Goal: Task Accomplishment & Management: Manage account settings

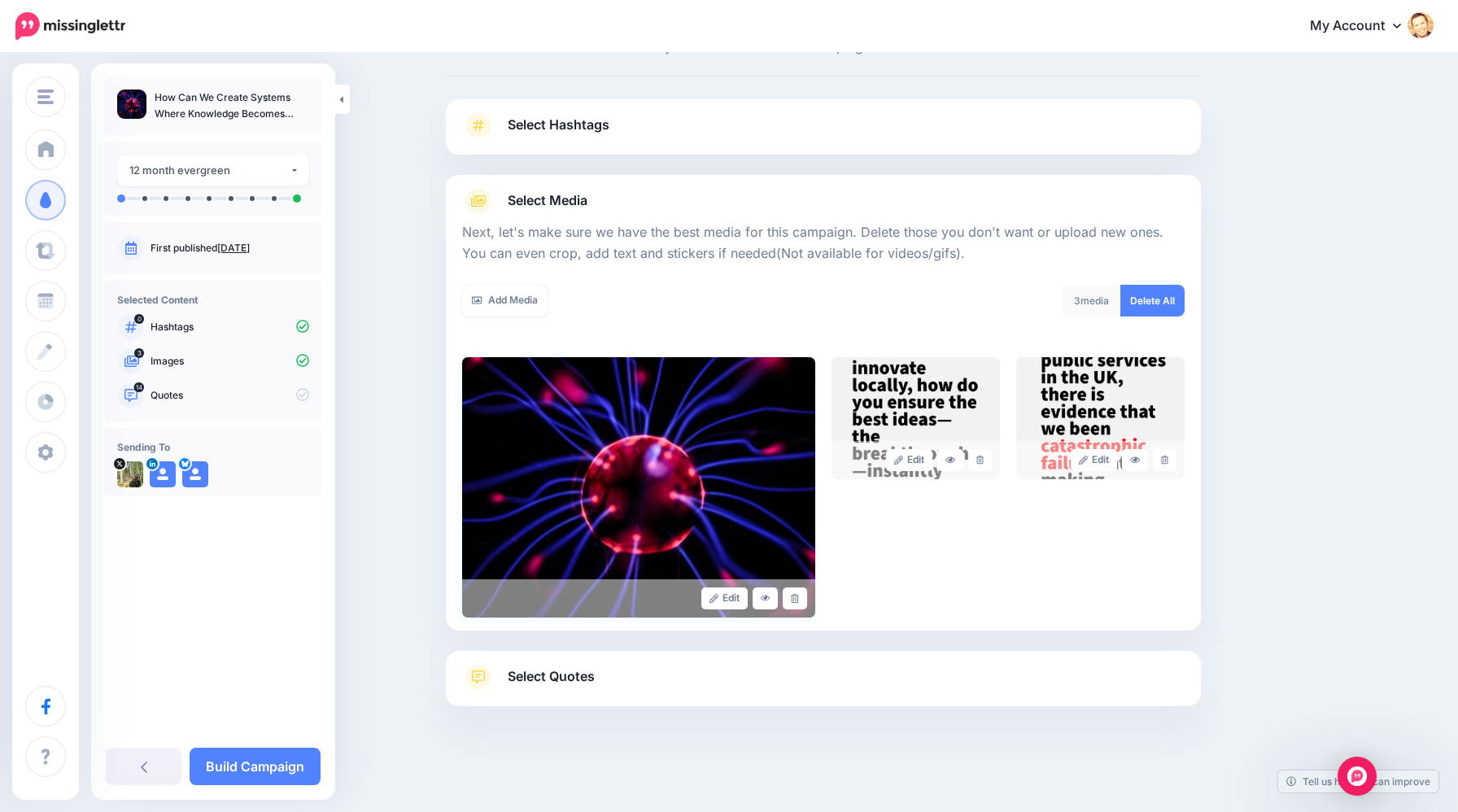
scroll to position [67, 0]
click at [791, 595] on icon at bounding box center [794, 599] width 7 height 9
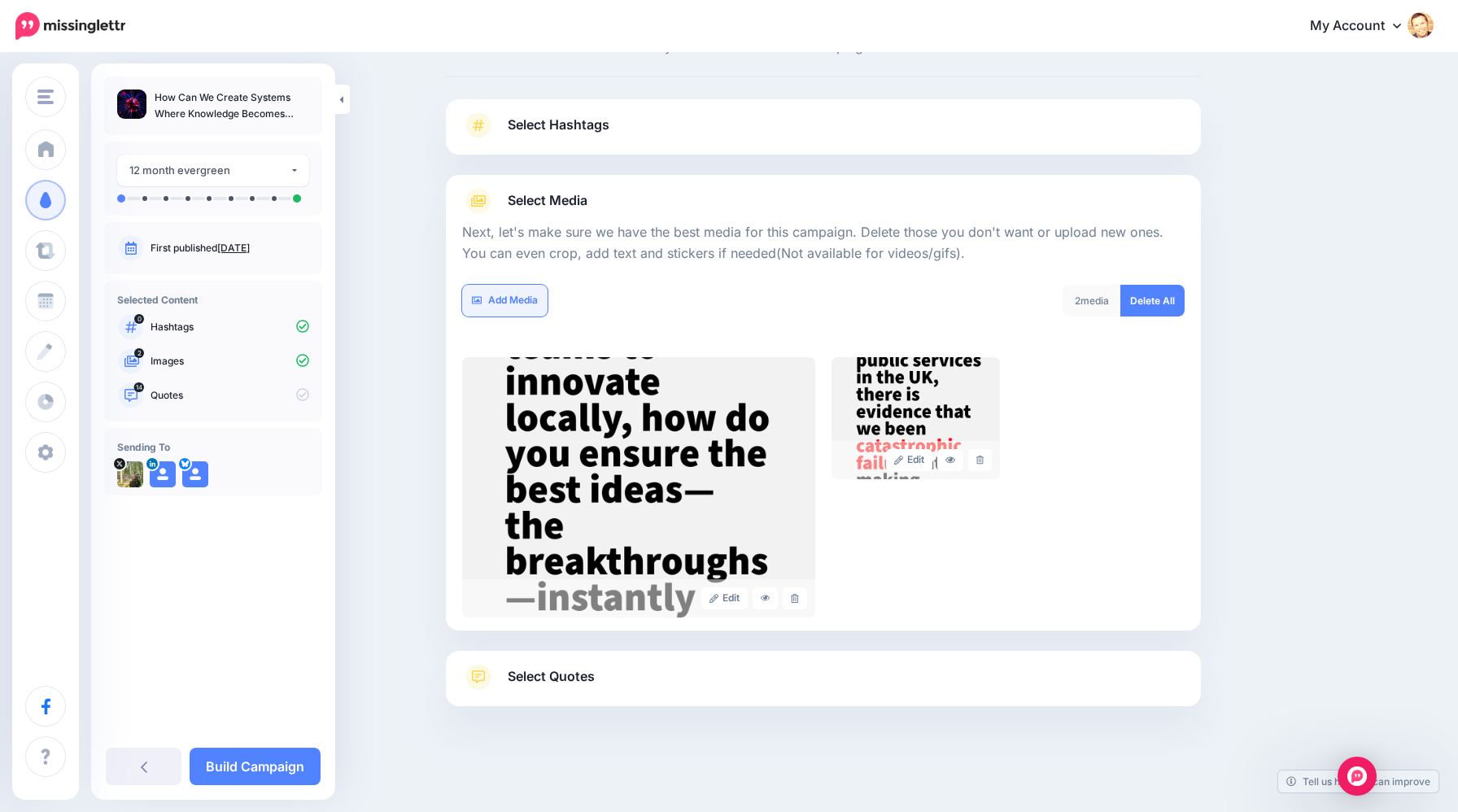
click at [519, 306] on link "Add Media" at bounding box center [505, 301] width 85 height 32
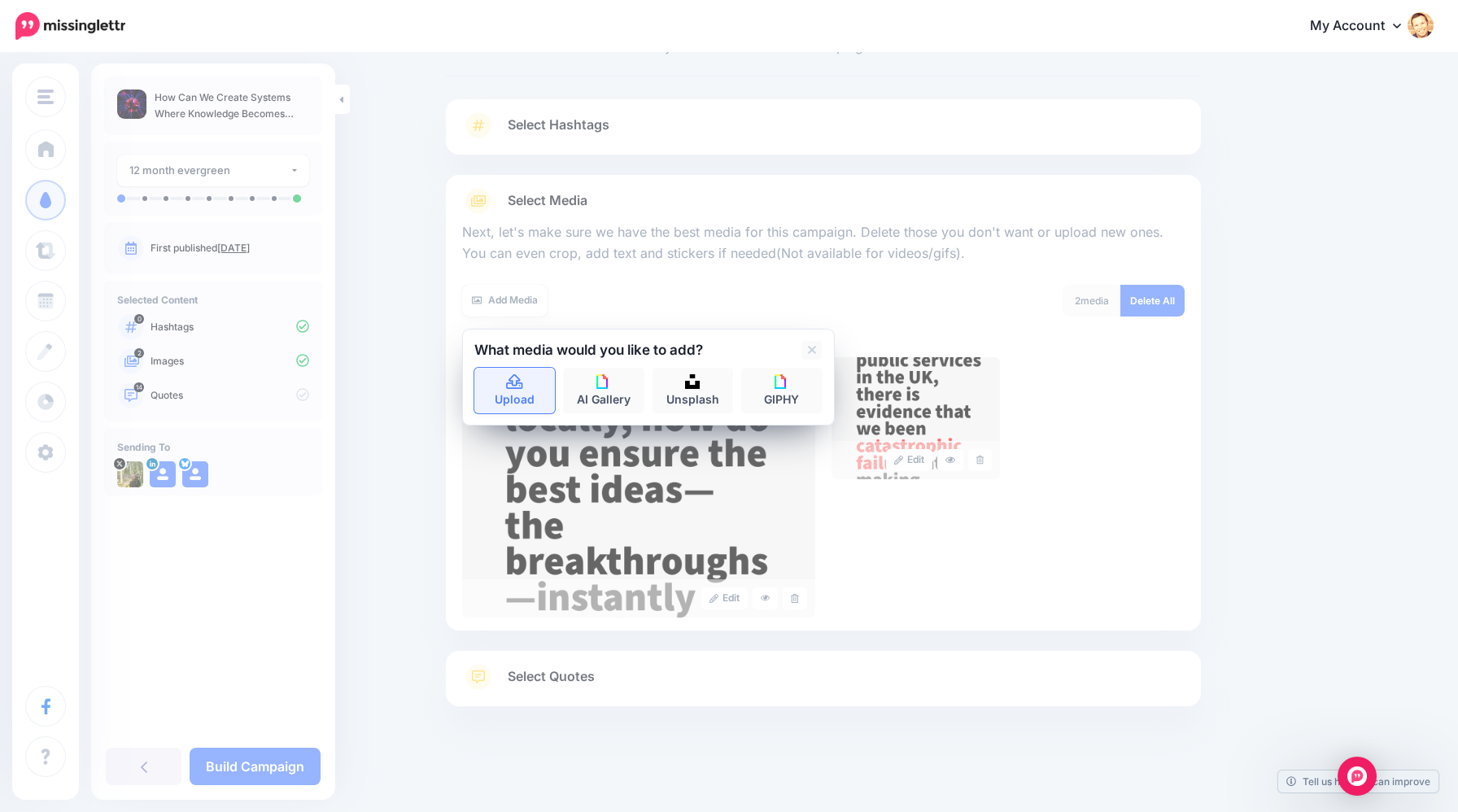
click at [522, 395] on link "Upload" at bounding box center [515, 390] width 82 height 45
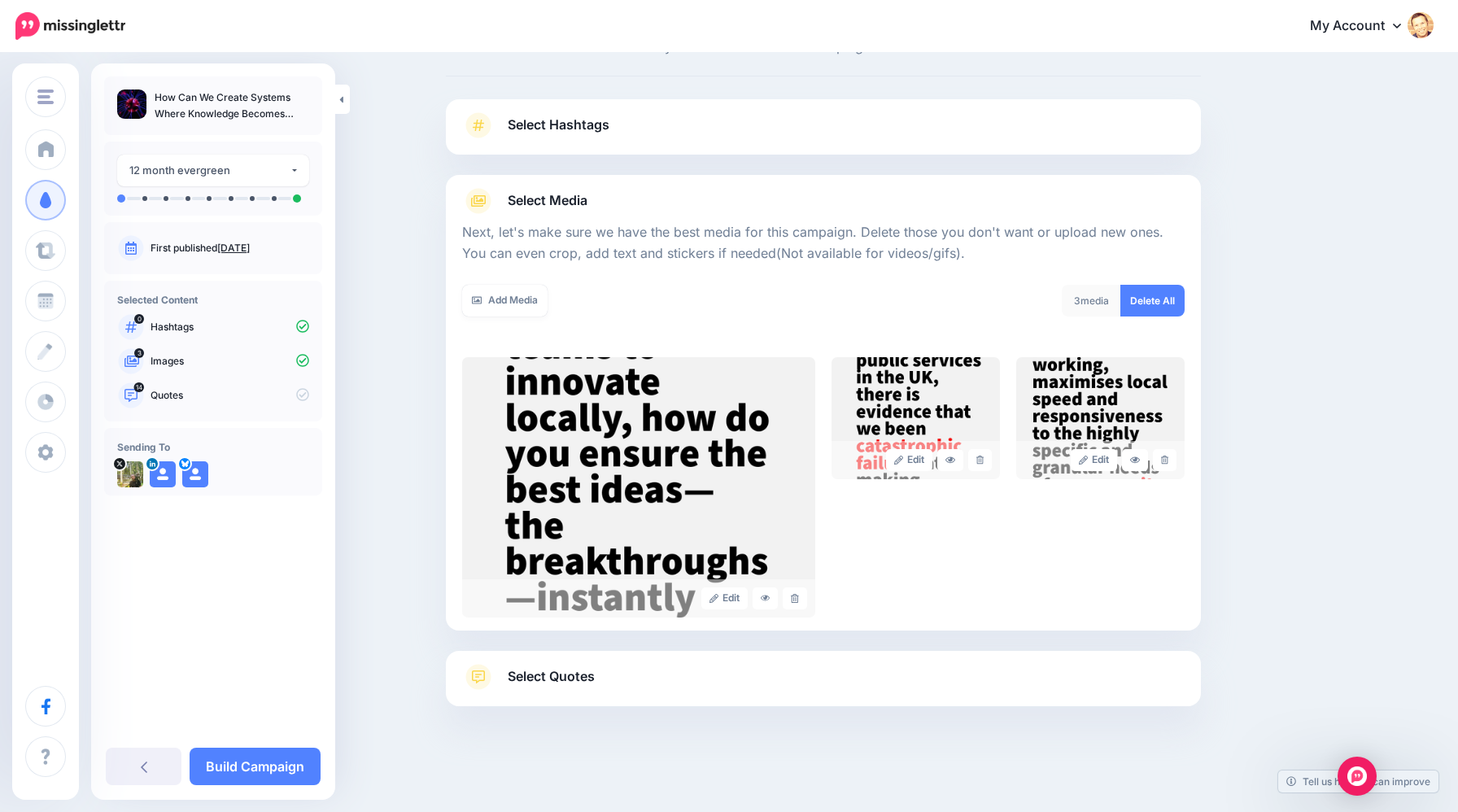
click at [554, 677] on span "Select Quotes" at bounding box center [551, 676] width 87 height 22
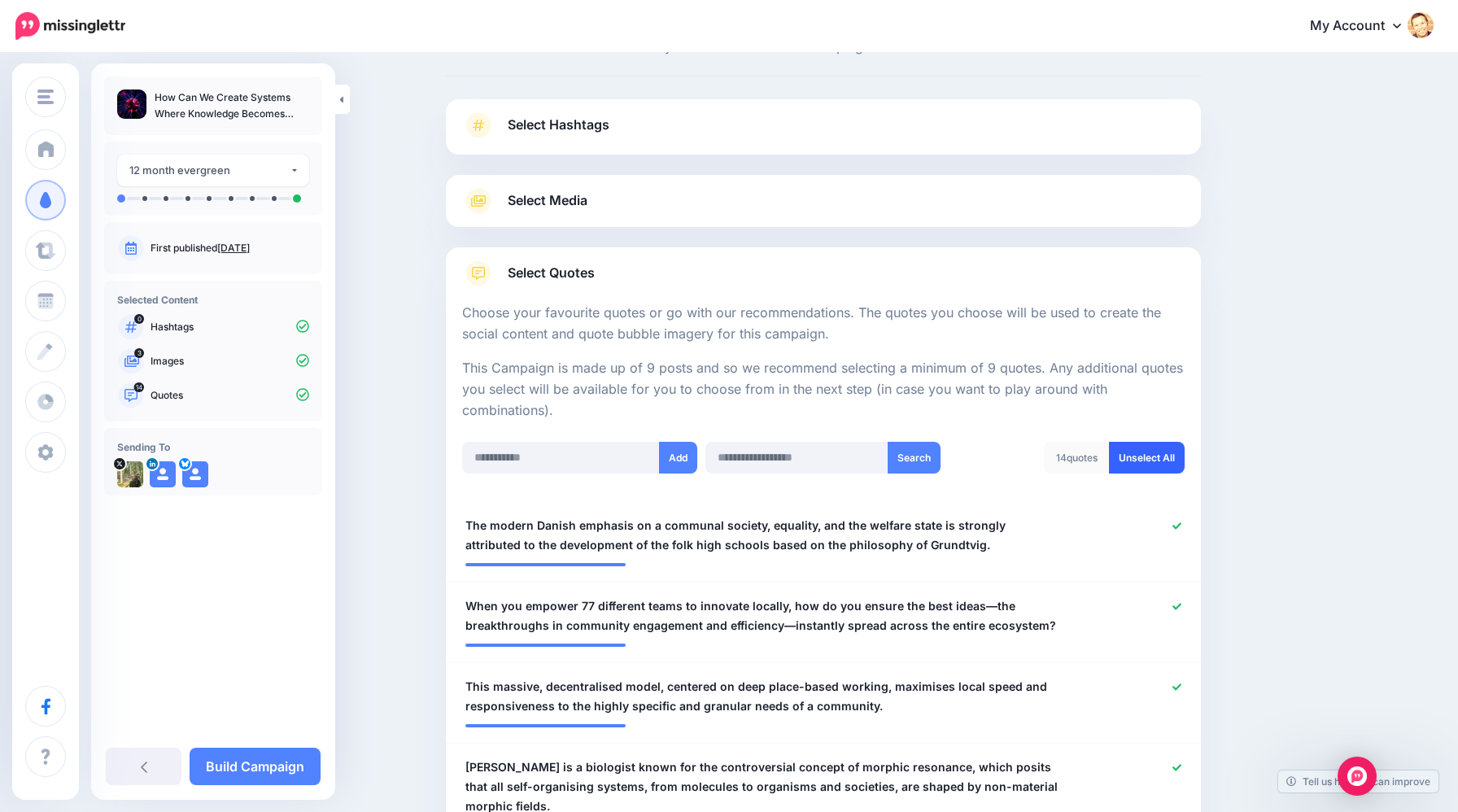
click at [1127, 466] on link "Unselect All" at bounding box center [1146, 458] width 76 height 32
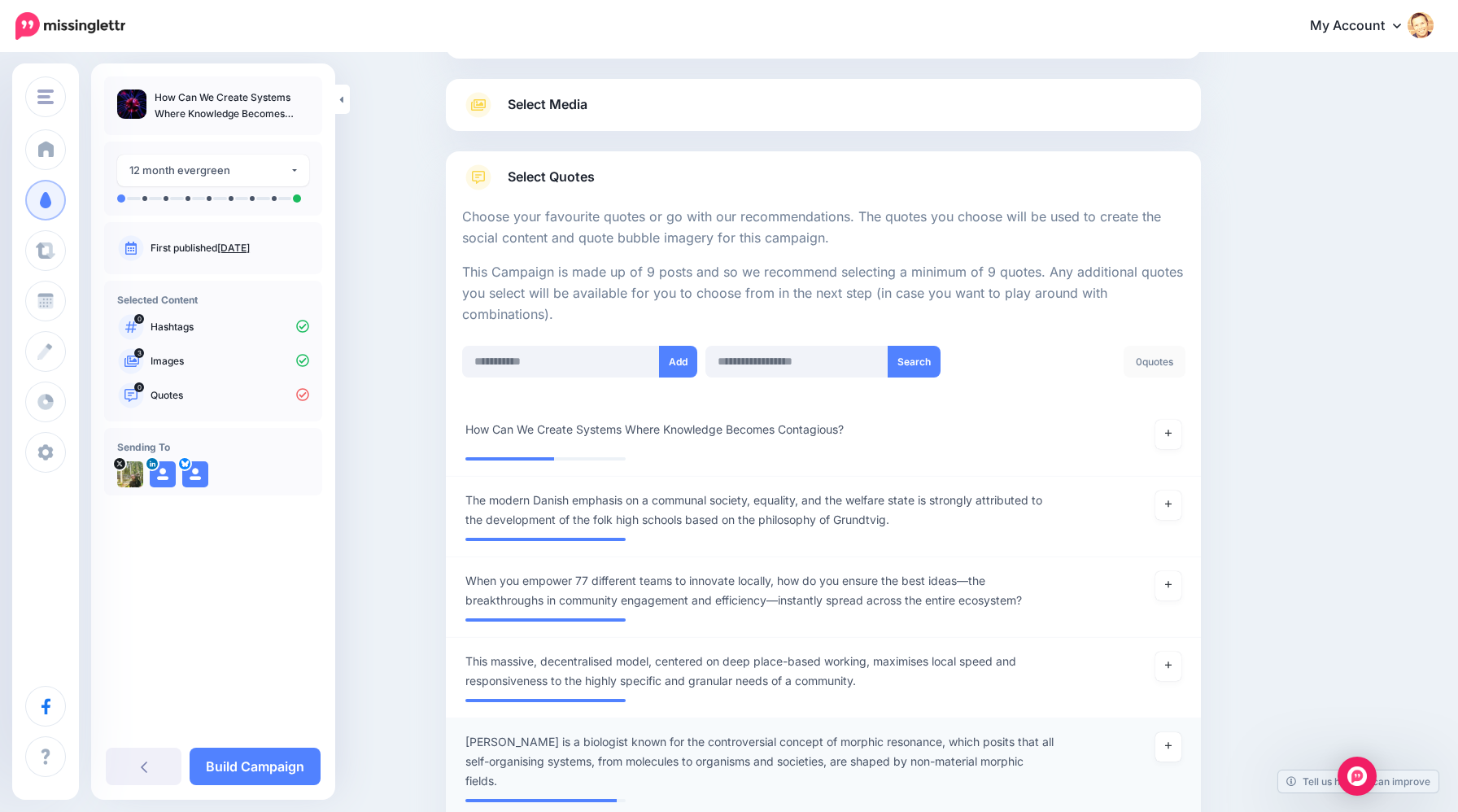
scroll to position [157, 0]
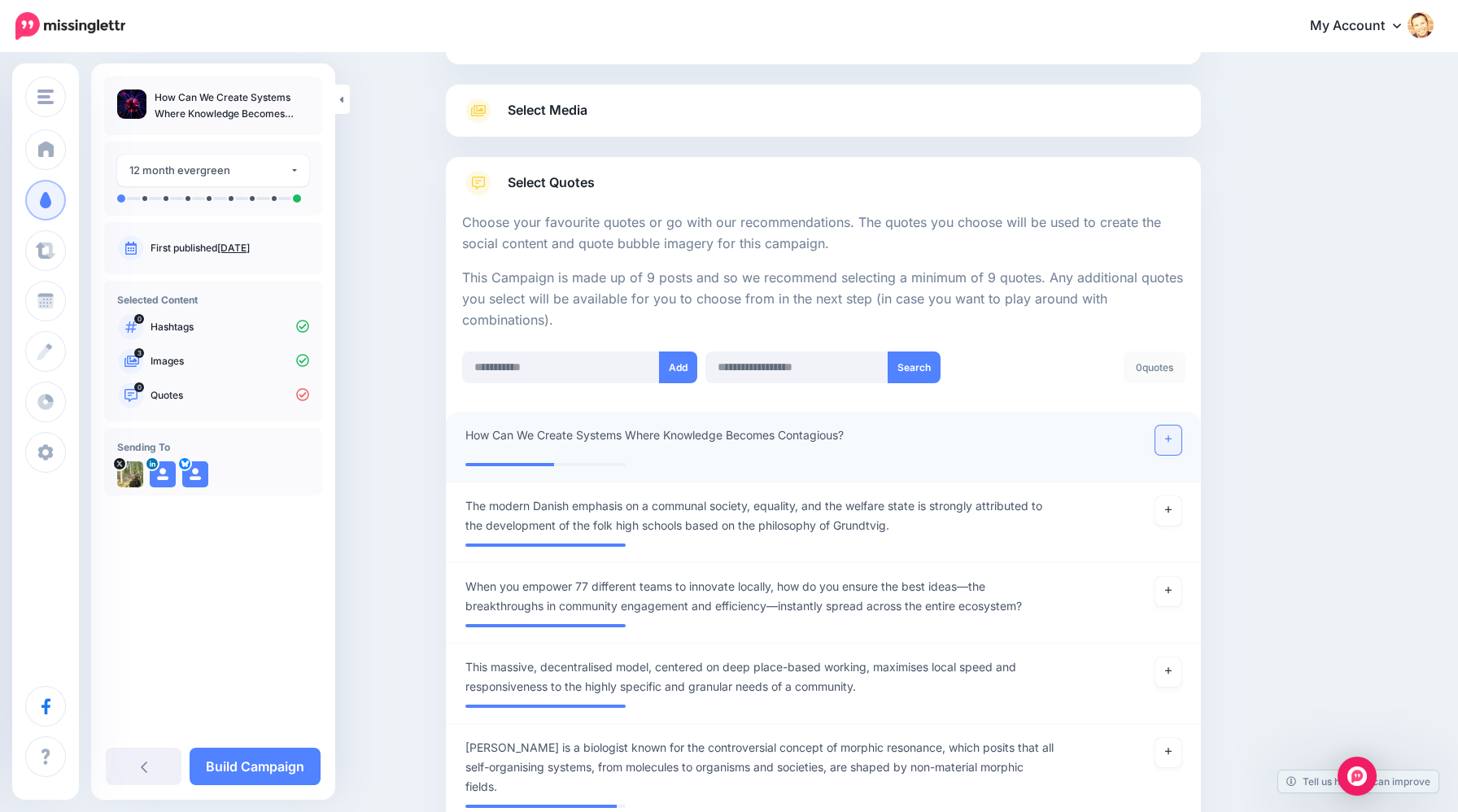
click at [1158, 446] on link at bounding box center [1168, 440] width 26 height 29
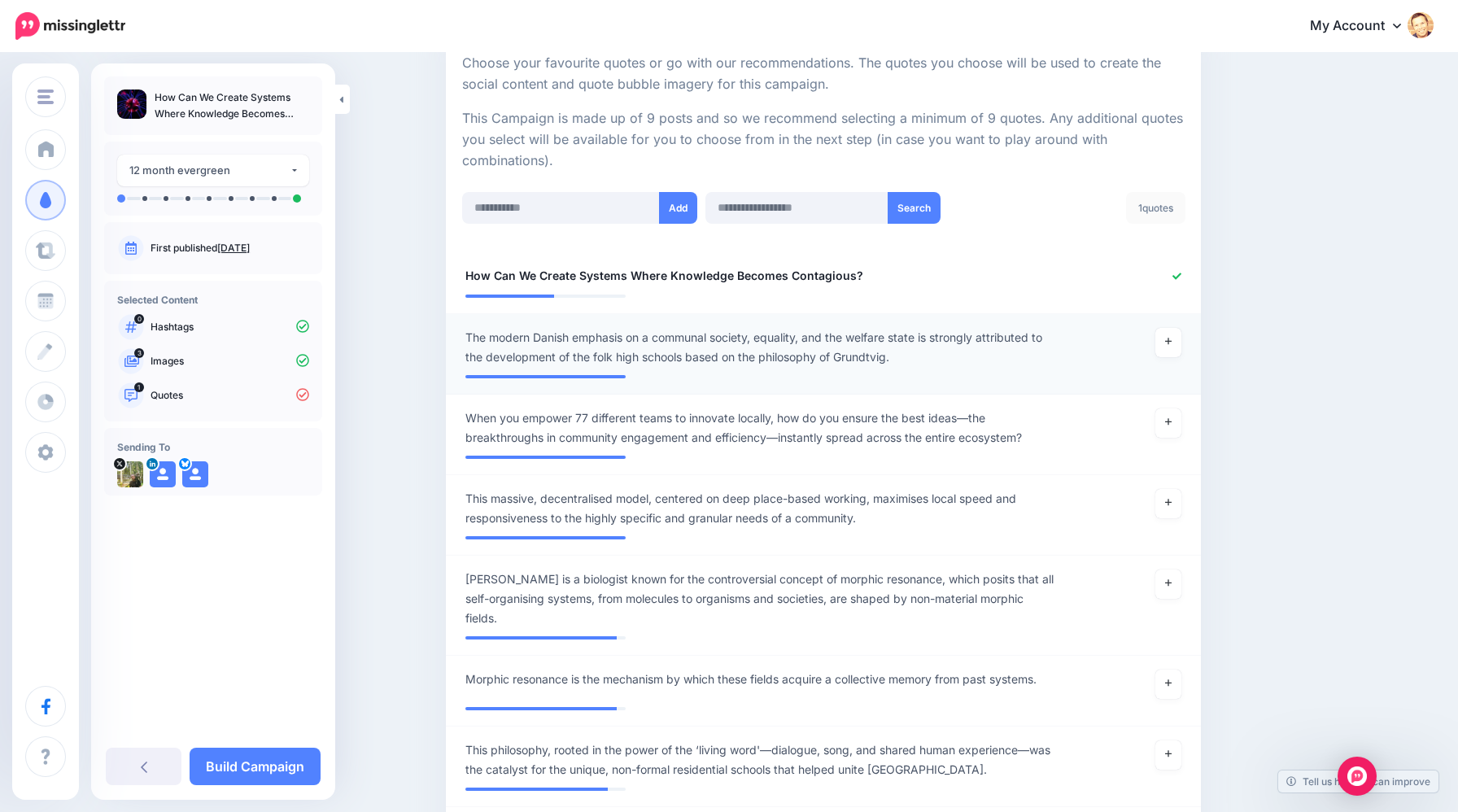
scroll to position [317, 0]
click at [1166, 421] on icon at bounding box center [1168, 421] width 6 height 9
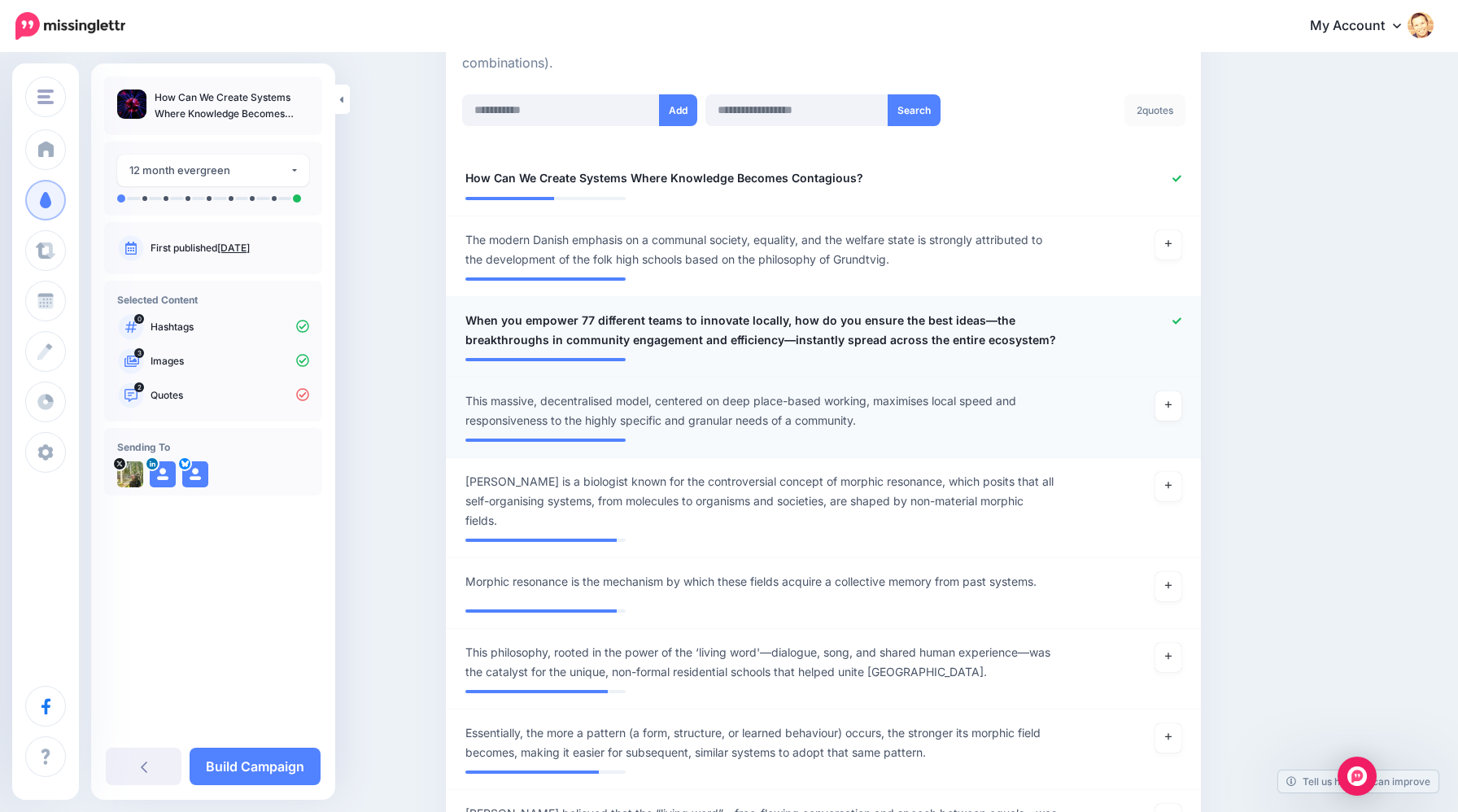
scroll to position [430, 0]
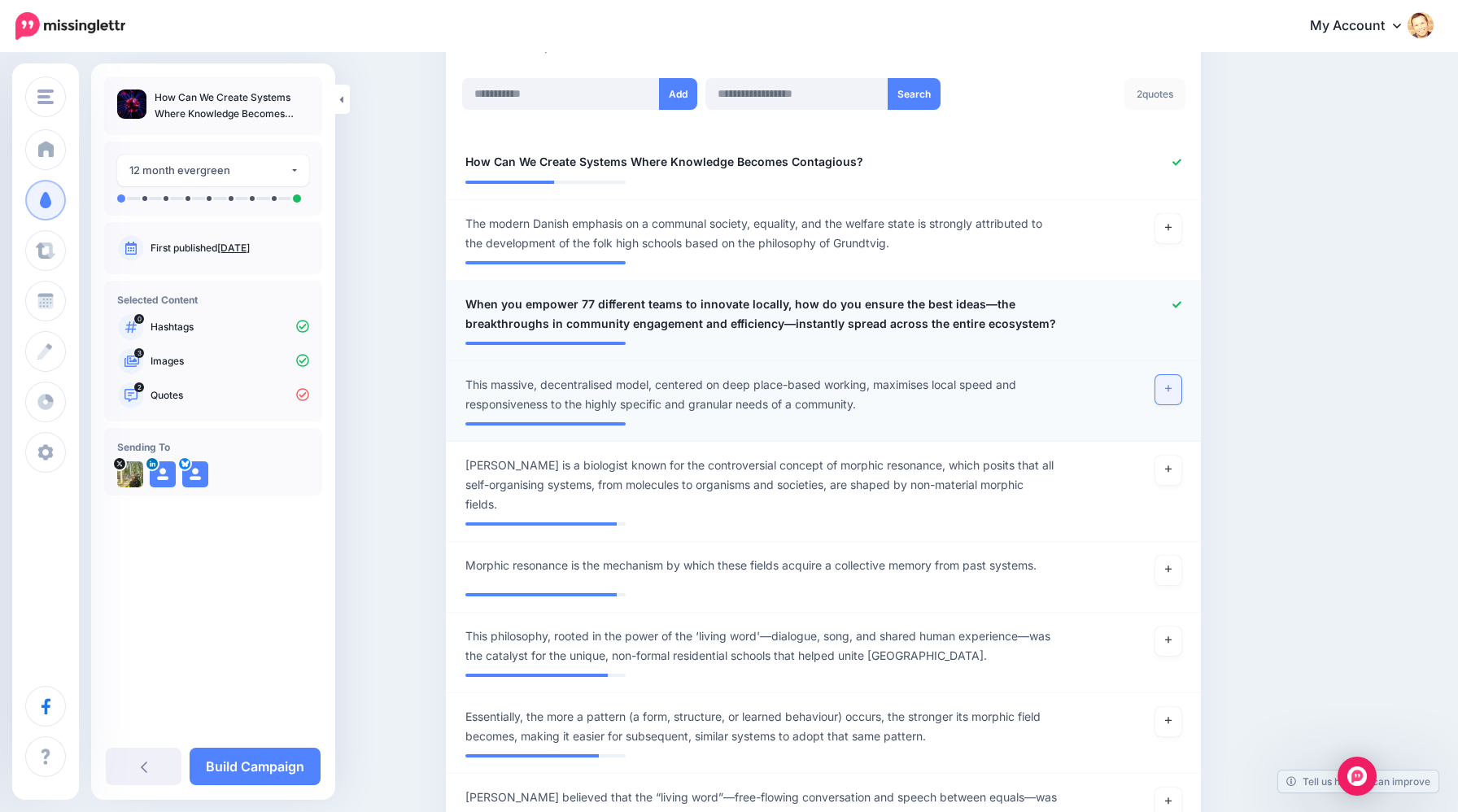
click at [1166, 389] on icon at bounding box center [1168, 388] width 6 height 9
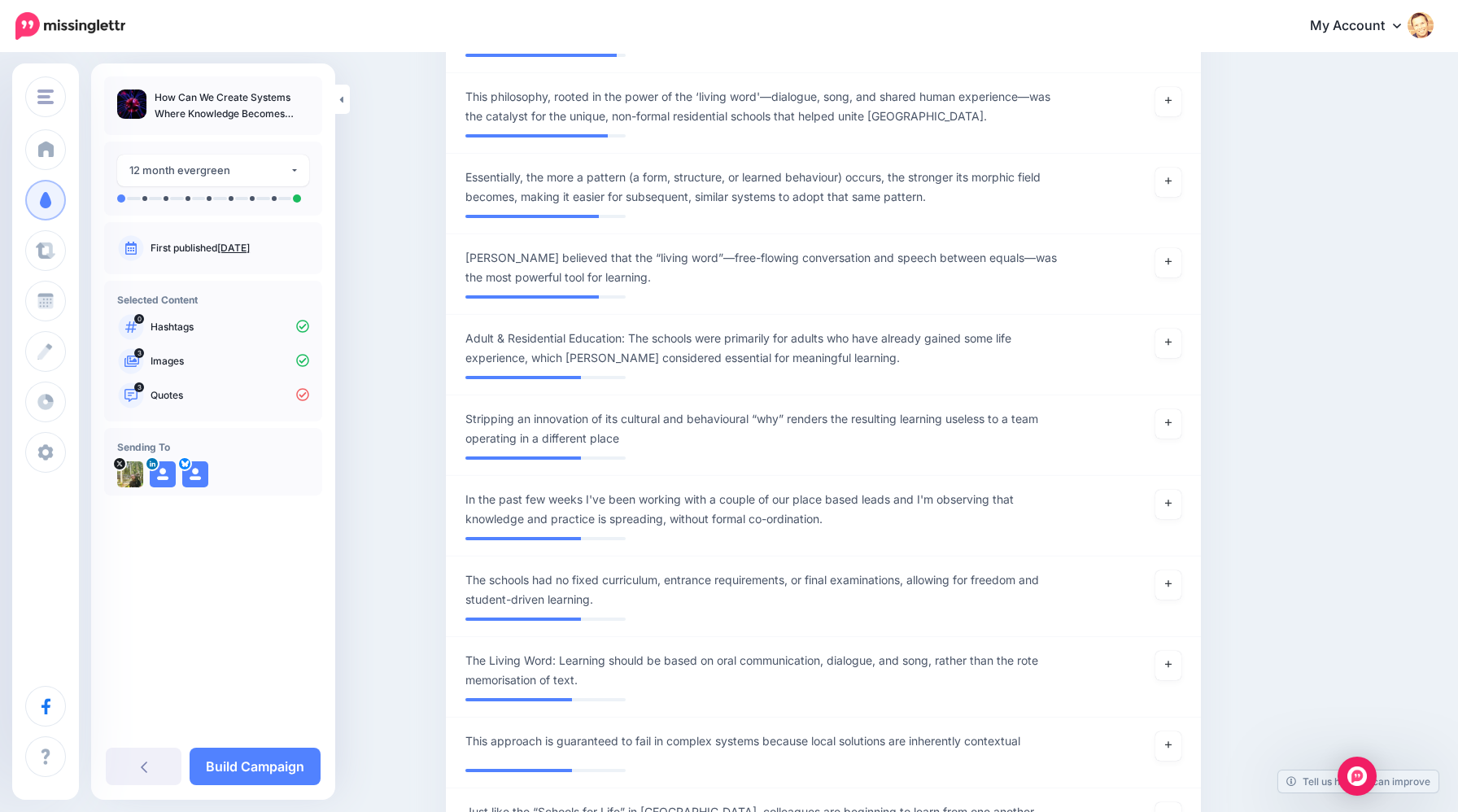
scroll to position [989, 0]
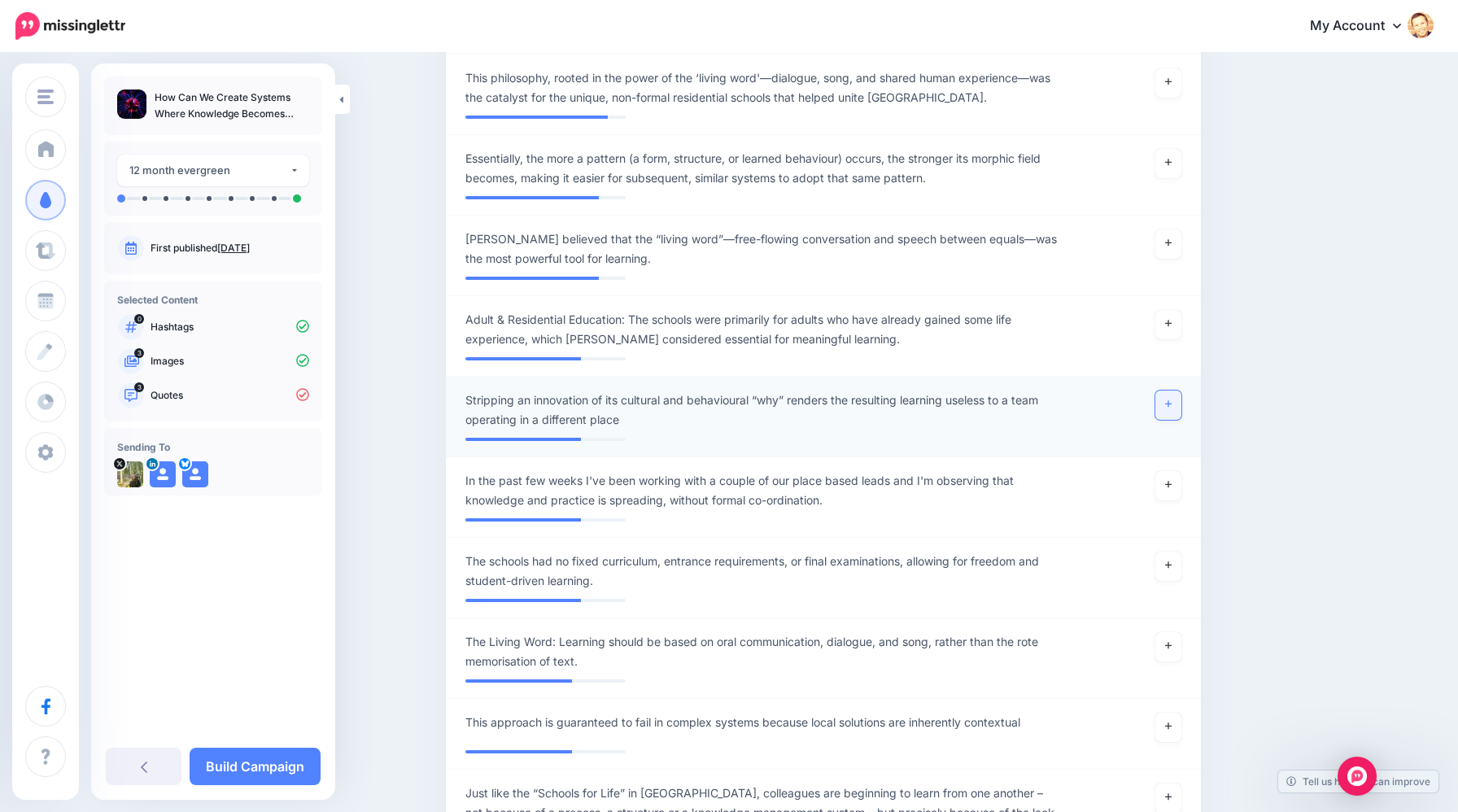
click at [1174, 402] on link at bounding box center [1168, 405] width 26 height 29
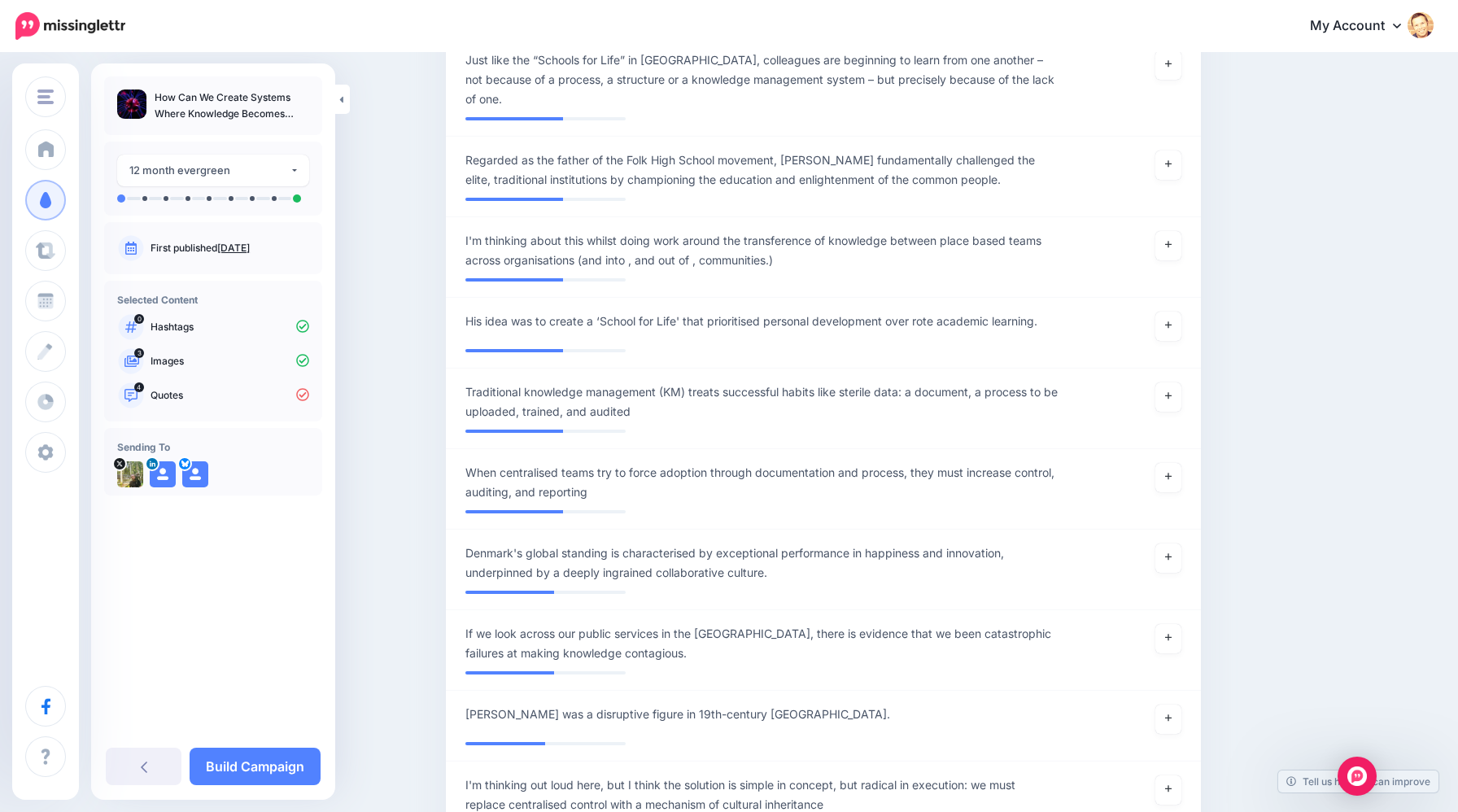
scroll to position [1732, 0]
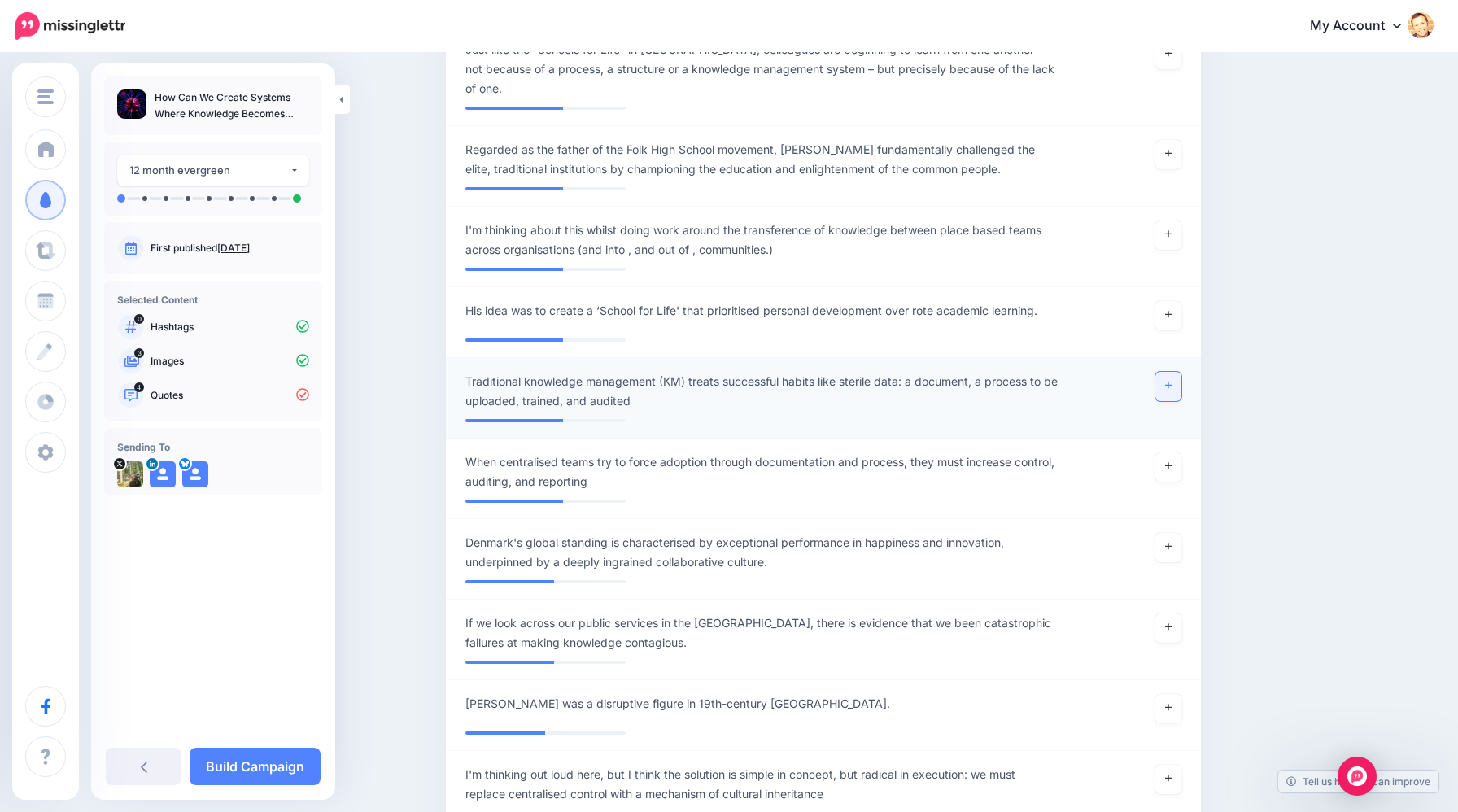
click at [1166, 381] on icon at bounding box center [1168, 386] width 6 height 9
click at [1167, 452] on link at bounding box center [1168, 466] width 26 height 29
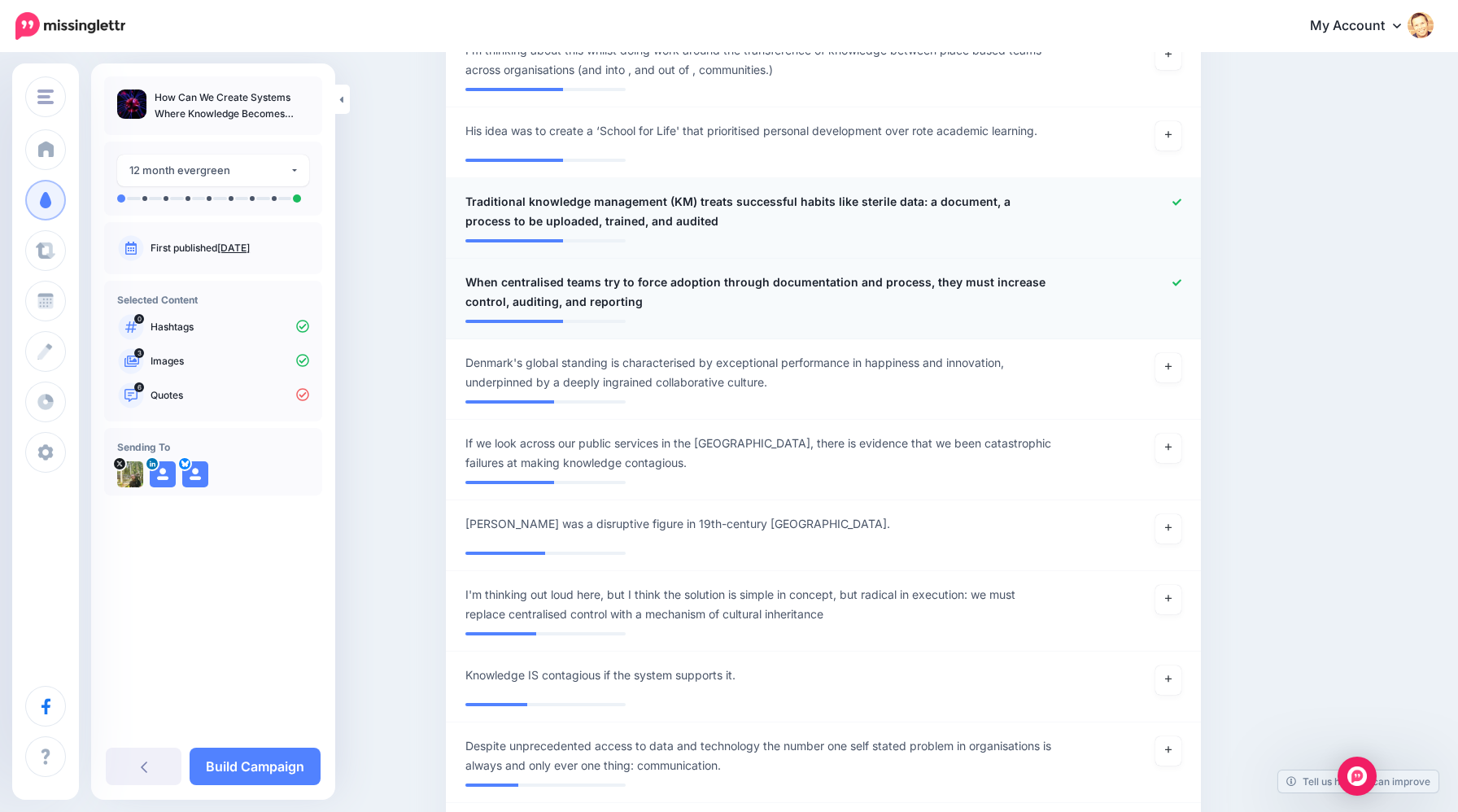
scroll to position [1914, 0]
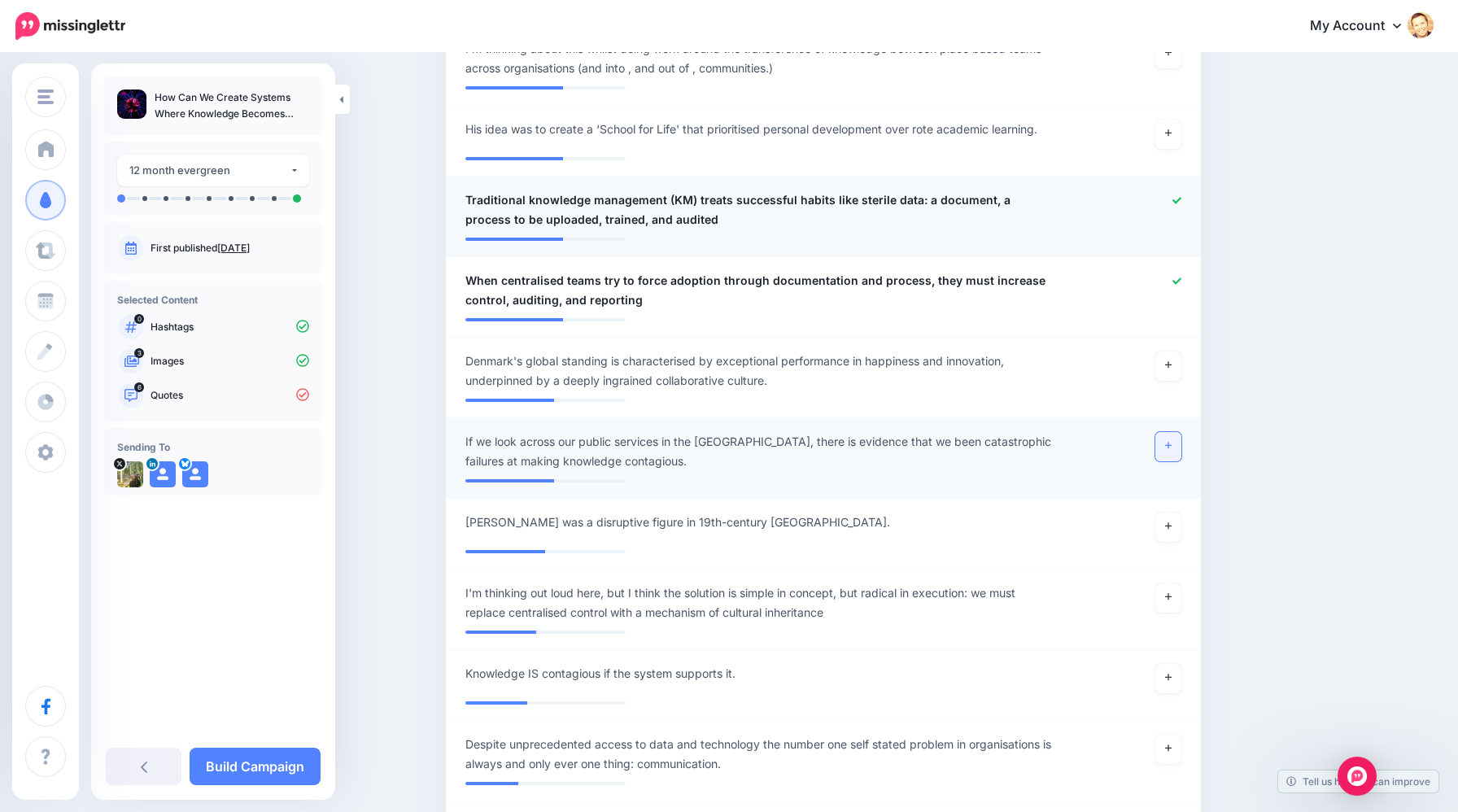
click at [1167, 441] on icon at bounding box center [1168, 445] width 6 height 9
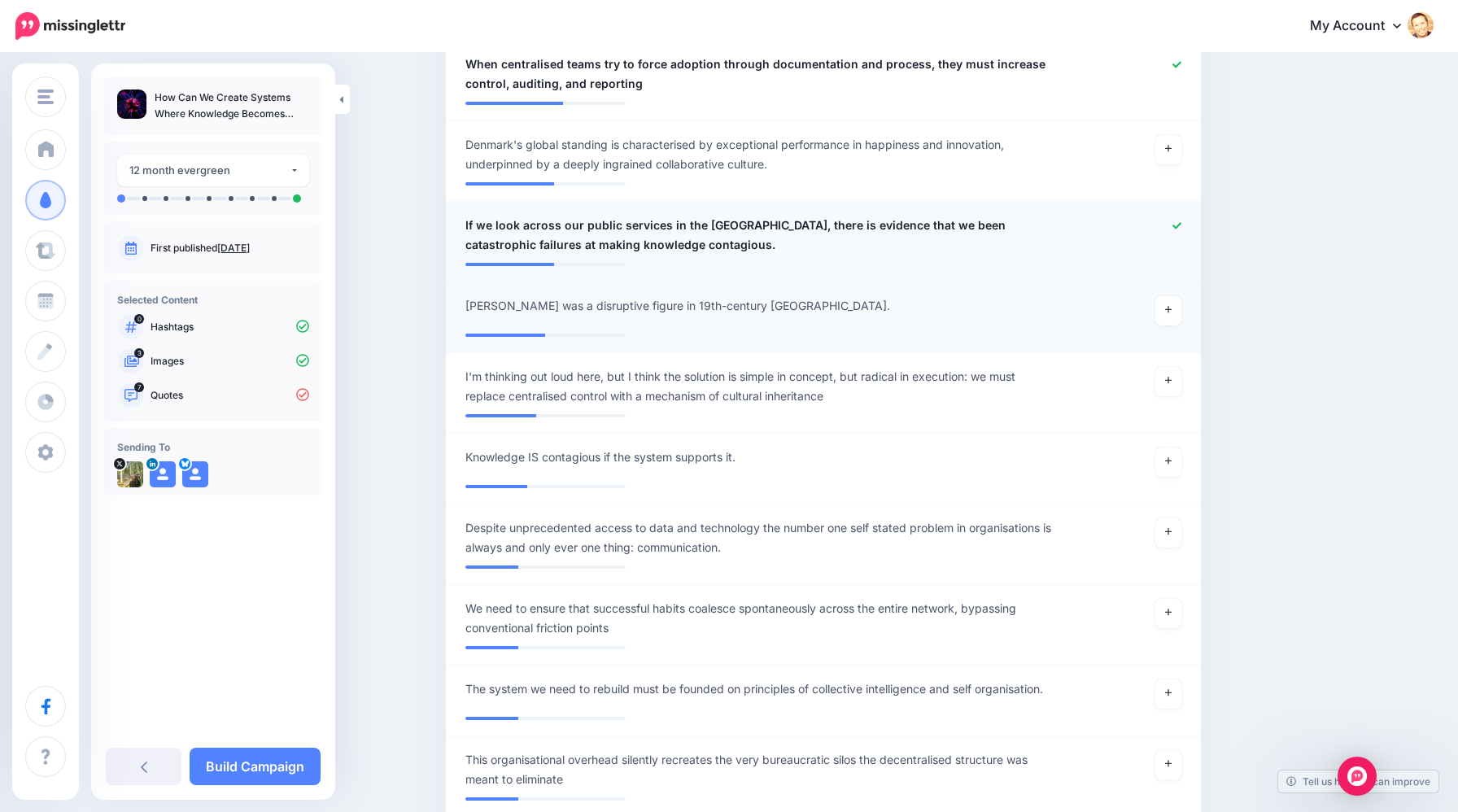
scroll to position [2145, 0]
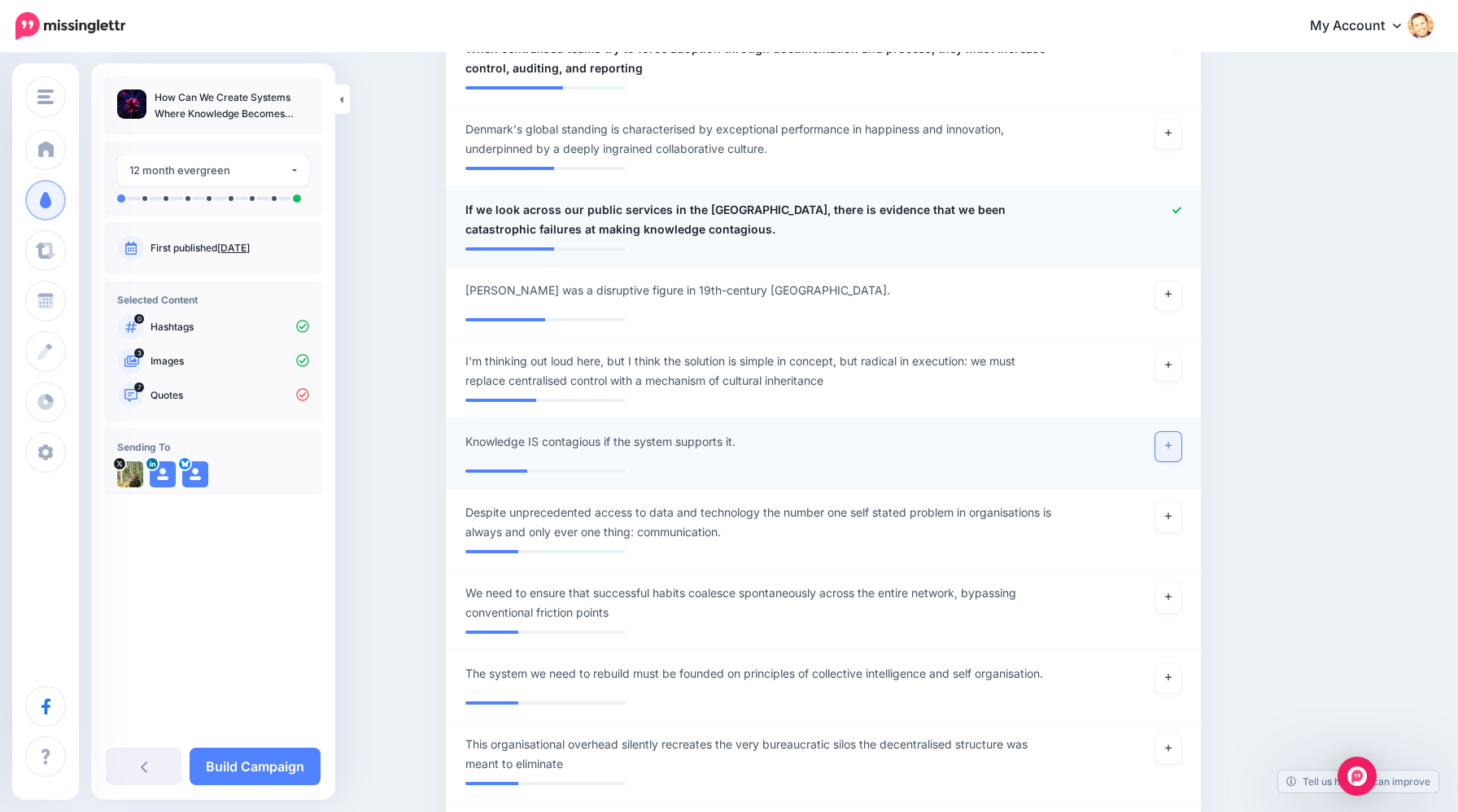
click at [1169, 442] on icon at bounding box center [1168, 445] width 6 height 6
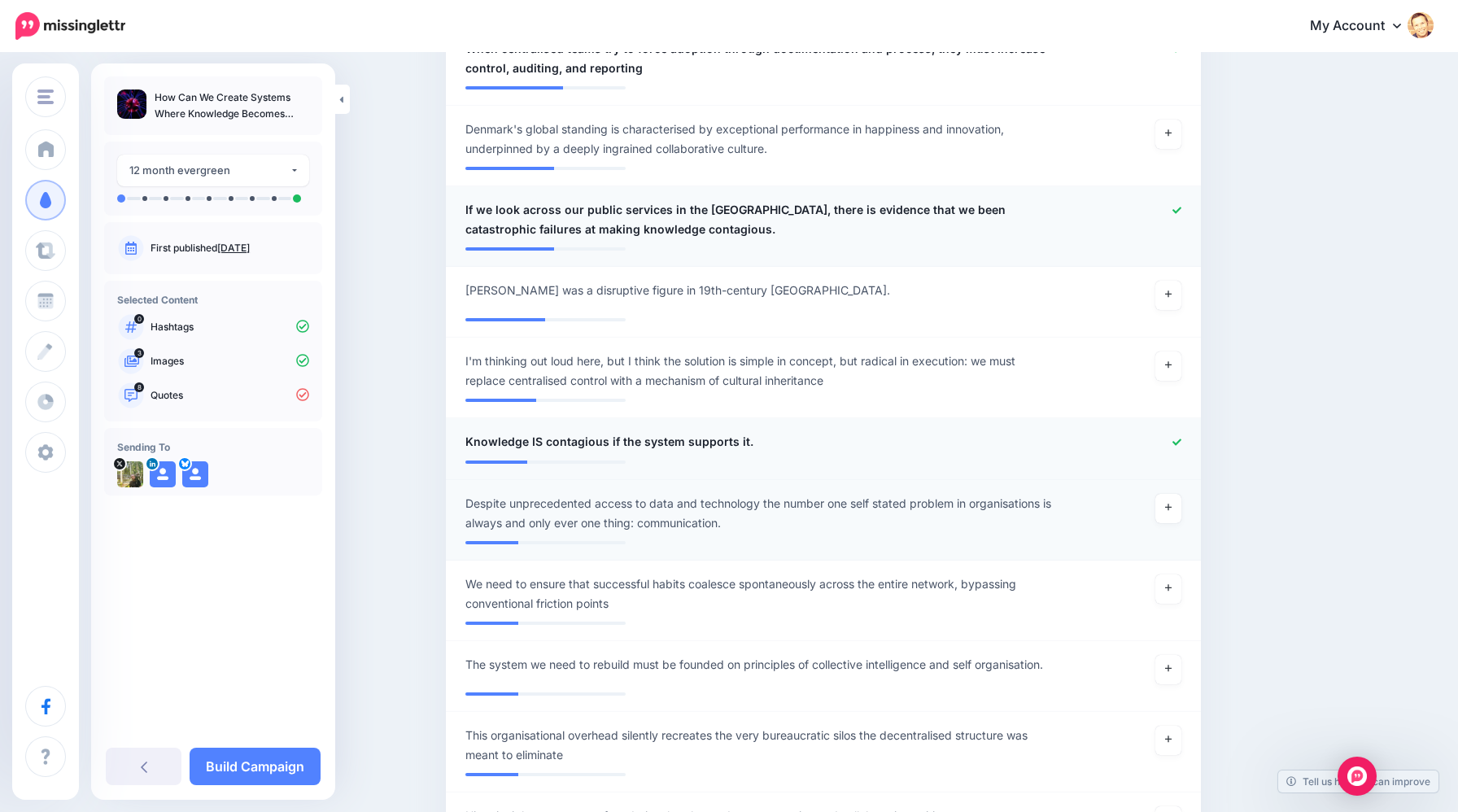
scroll to position [2164, 0]
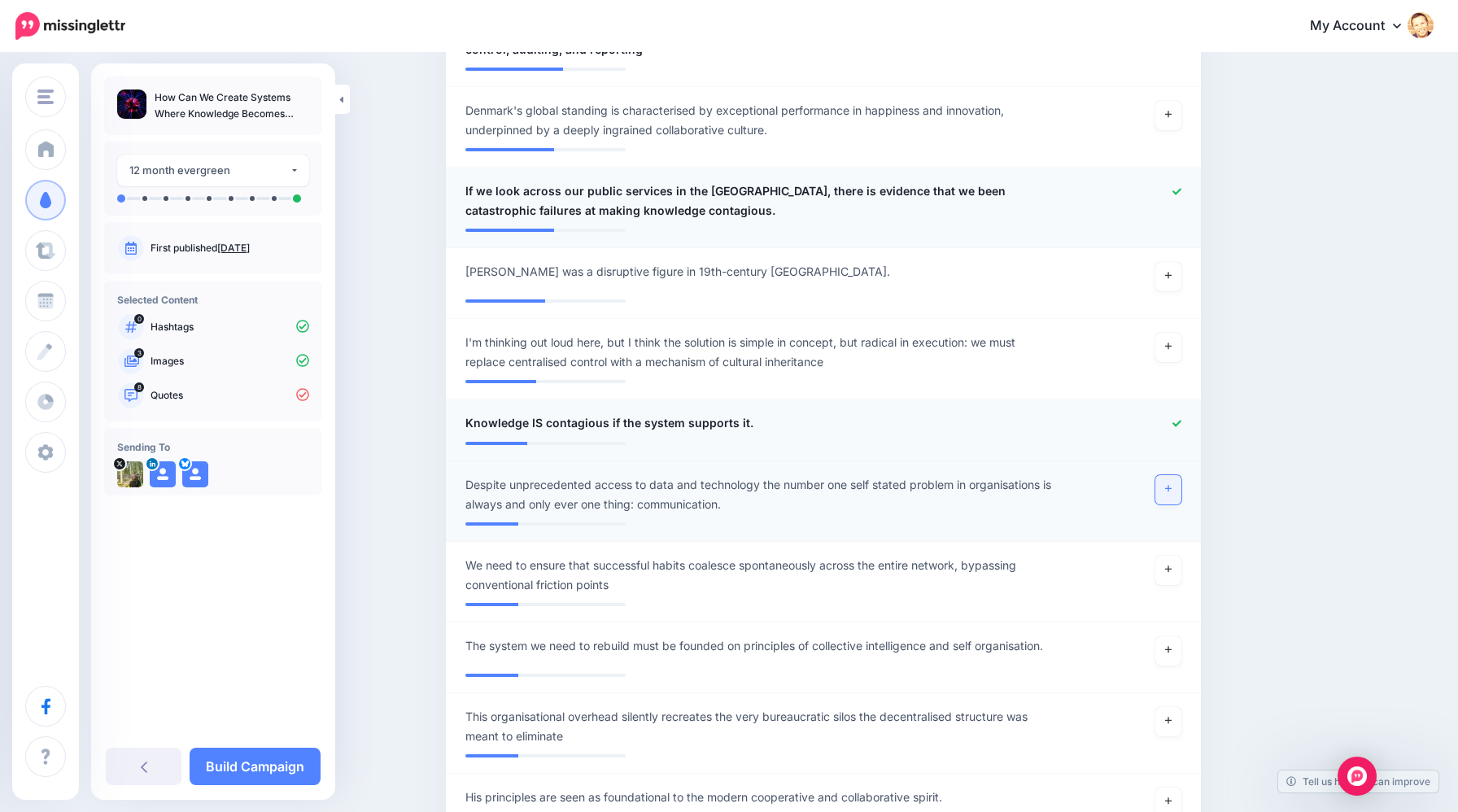
click at [1167, 484] on icon at bounding box center [1168, 489] width 6 height 9
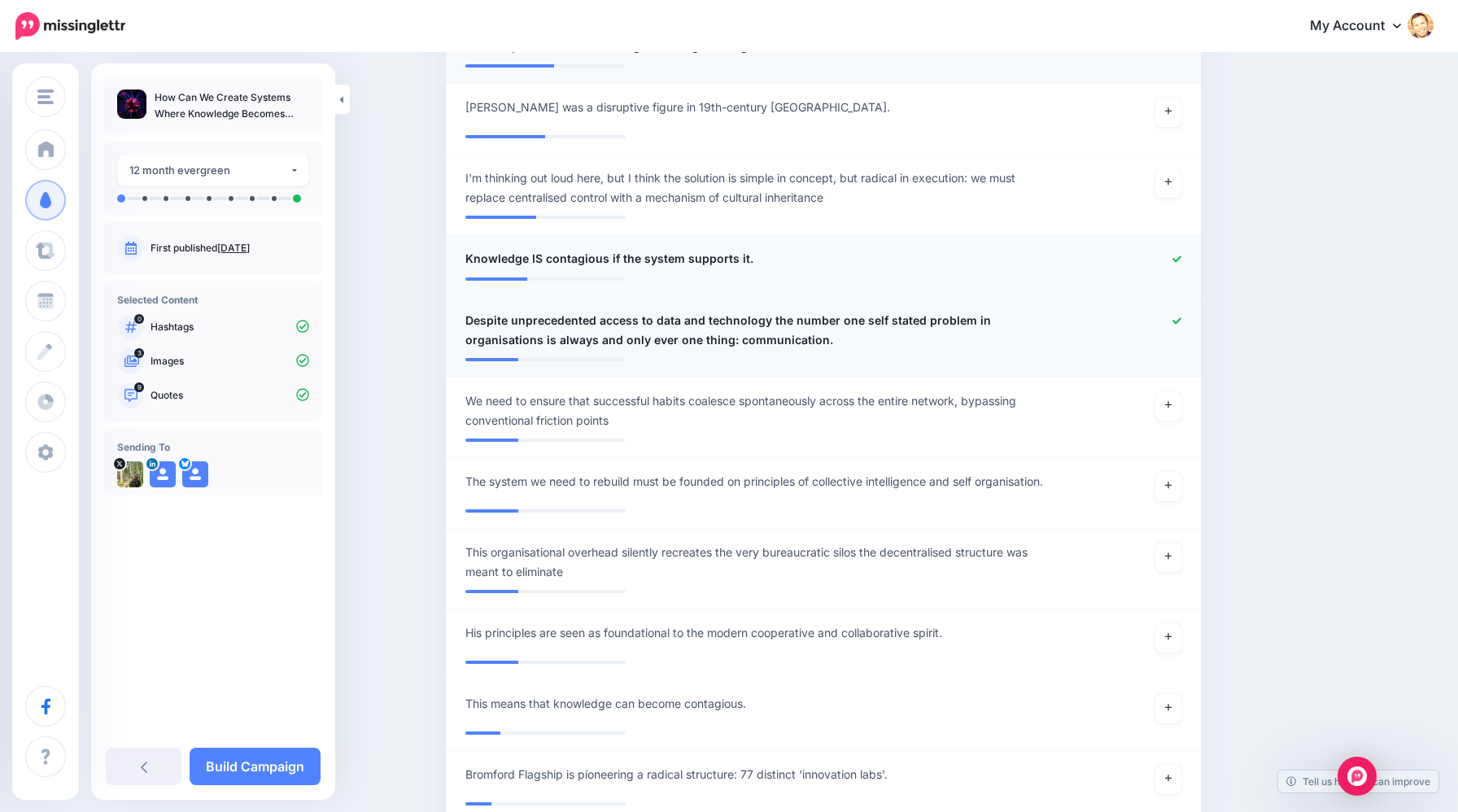
scroll to position [2330, 0]
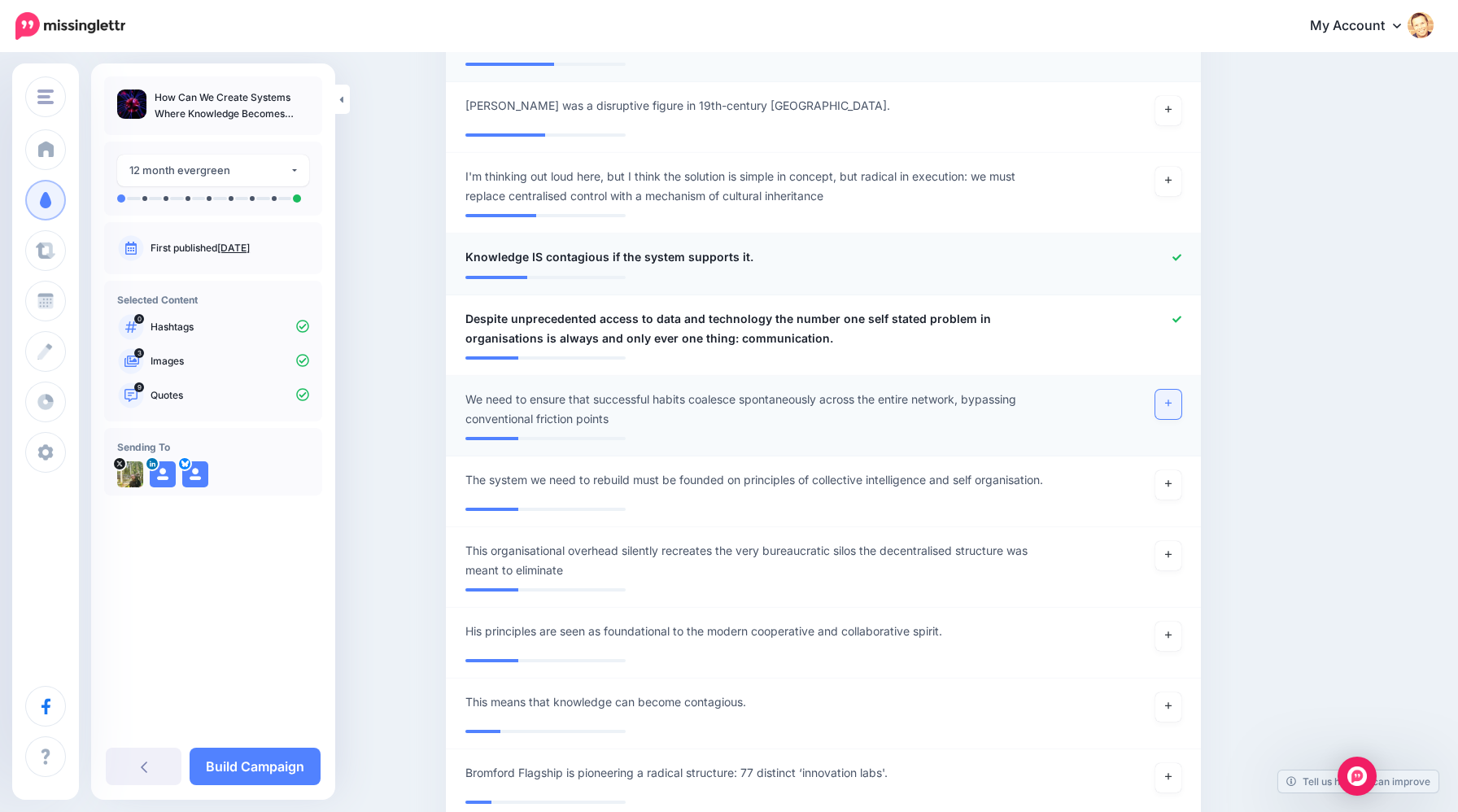
click at [1170, 390] on link at bounding box center [1168, 404] width 26 height 29
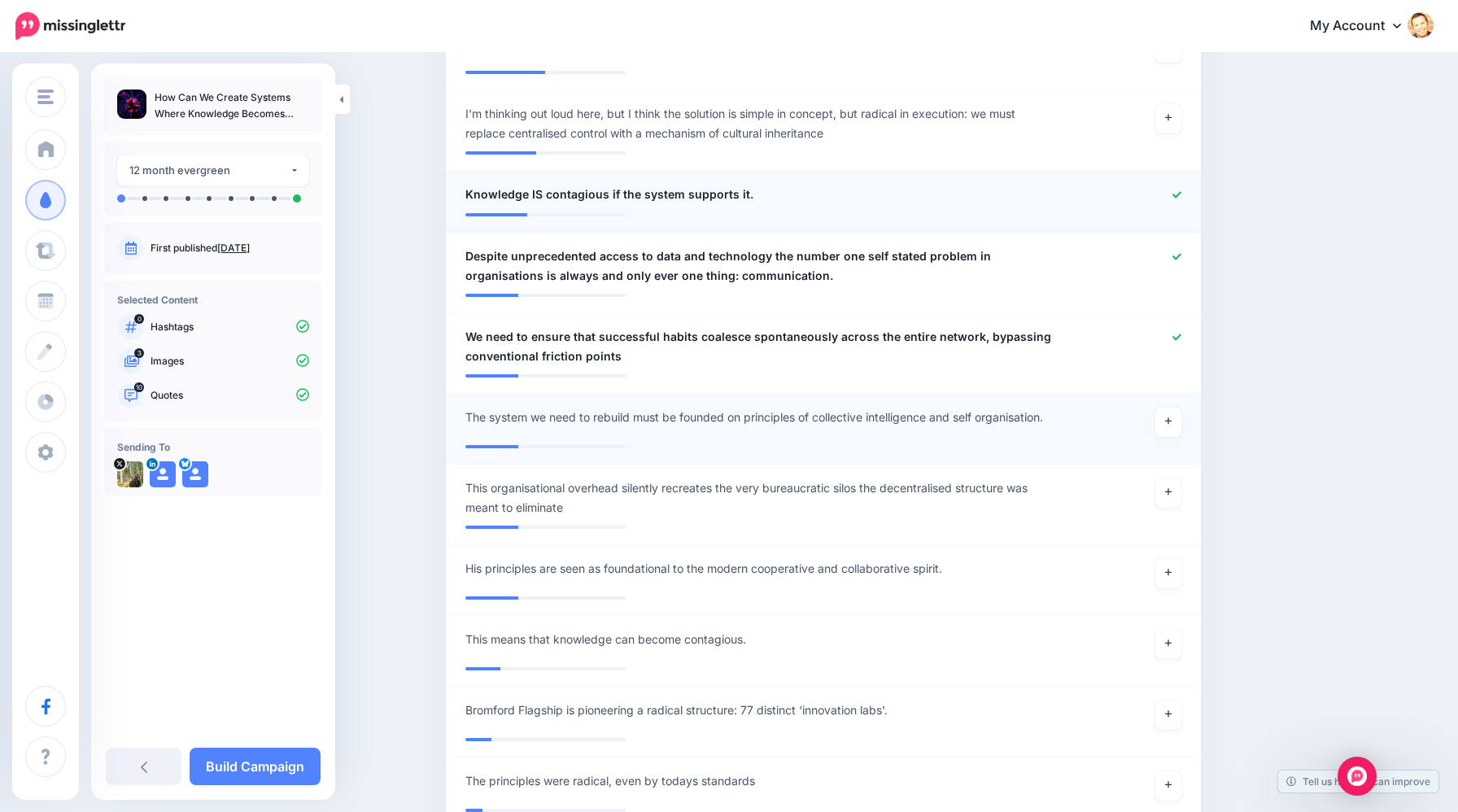
scroll to position [2401, 0]
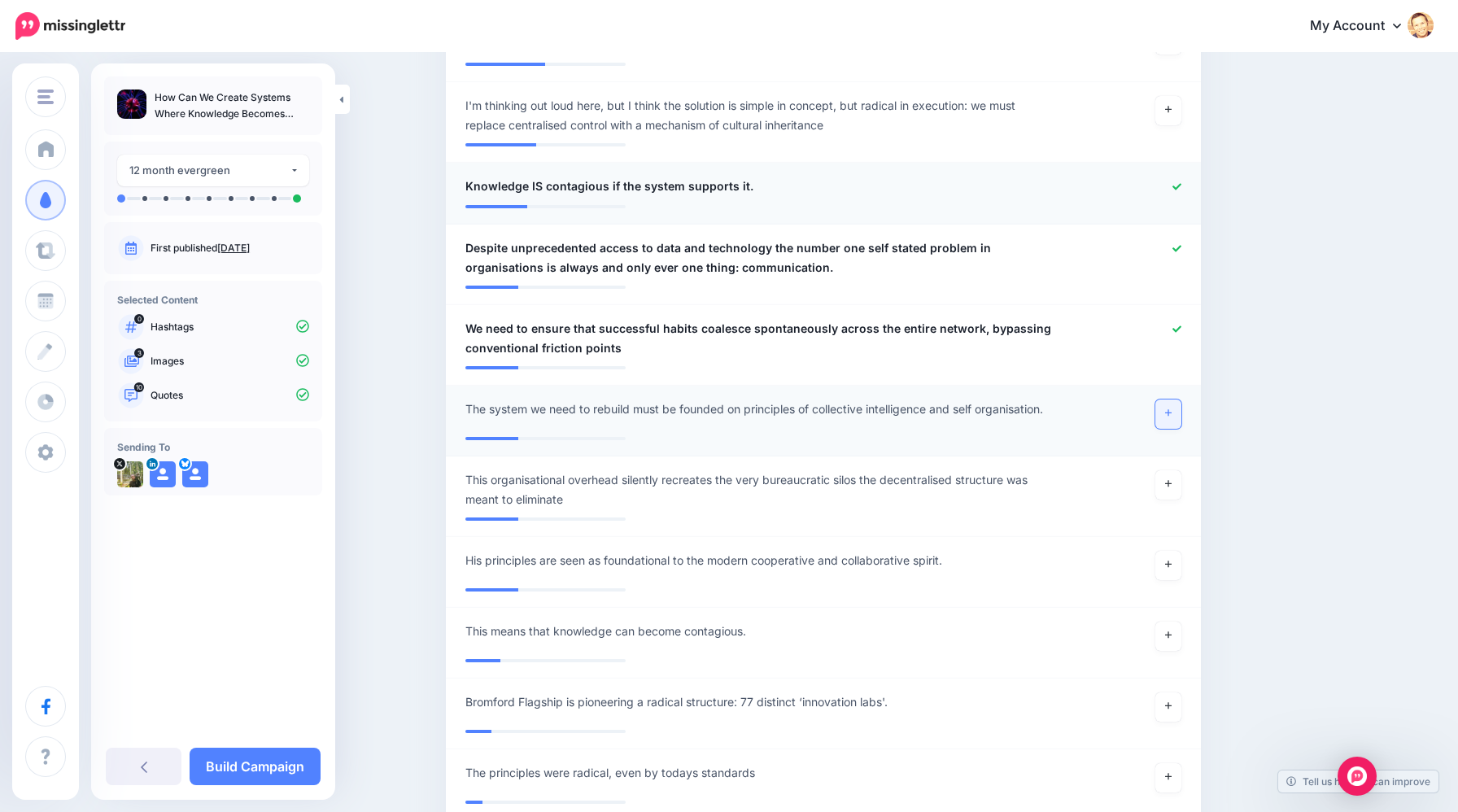
click at [1169, 410] on icon at bounding box center [1168, 413] width 6 height 6
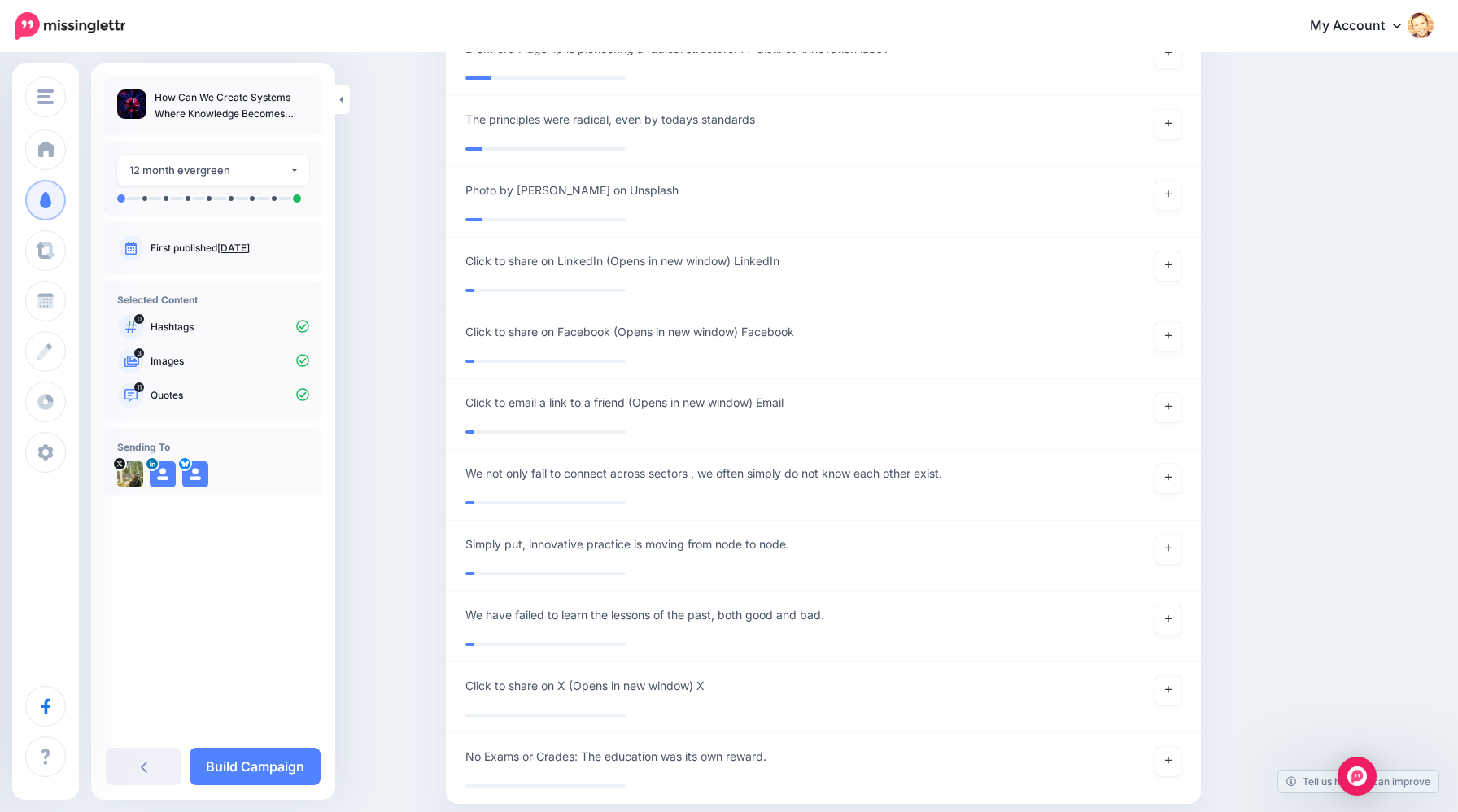
scroll to position [3076, 0]
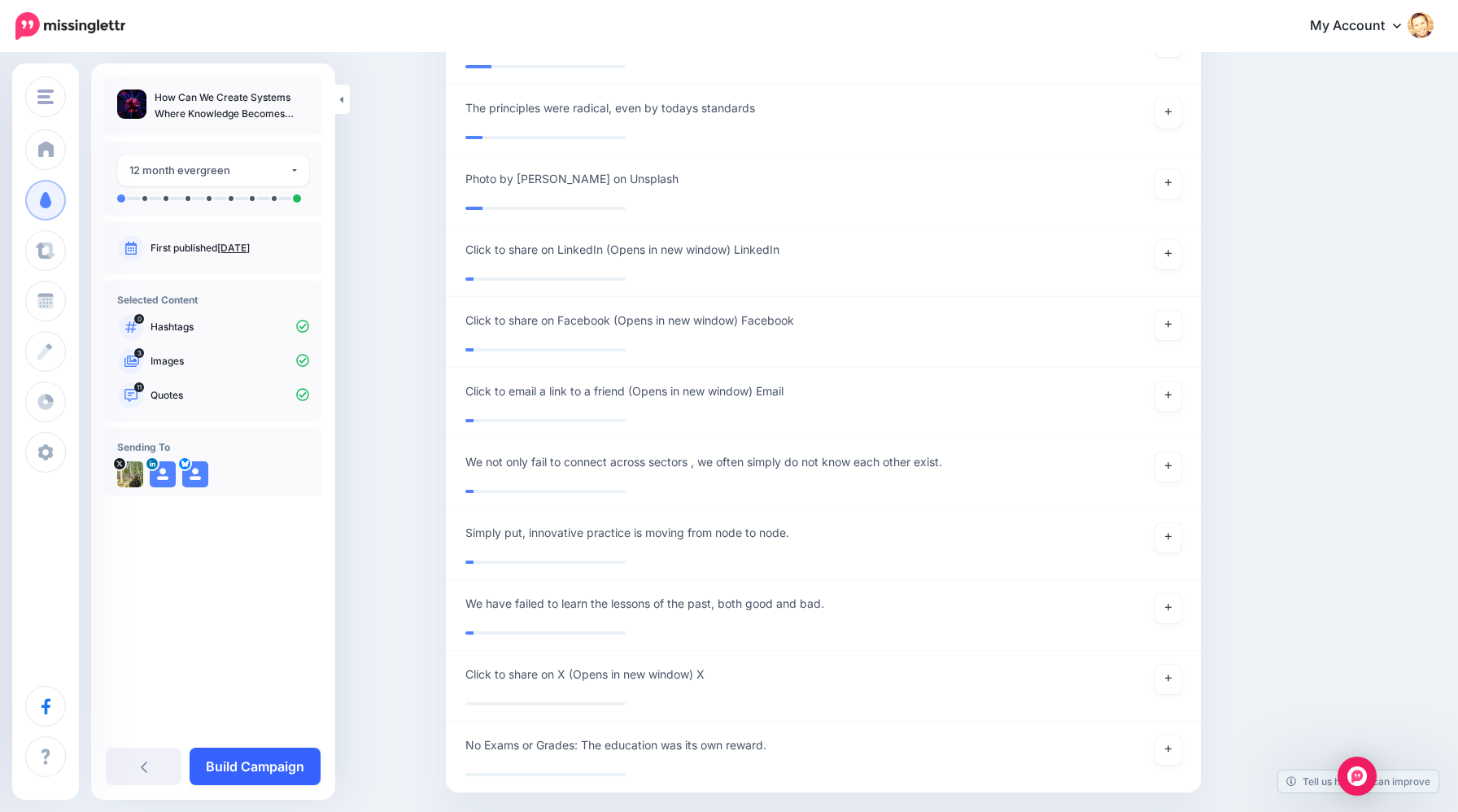
click at [283, 776] on link "Build Campaign" at bounding box center [254, 767] width 131 height 37
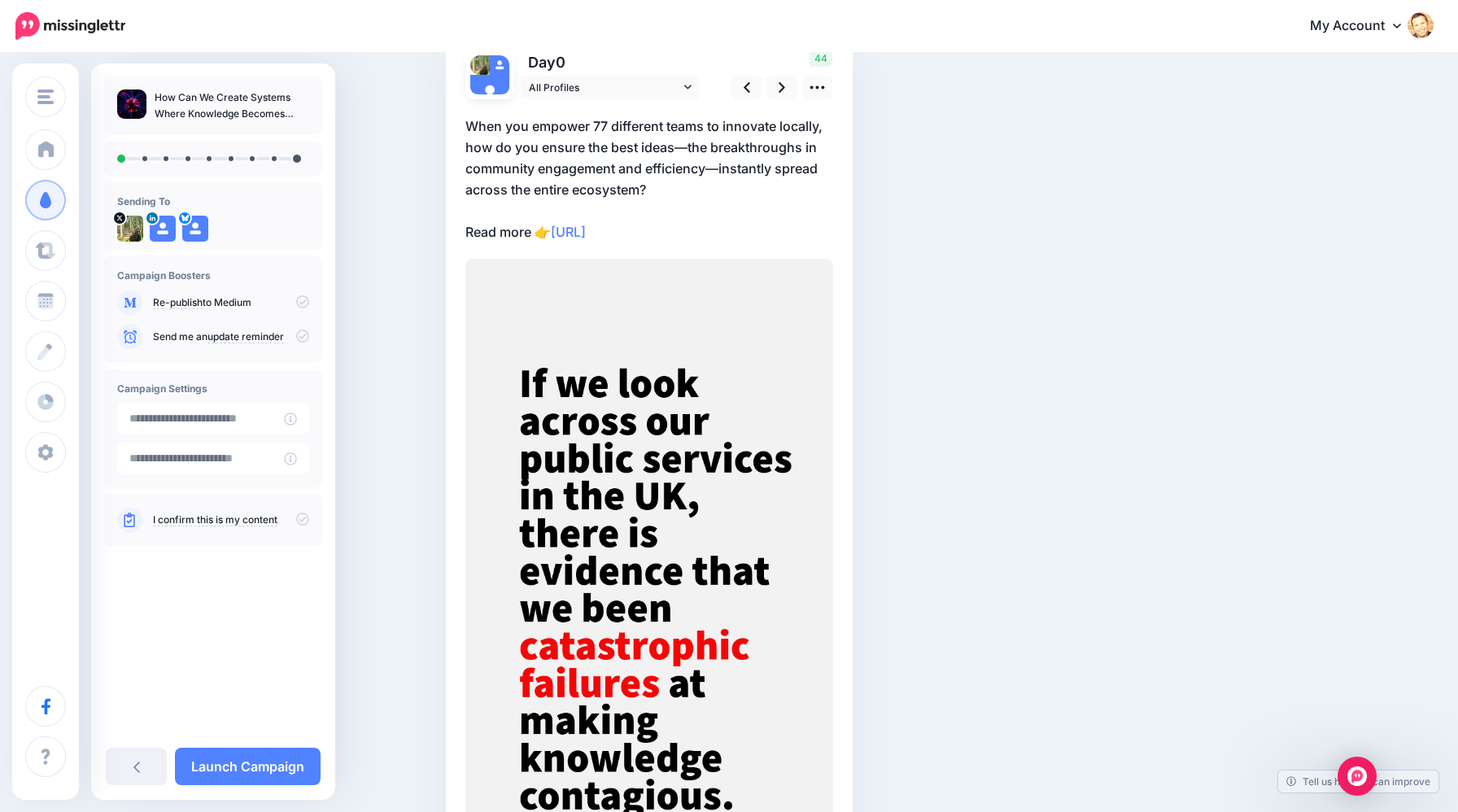
scroll to position [127, 0]
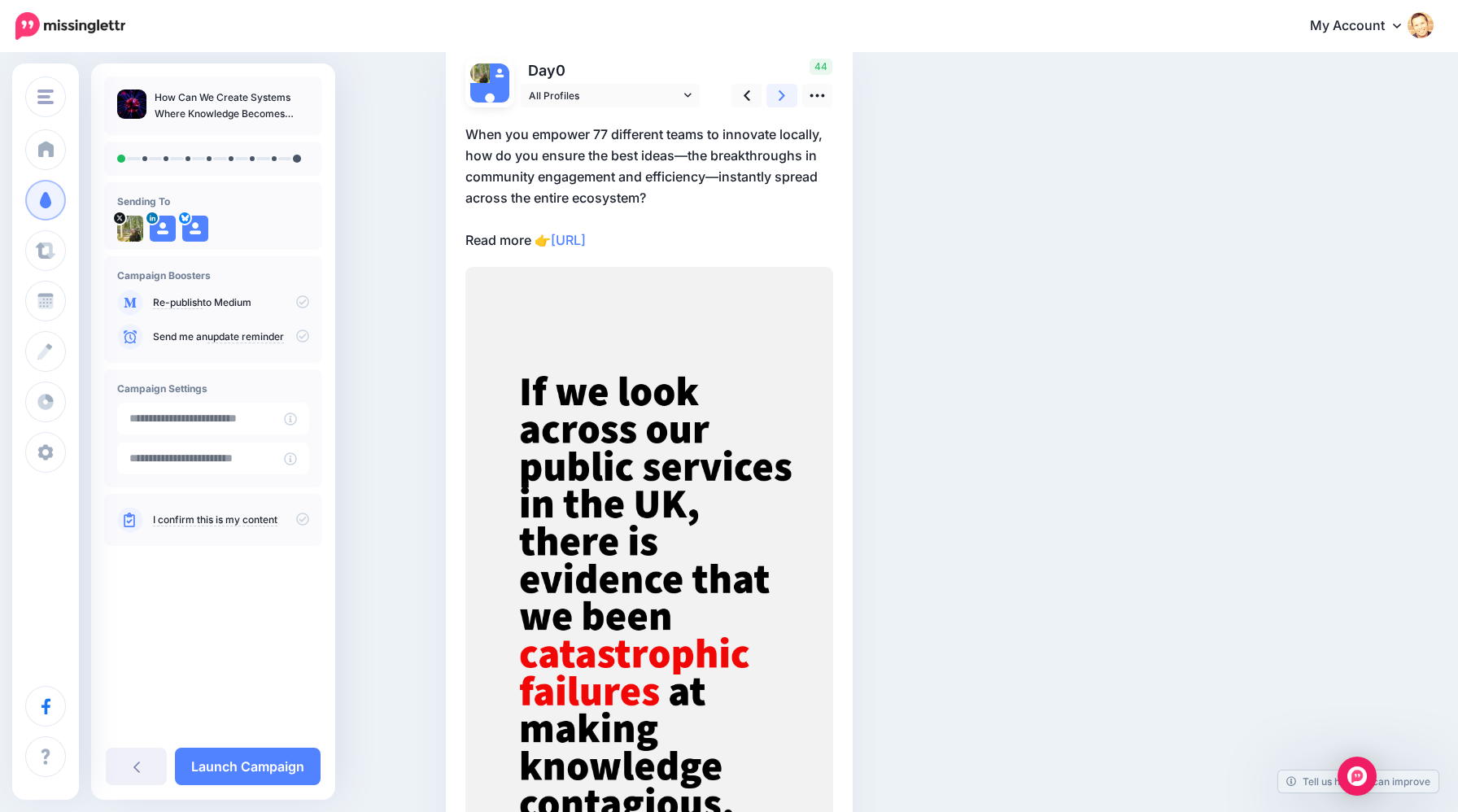
click at [785, 92] on link at bounding box center [782, 95] width 31 height 24
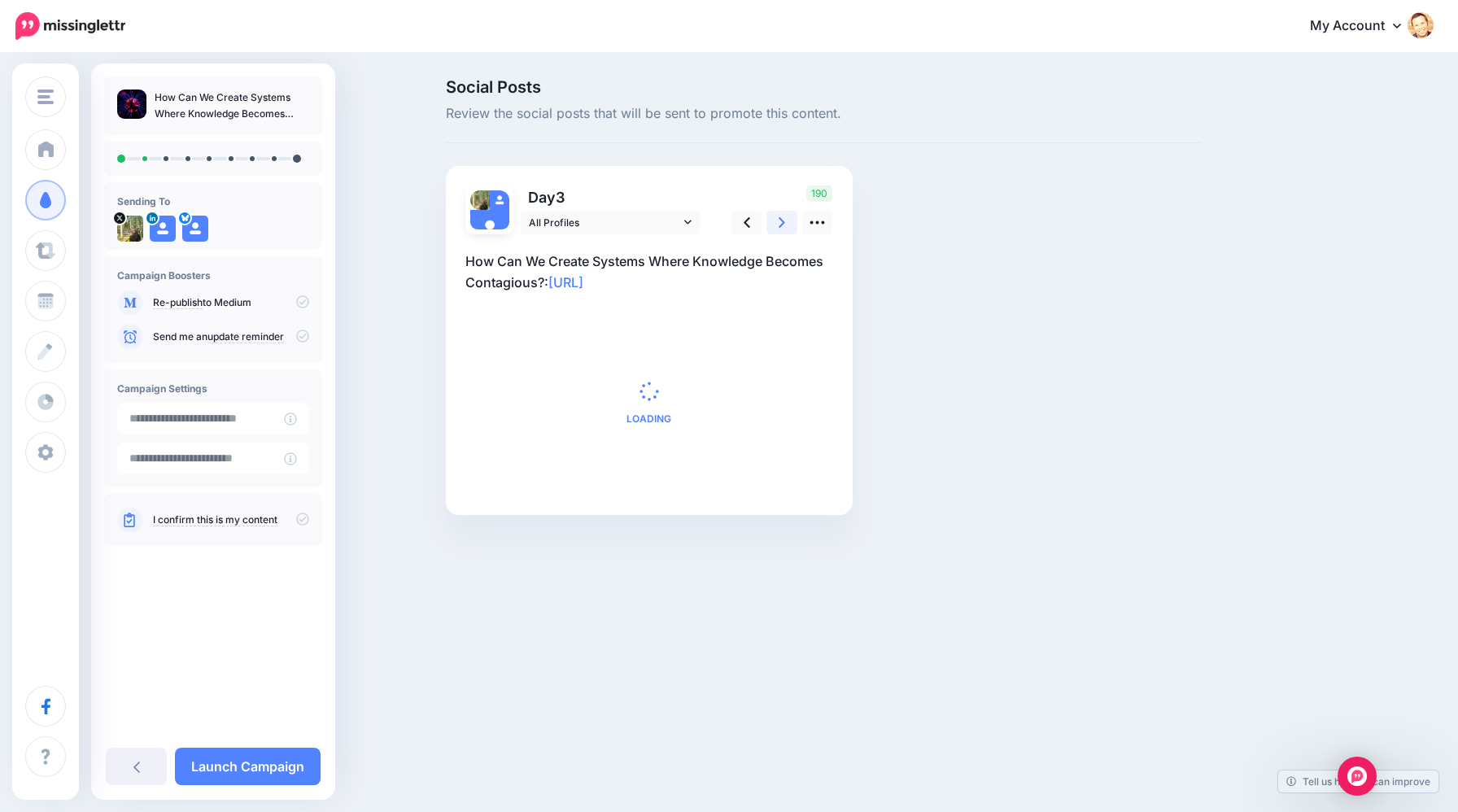
scroll to position [0, 0]
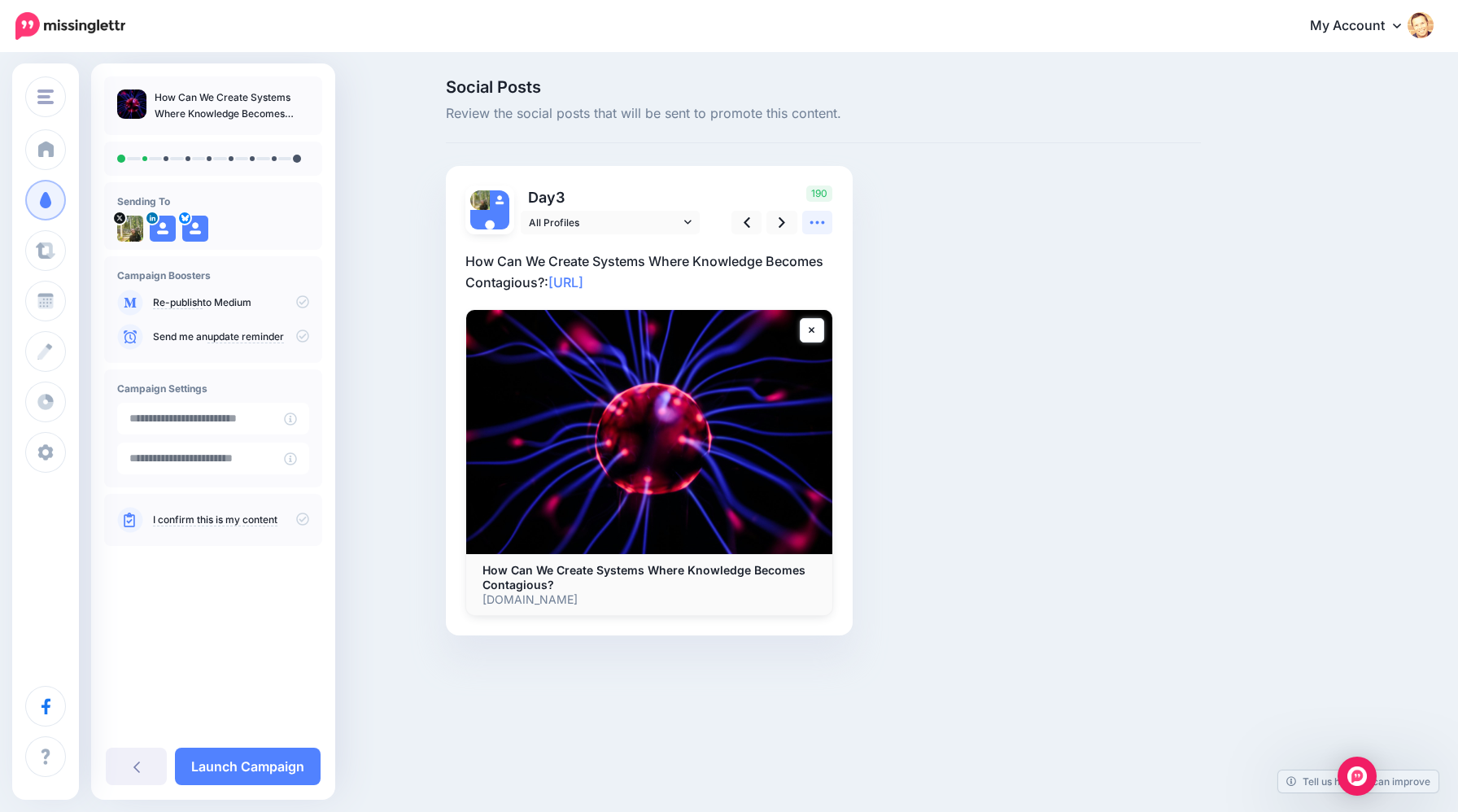
click at [817, 227] on icon at bounding box center [817, 222] width 17 height 17
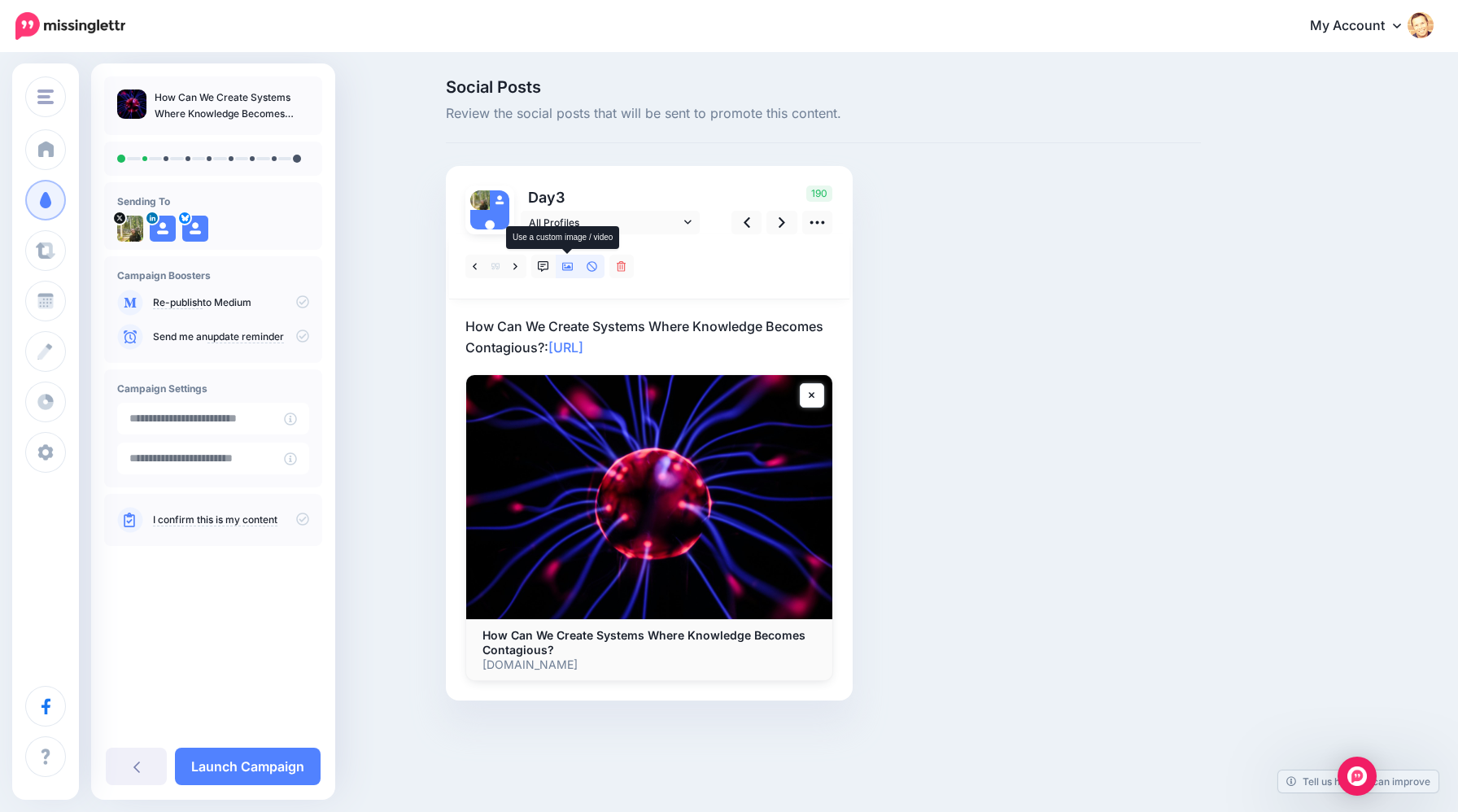
click at [566, 273] on link at bounding box center [568, 267] width 24 height 24
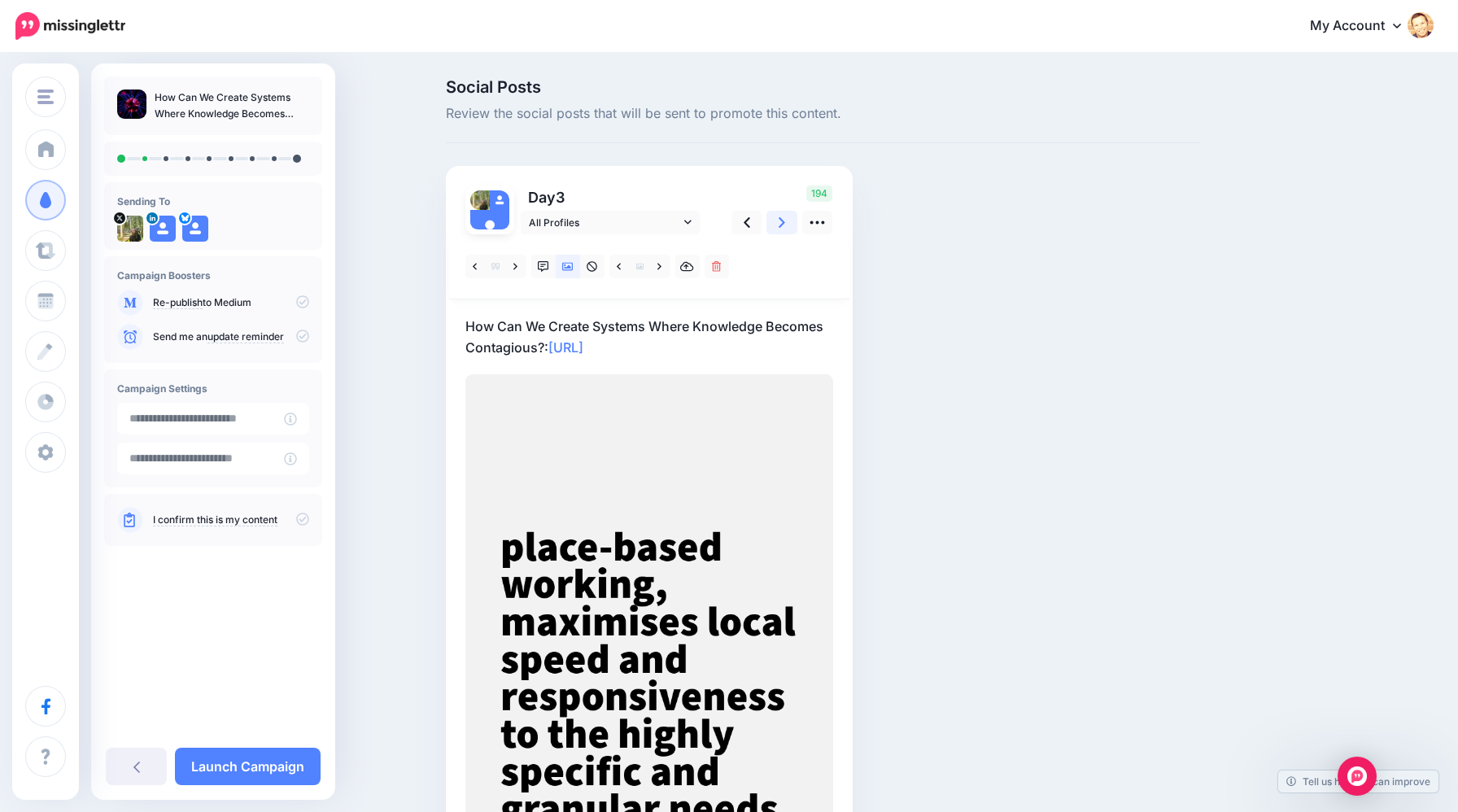
click at [777, 228] on link at bounding box center [782, 222] width 31 height 24
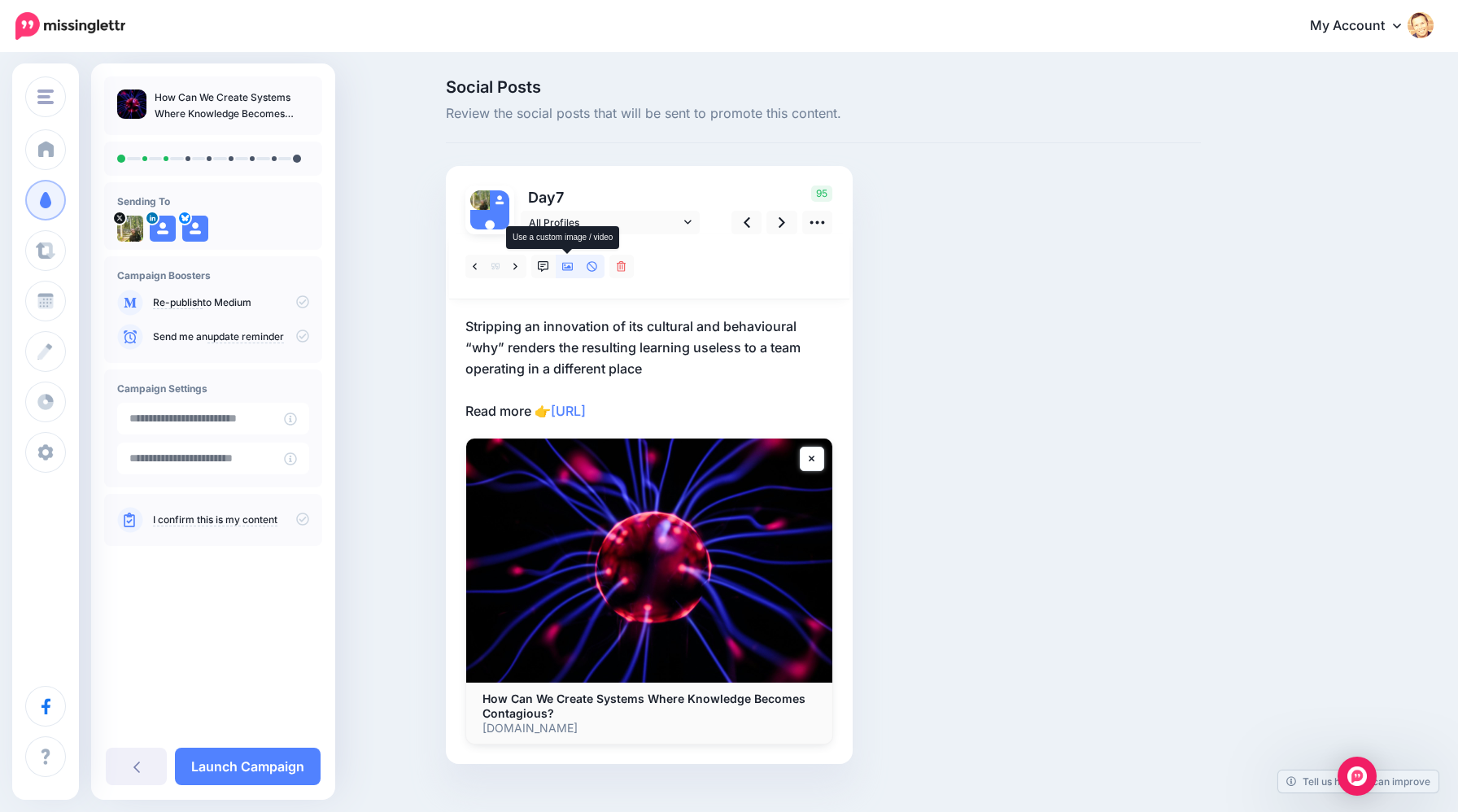
click at [571, 270] on icon at bounding box center [568, 267] width 12 height 8
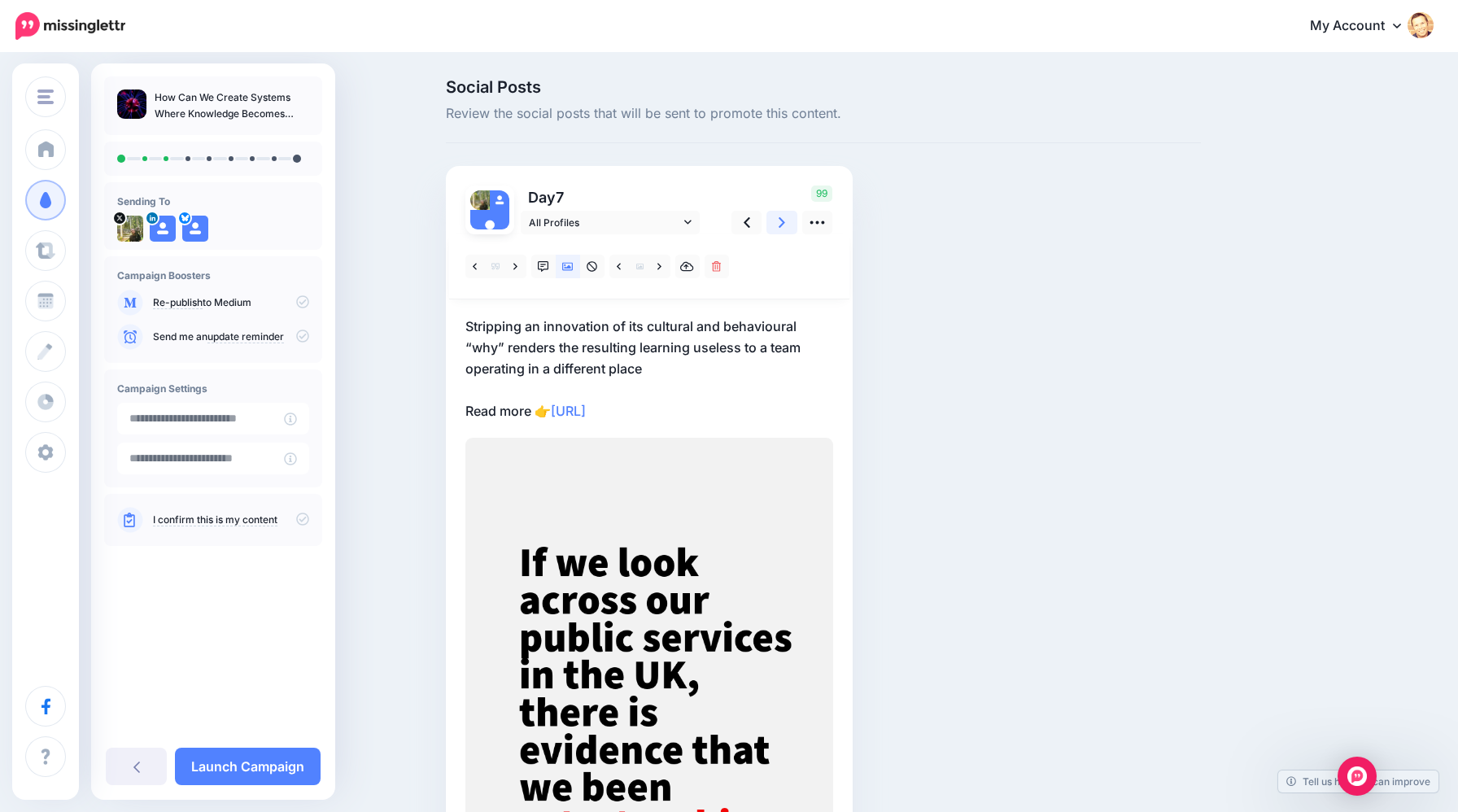
click at [782, 223] on icon at bounding box center [781, 222] width 6 height 17
click at [782, 227] on icon at bounding box center [781, 222] width 6 height 17
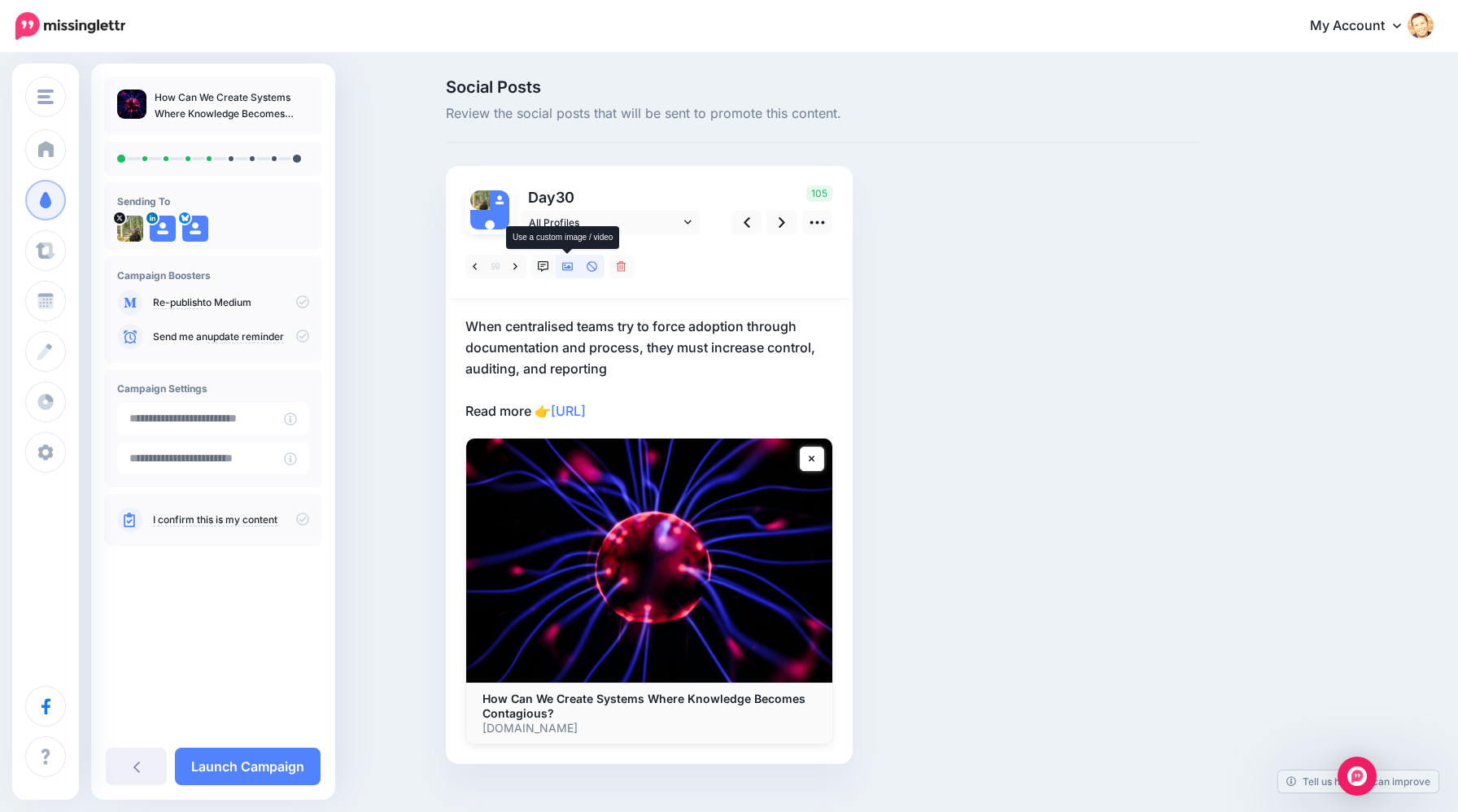
click at [566, 268] on icon at bounding box center [568, 267] width 12 height 12
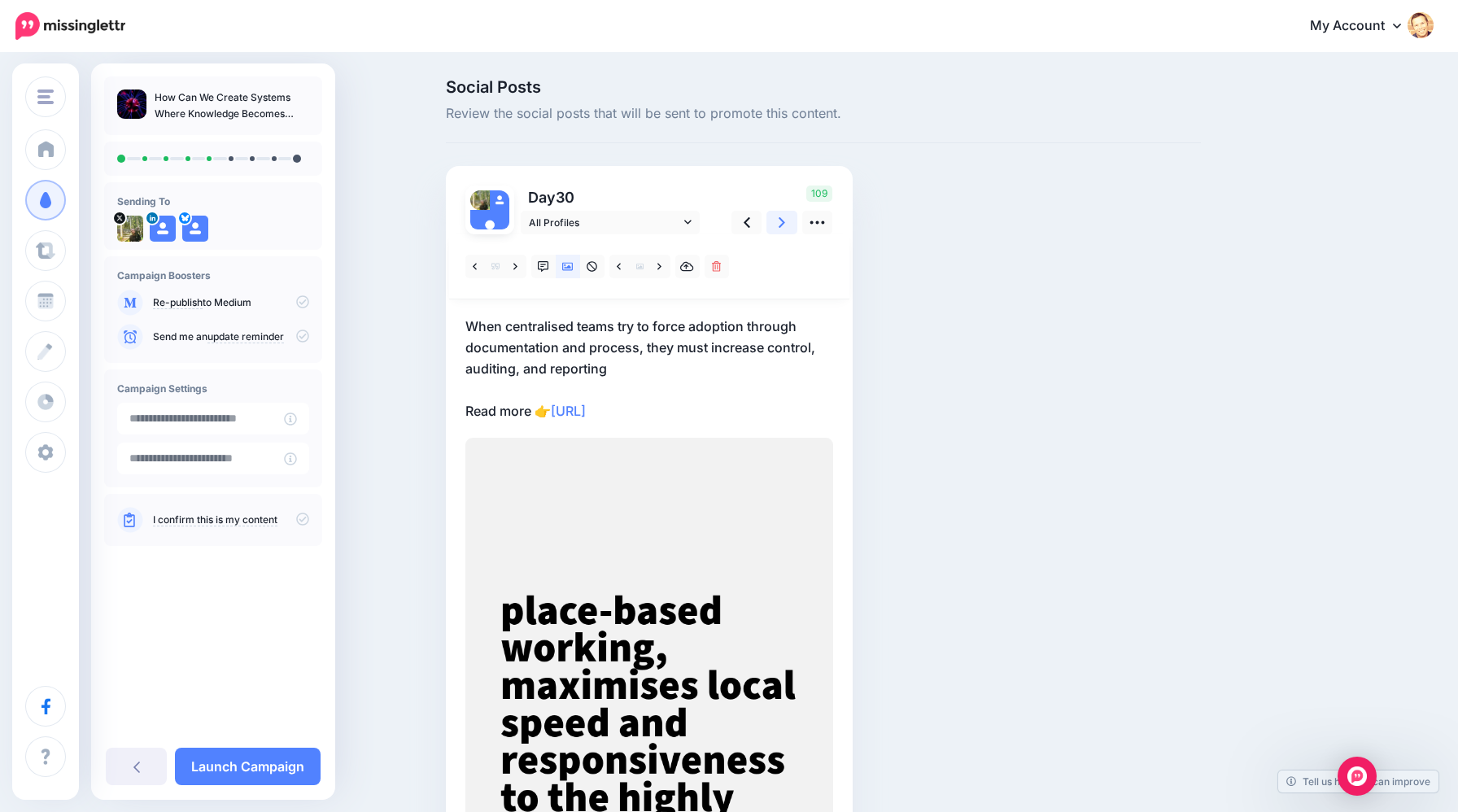
click at [781, 226] on icon at bounding box center [781, 223] width 6 height 11
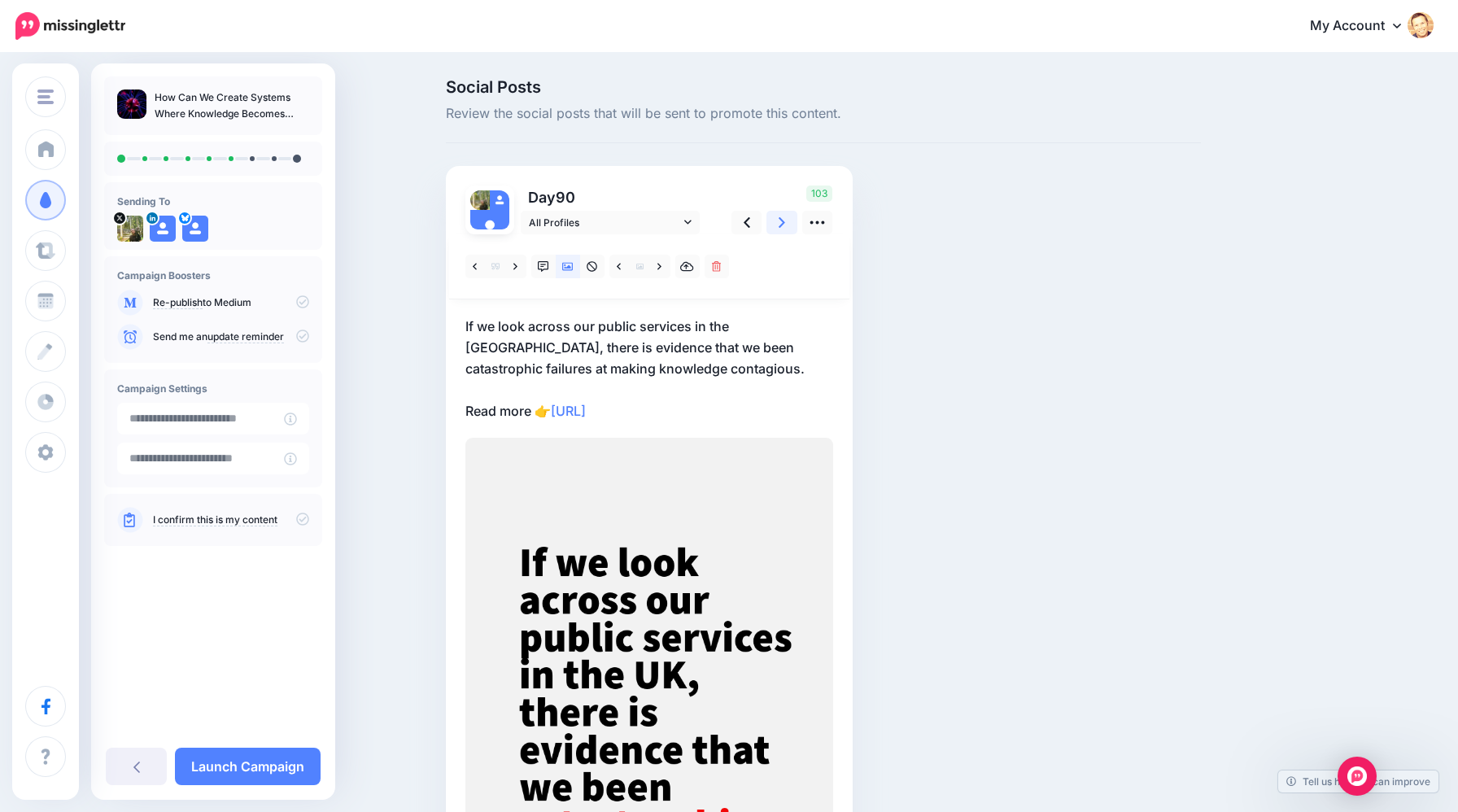
click at [781, 226] on icon at bounding box center [781, 223] width 6 height 11
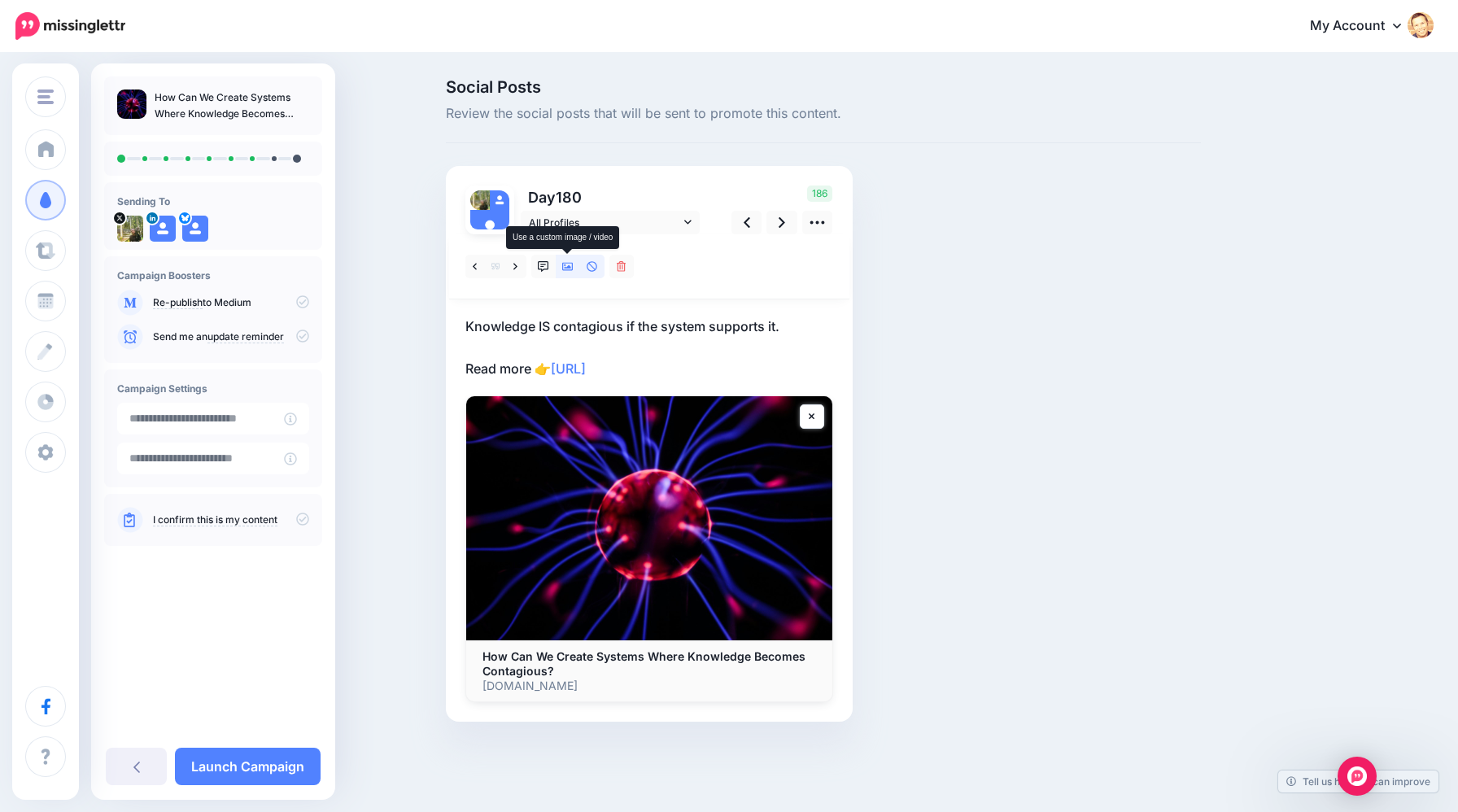
click at [572, 270] on icon at bounding box center [568, 267] width 12 height 12
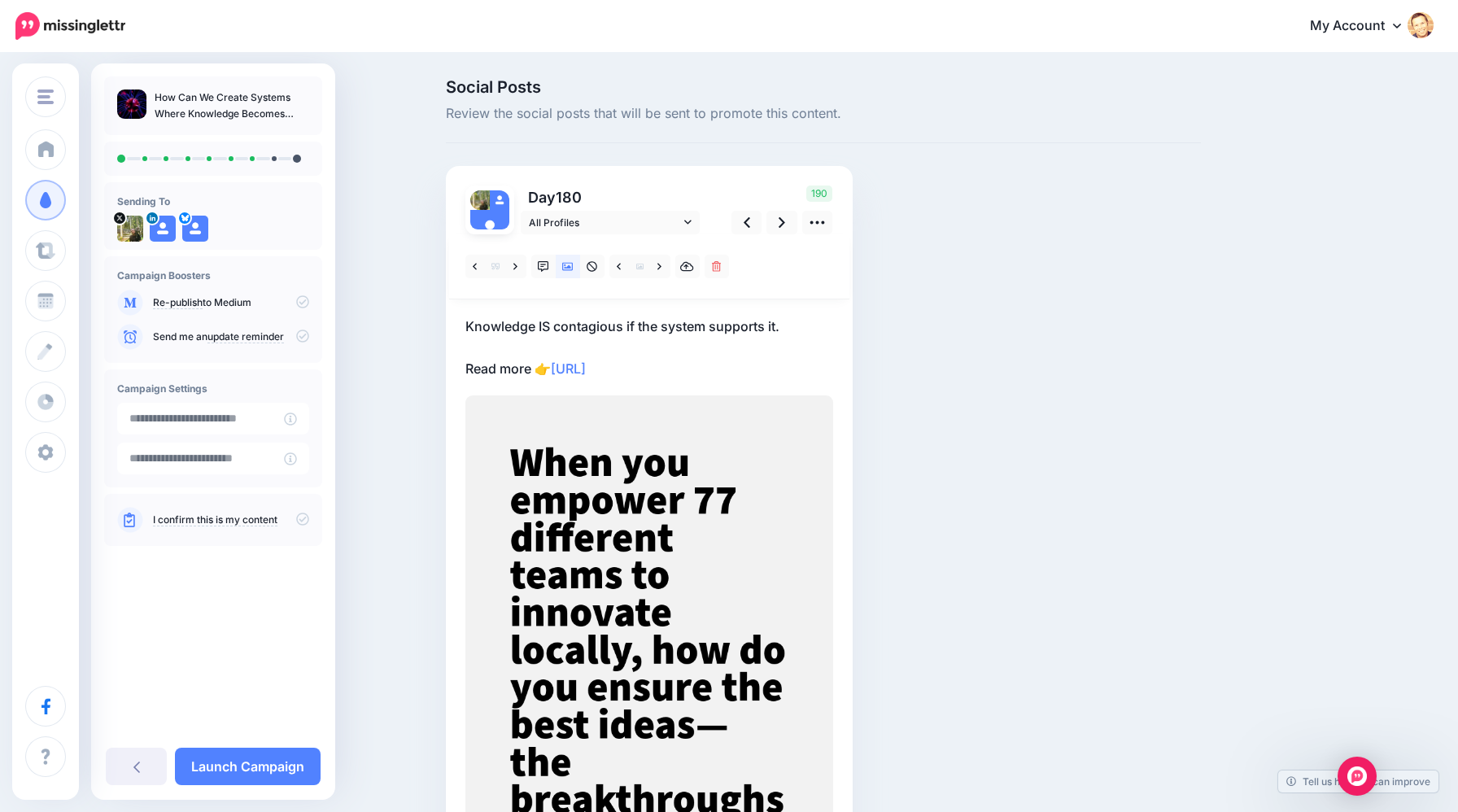
click at [777, 235] on div at bounding box center [649, 267] width 401 height 65
click at [777, 231] on link at bounding box center [782, 222] width 31 height 24
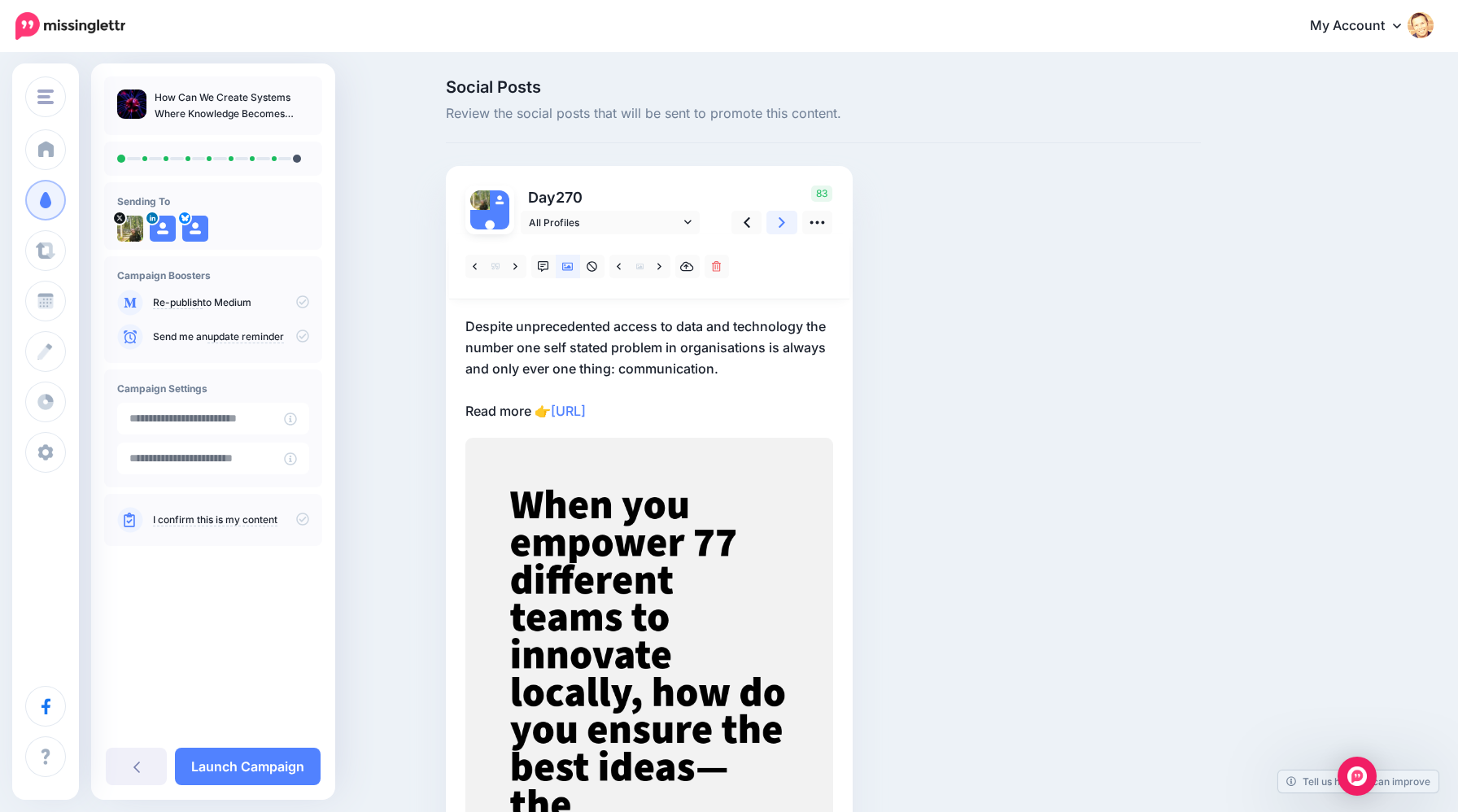
click at [777, 231] on link at bounding box center [782, 222] width 31 height 24
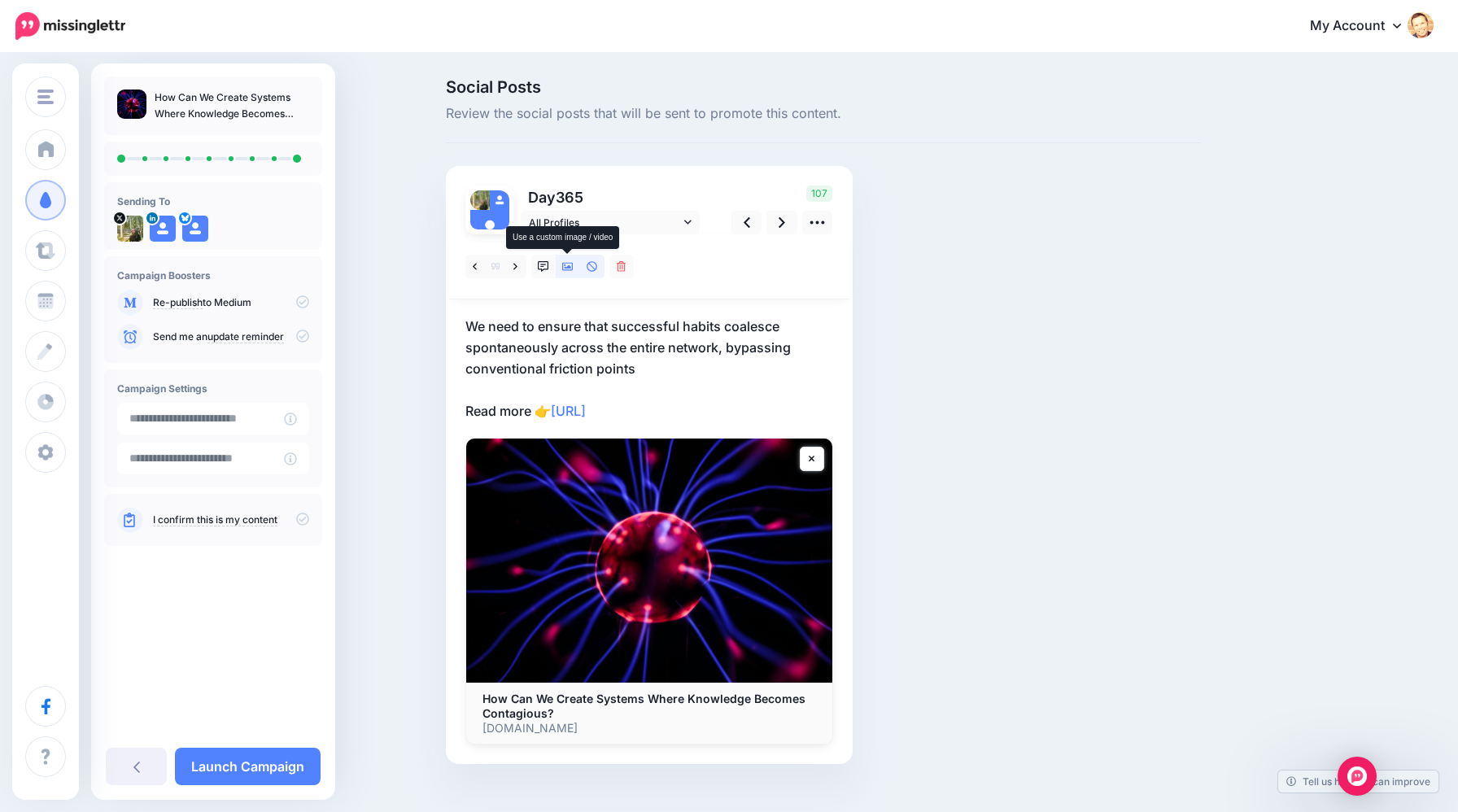
click at [566, 268] on icon at bounding box center [568, 267] width 12 height 12
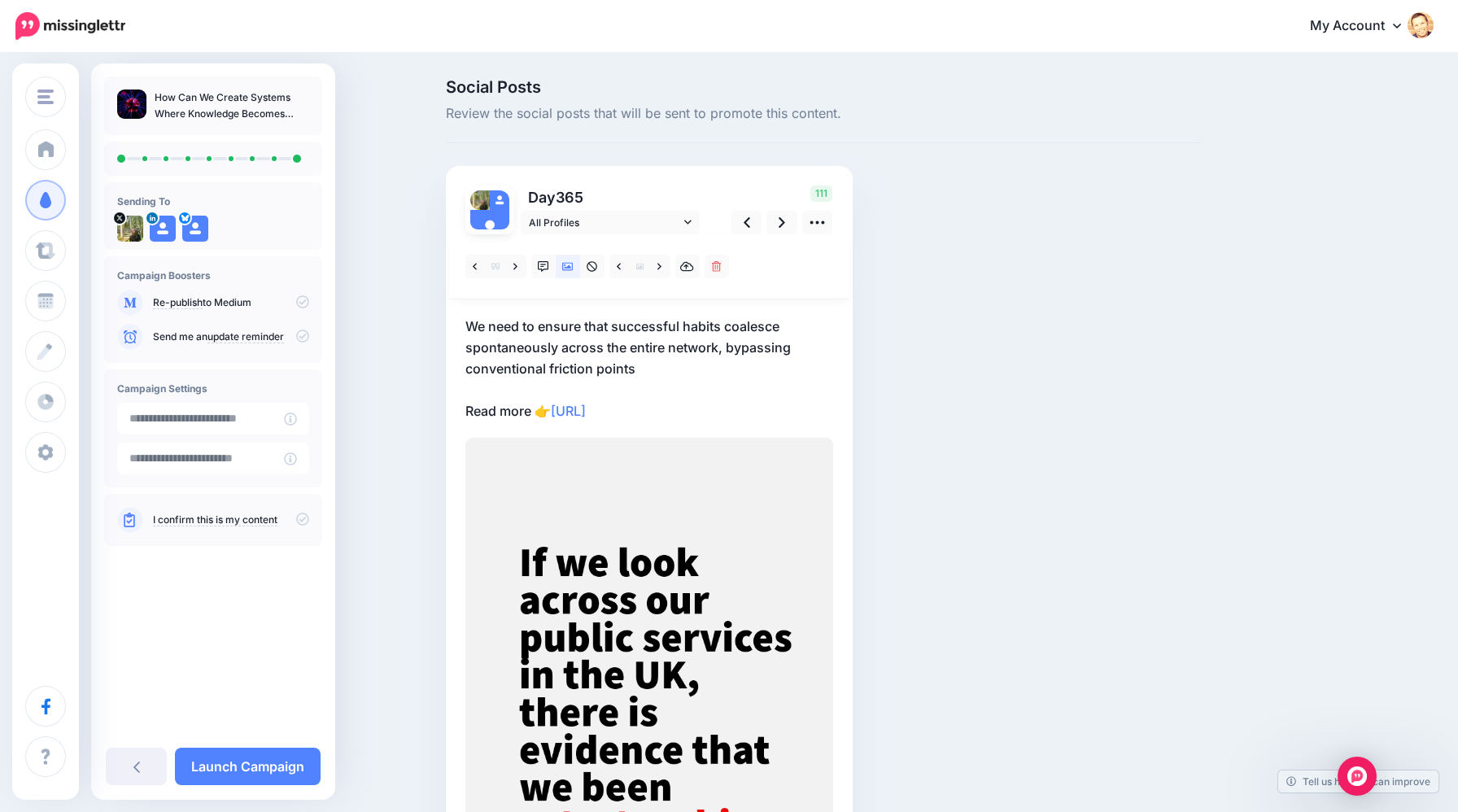
scroll to position [53, 0]
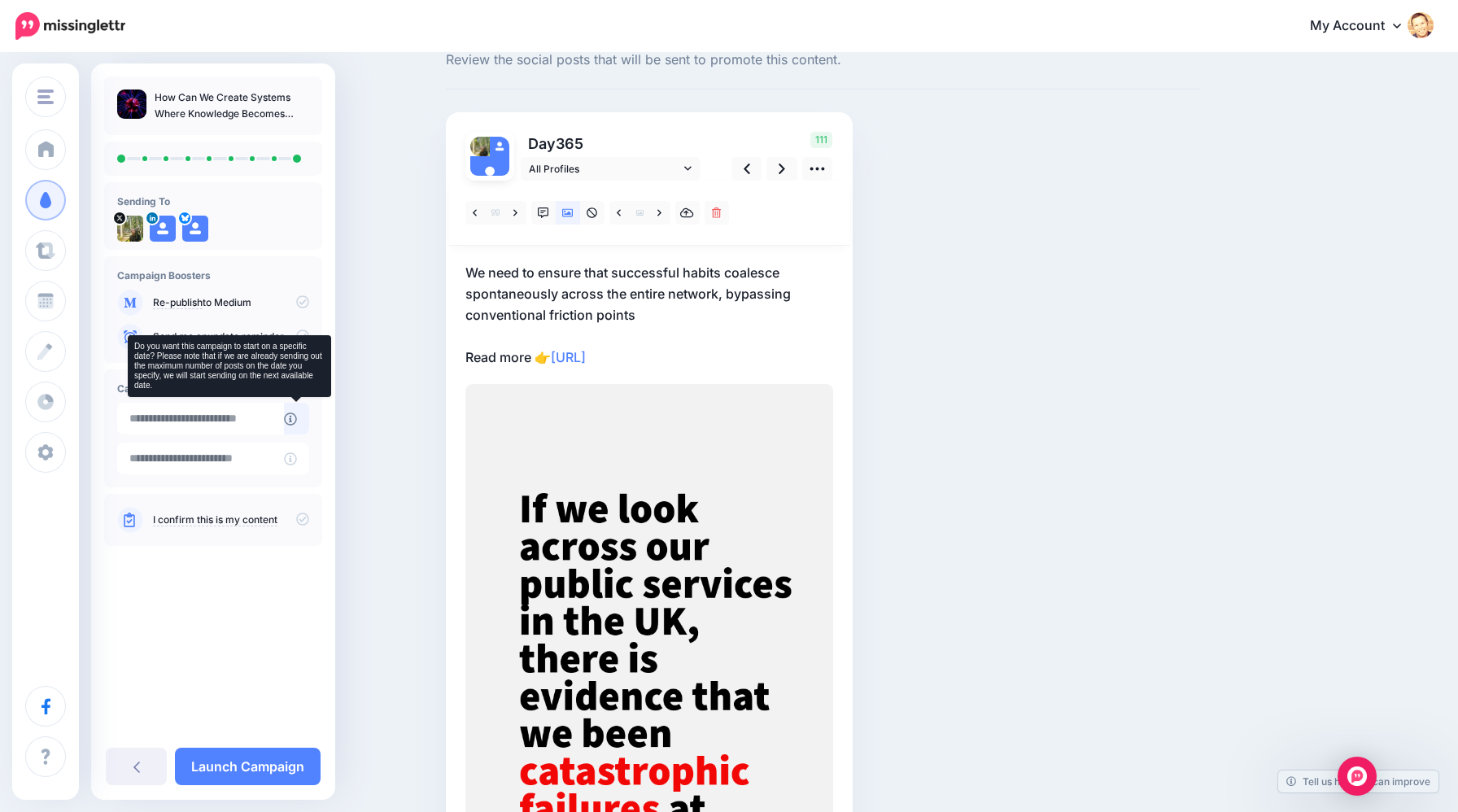
click at [293, 426] on link at bounding box center [296, 418] width 26 height 32
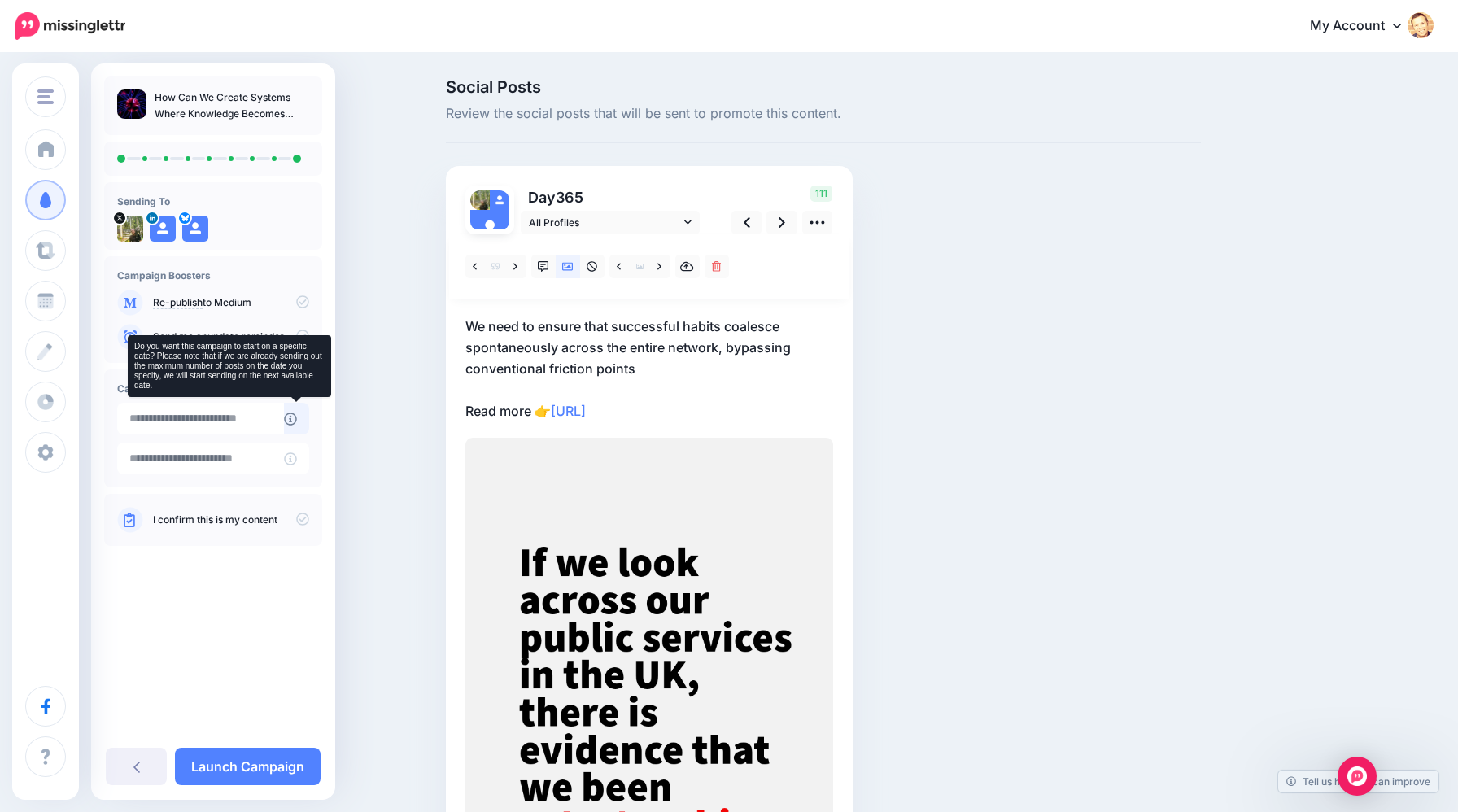
click at [289, 420] on icon at bounding box center [291, 418] width 13 height 13
click at [287, 420] on icon at bounding box center [291, 418] width 13 height 13
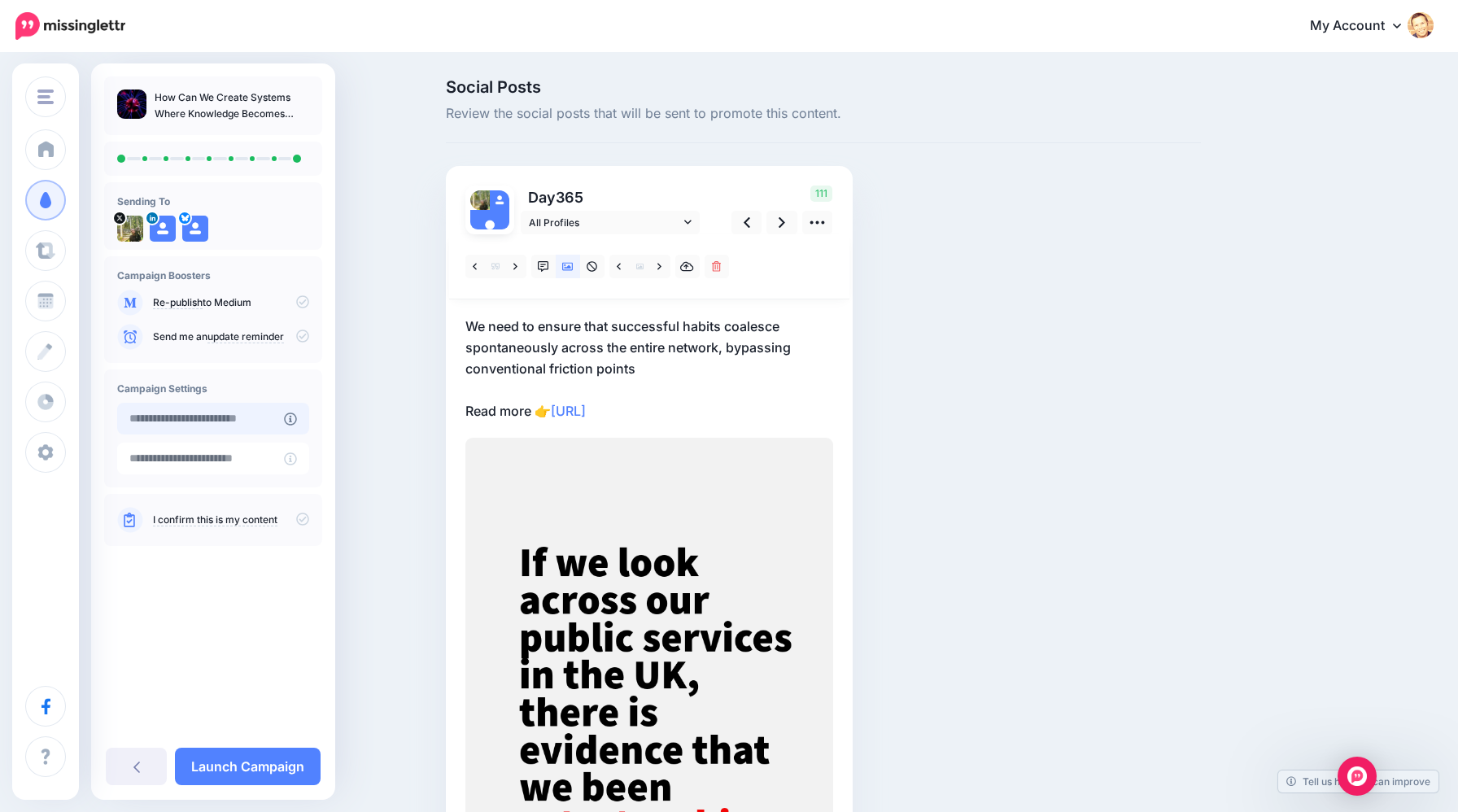
type input "**********"
click at [265, 422] on input "**********" at bounding box center [201, 418] width 167 height 32
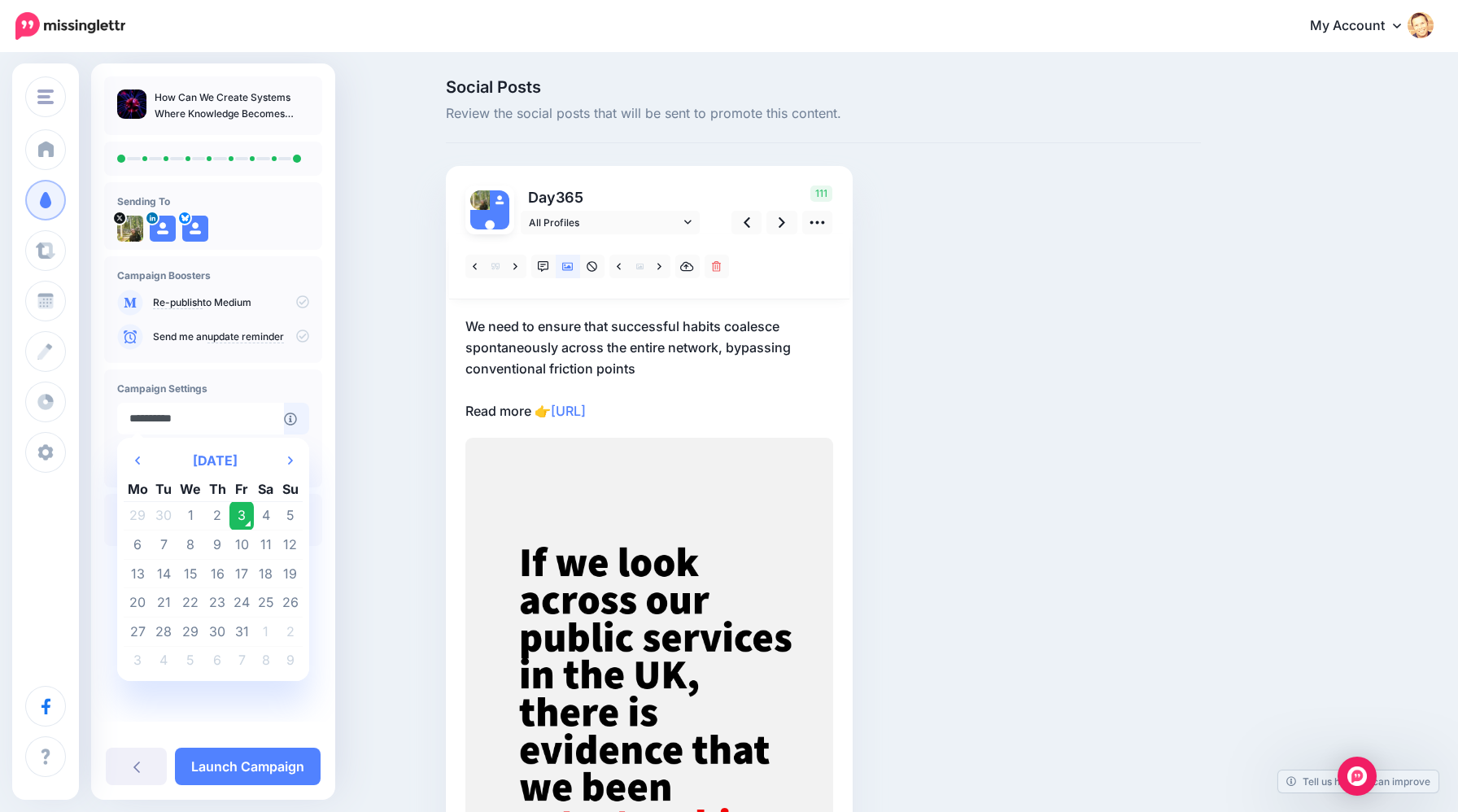
click at [245, 513] on td "3" at bounding box center [241, 515] width 24 height 29
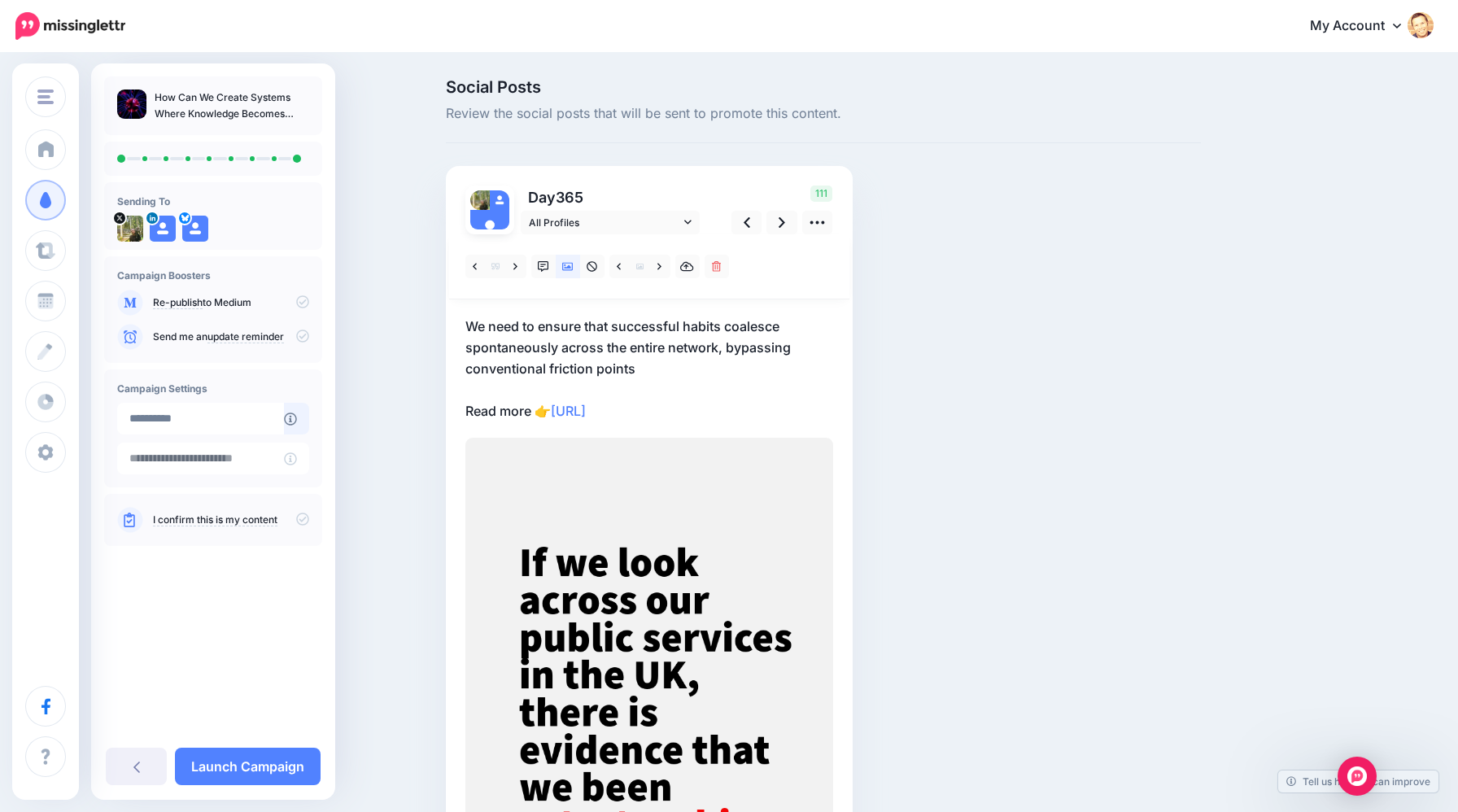
click at [301, 520] on icon at bounding box center [302, 519] width 13 height 13
click at [272, 764] on link "Launch Campaign" at bounding box center [248, 767] width 146 height 37
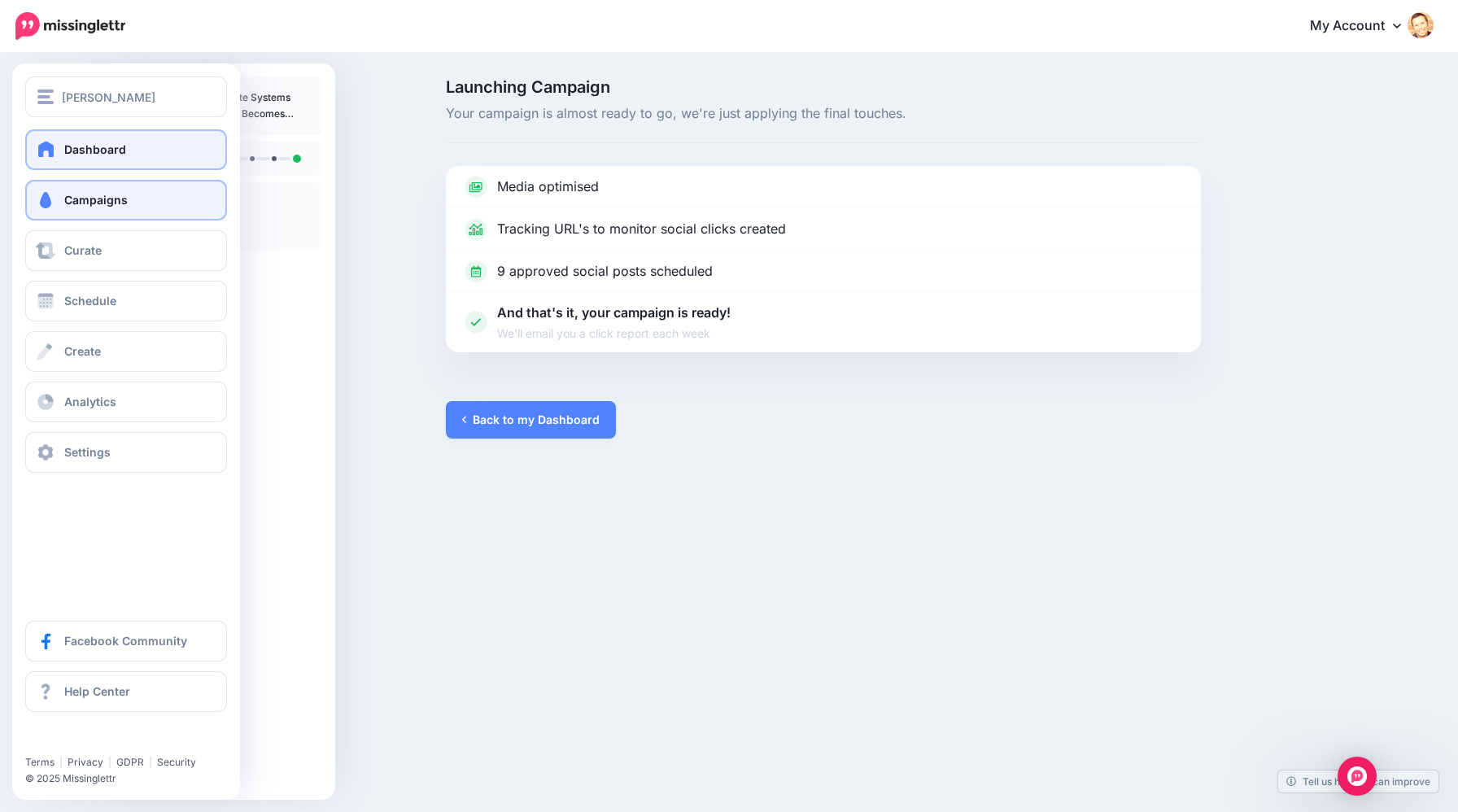
click at [51, 158] on link "Dashboard" at bounding box center [125, 150] width 202 height 41
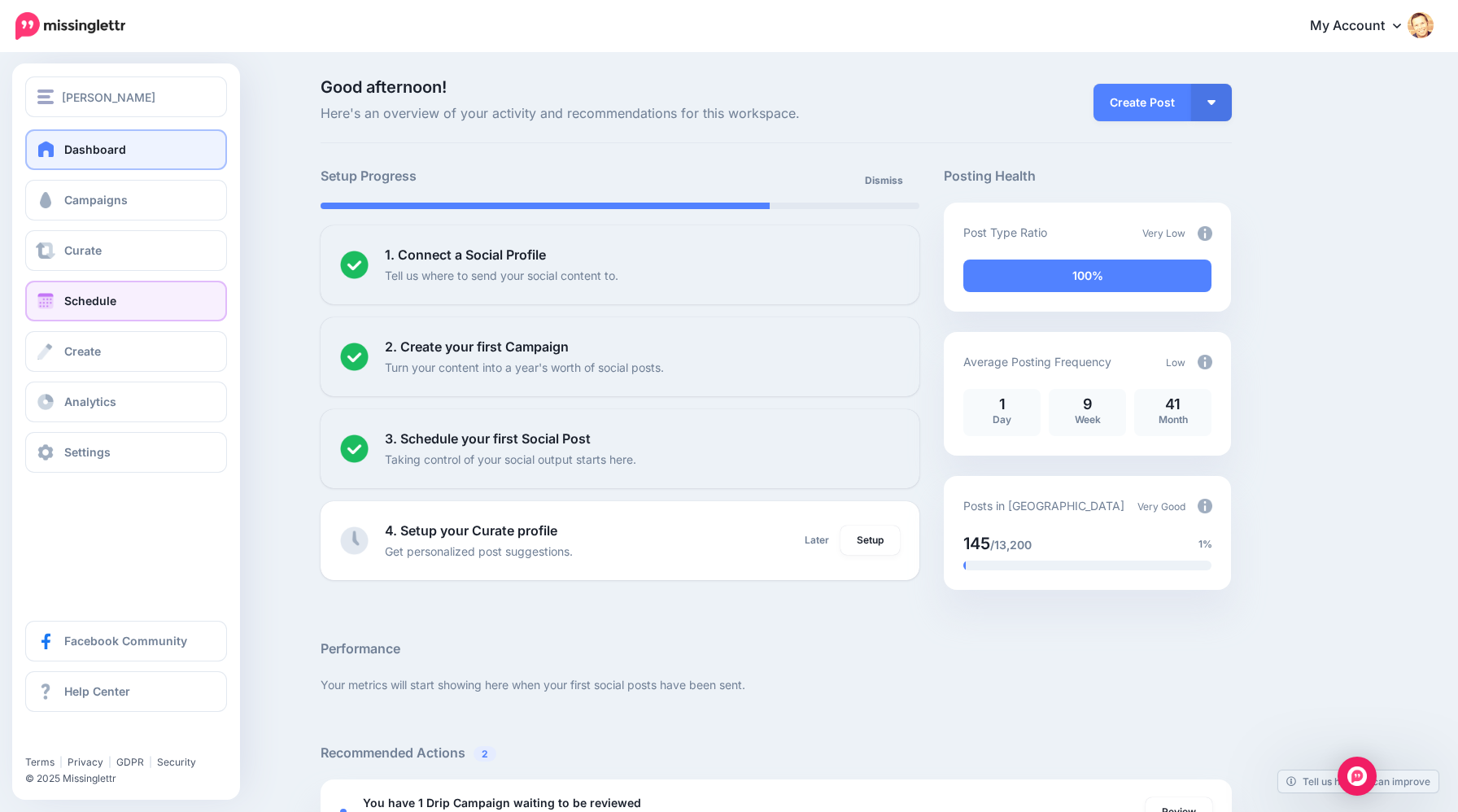
click at [57, 294] on link "Schedule" at bounding box center [125, 301] width 202 height 41
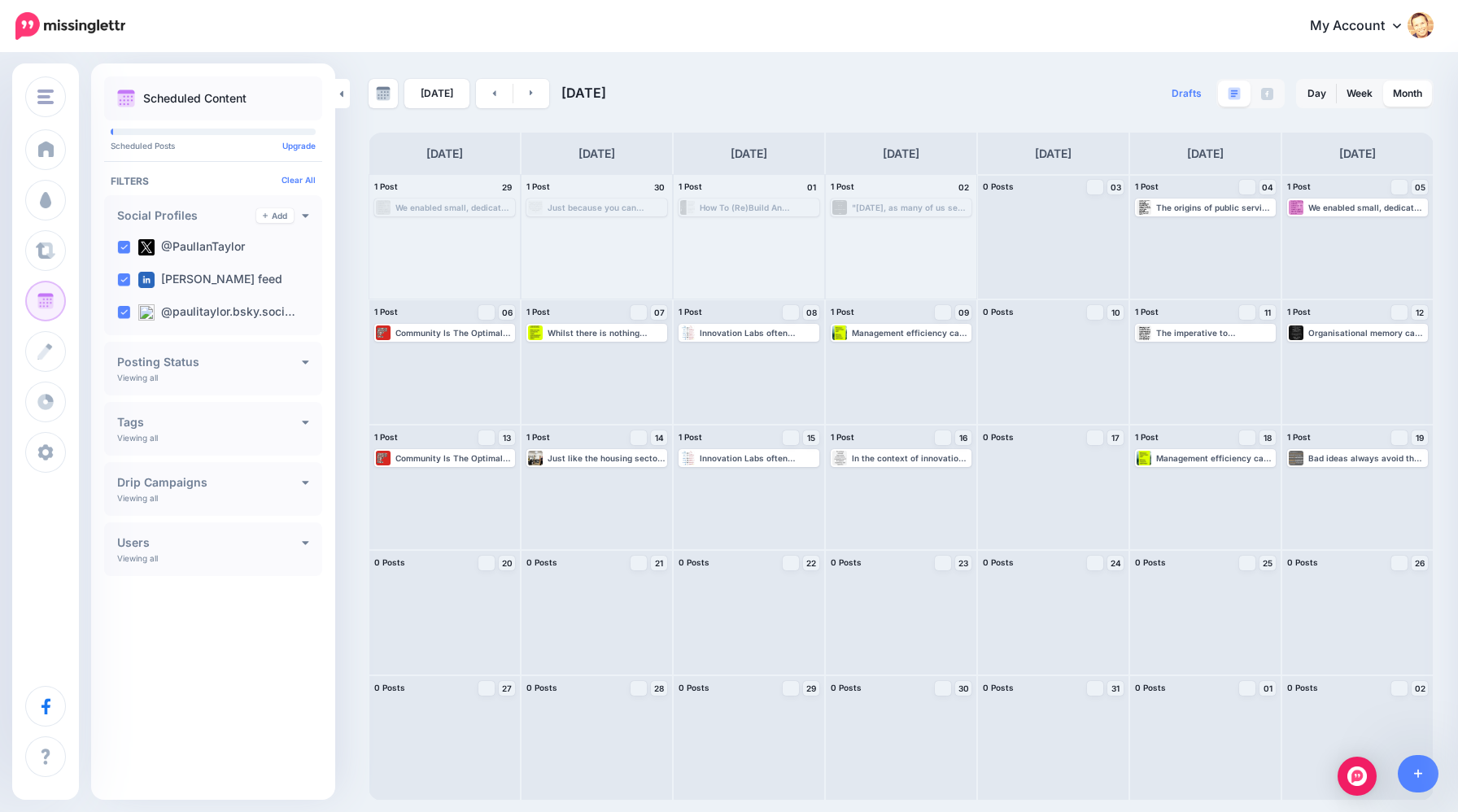
click at [261, 369] on div "Posting Status" at bounding box center [213, 362] width 192 height 14
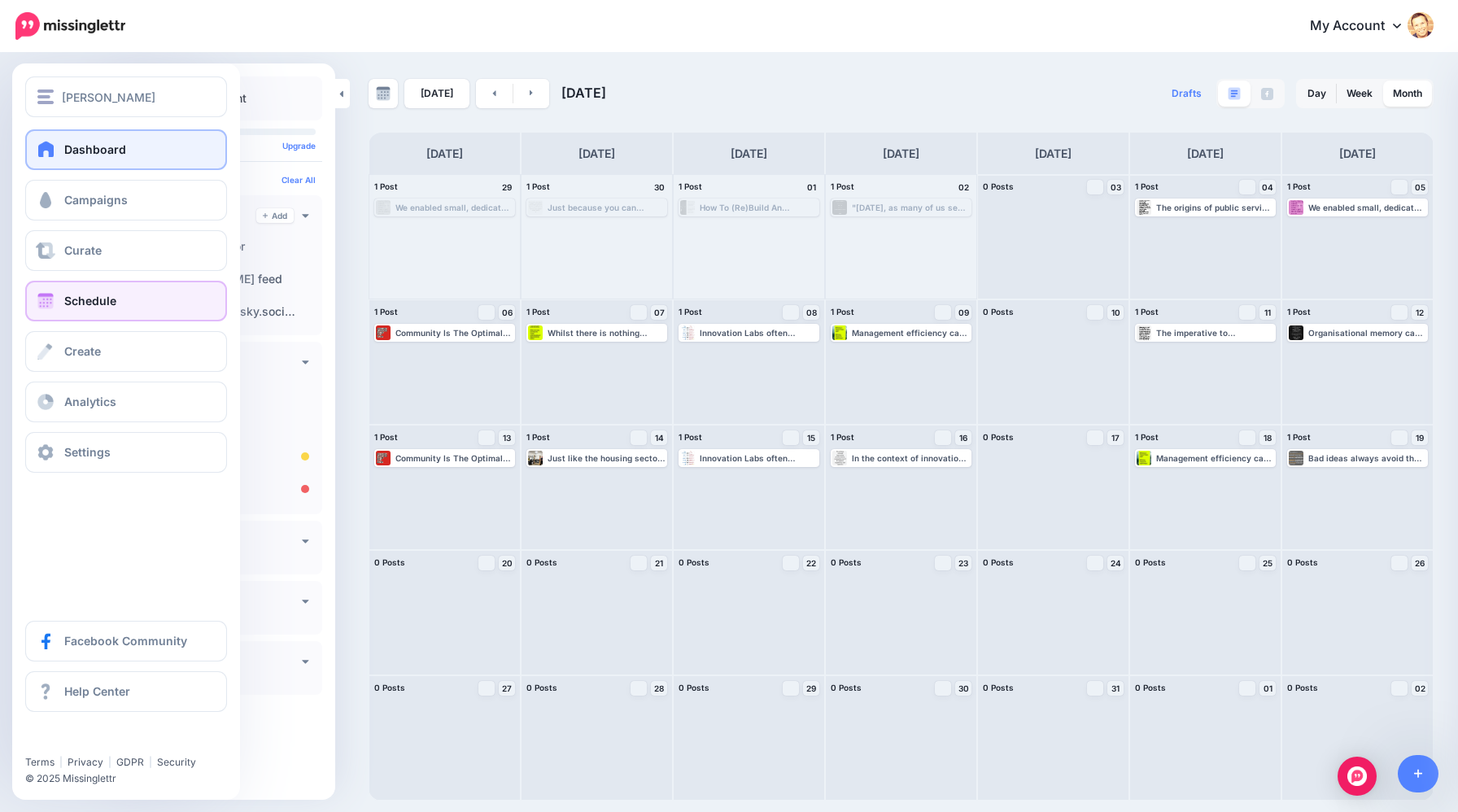
click at [33, 159] on link "Dashboard" at bounding box center [125, 150] width 202 height 41
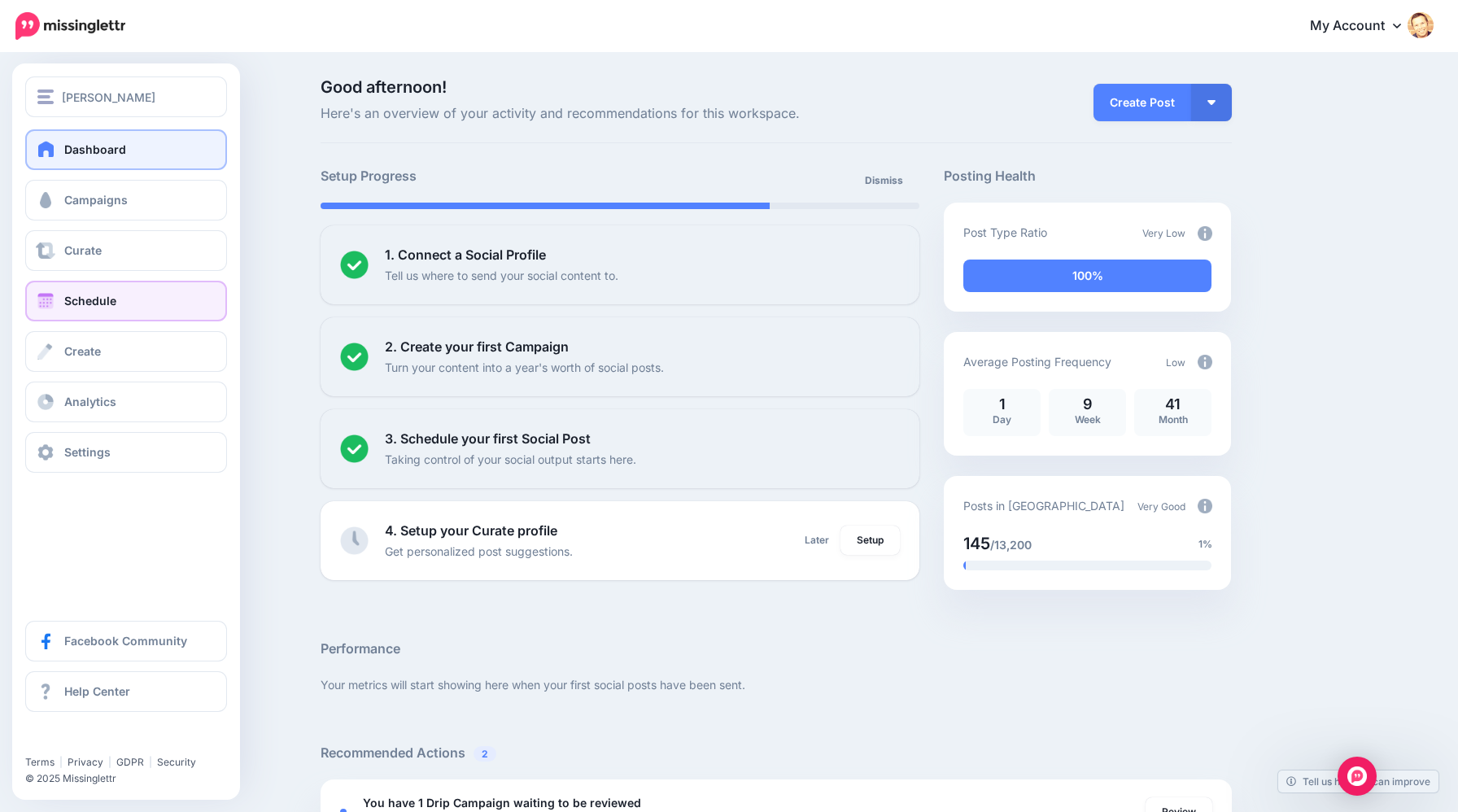
click at [84, 307] on span "Schedule" at bounding box center [90, 301] width 52 height 14
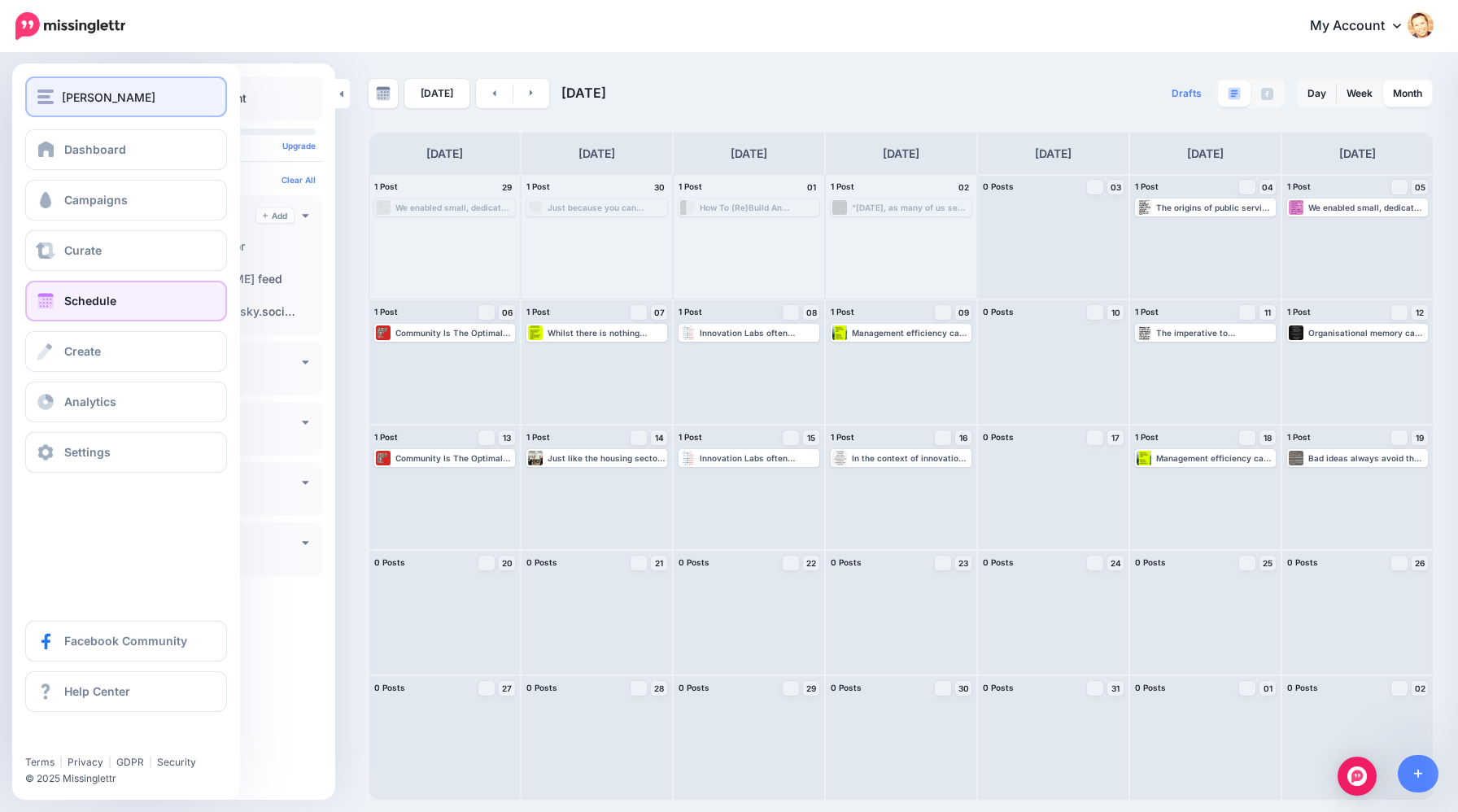
click at [54, 111] on button "[PERSON_NAME]" at bounding box center [125, 97] width 202 height 41
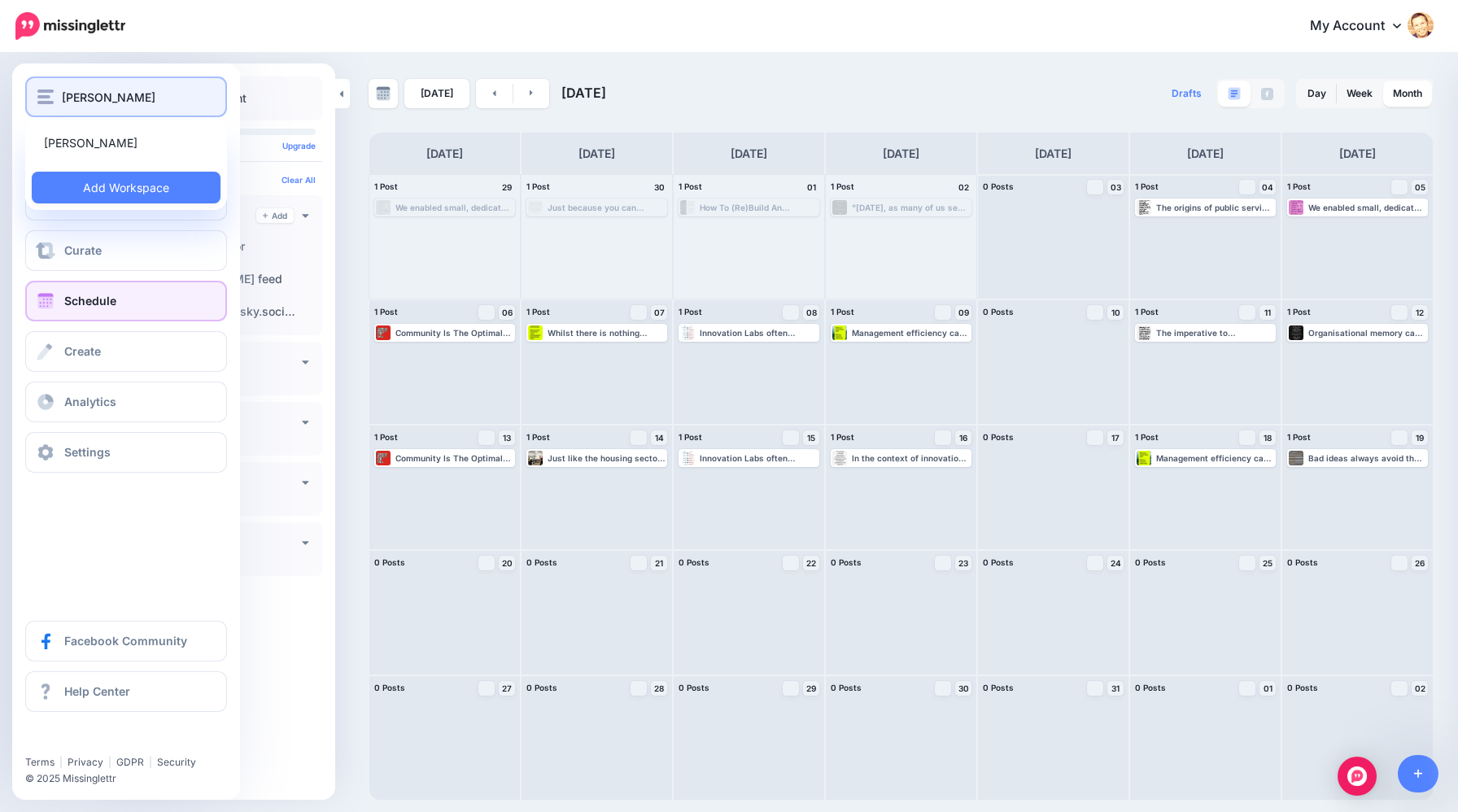
click at [58, 107] on button "[PERSON_NAME]" at bounding box center [125, 97] width 202 height 41
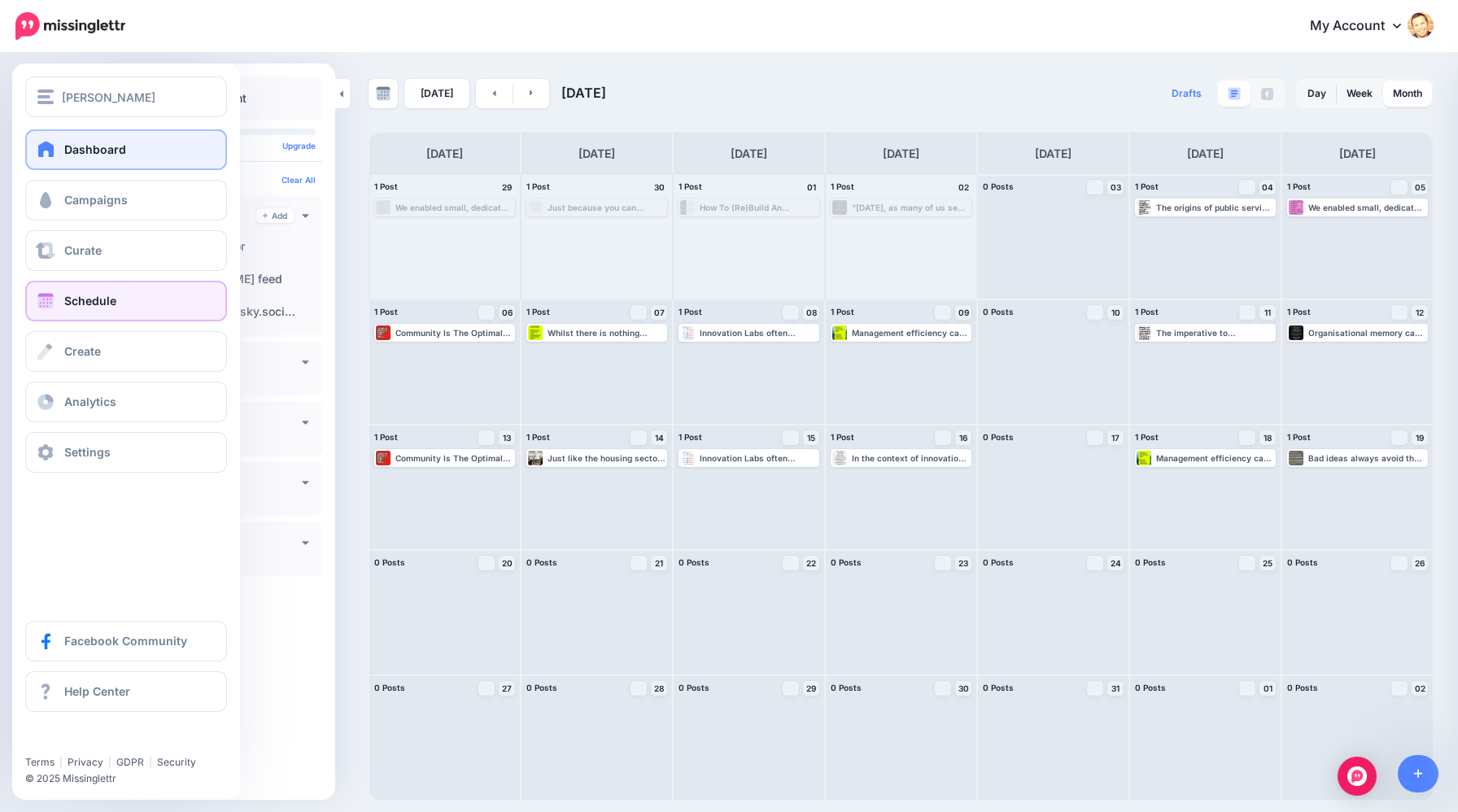
click at [60, 151] on link "Dashboard" at bounding box center [125, 150] width 202 height 41
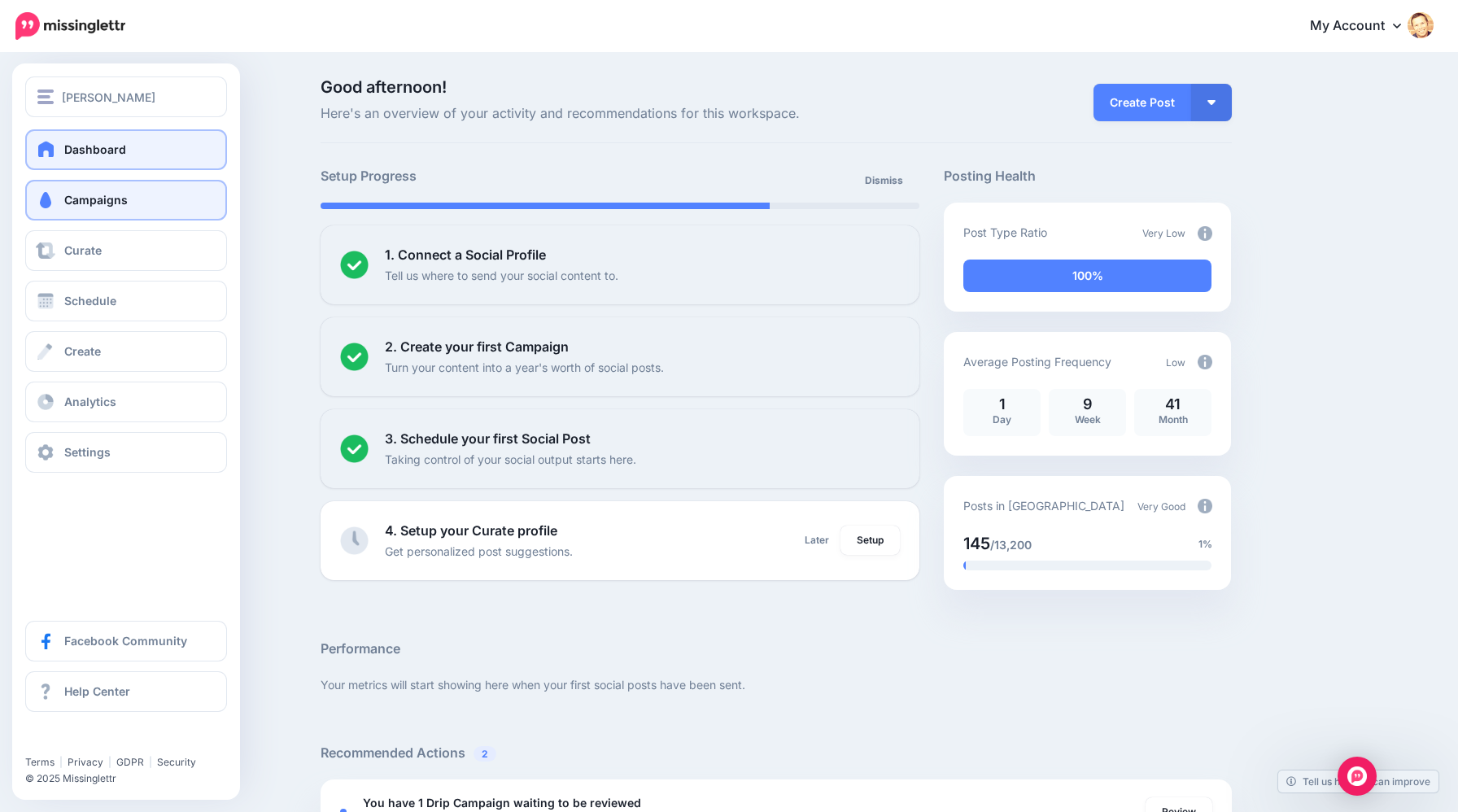
click at [63, 199] on link "Campaigns" at bounding box center [125, 200] width 202 height 41
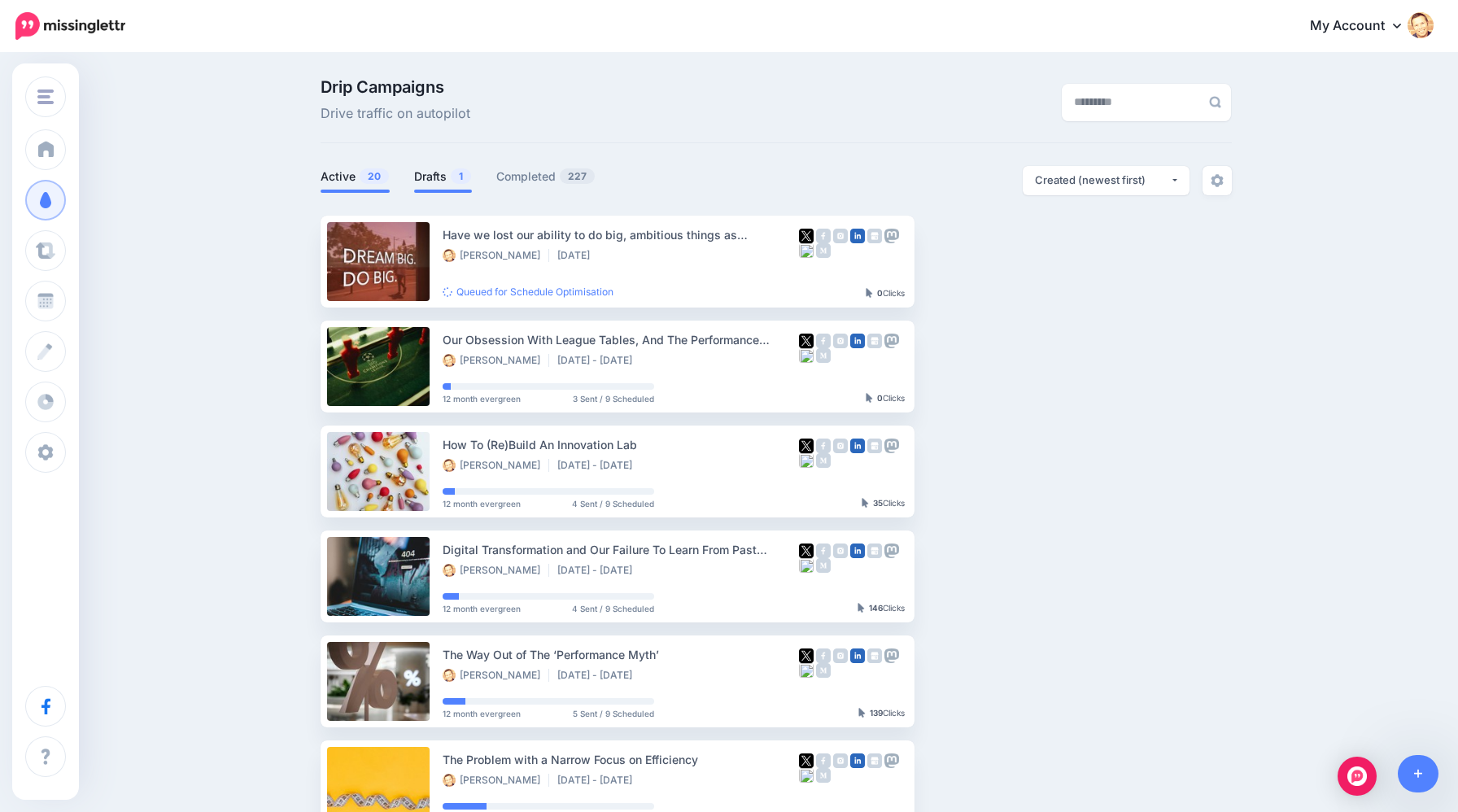
click at [428, 179] on link "Drafts 1" at bounding box center [442, 177] width 58 height 20
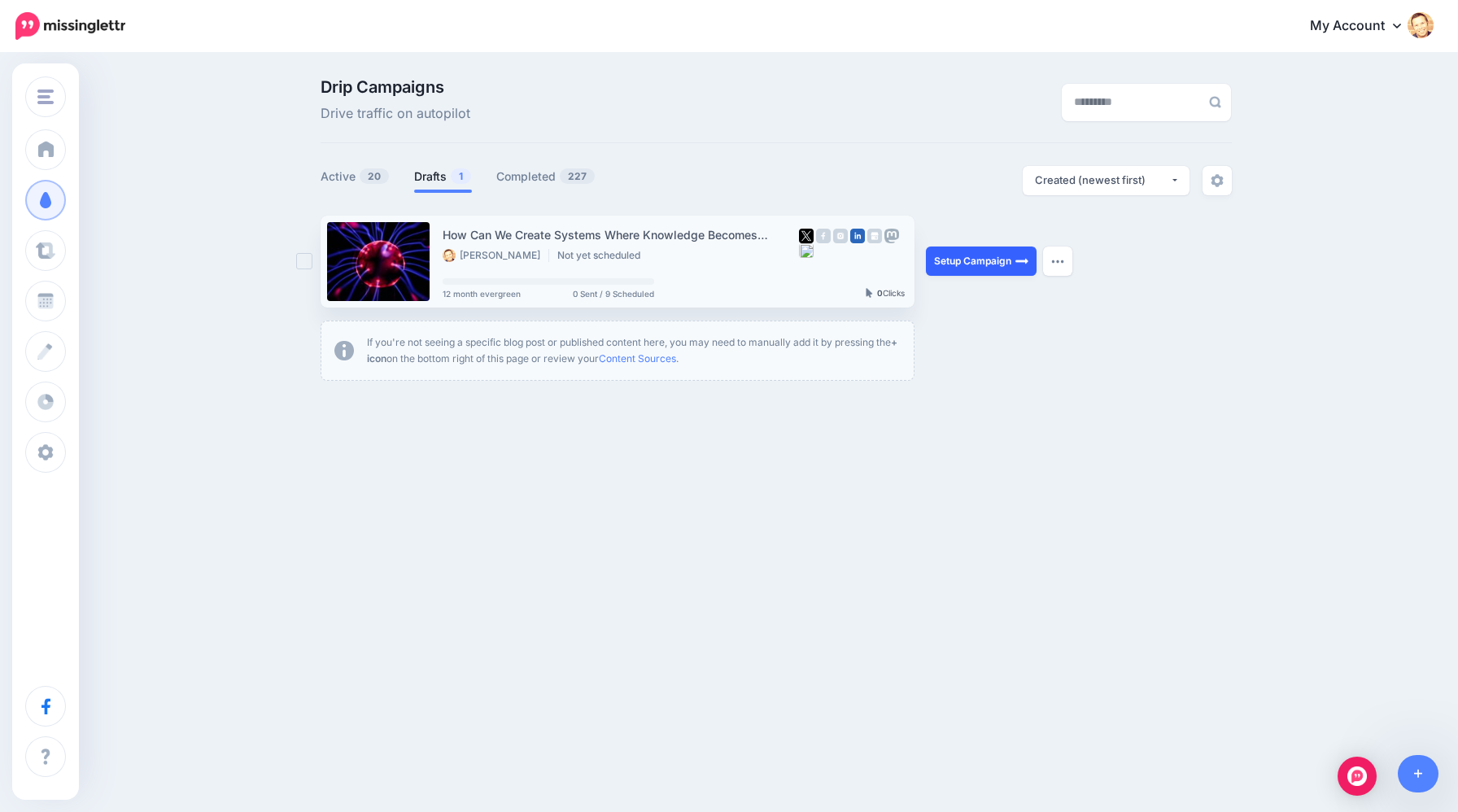
click at [972, 257] on link "Setup Campaign" at bounding box center [981, 261] width 111 height 29
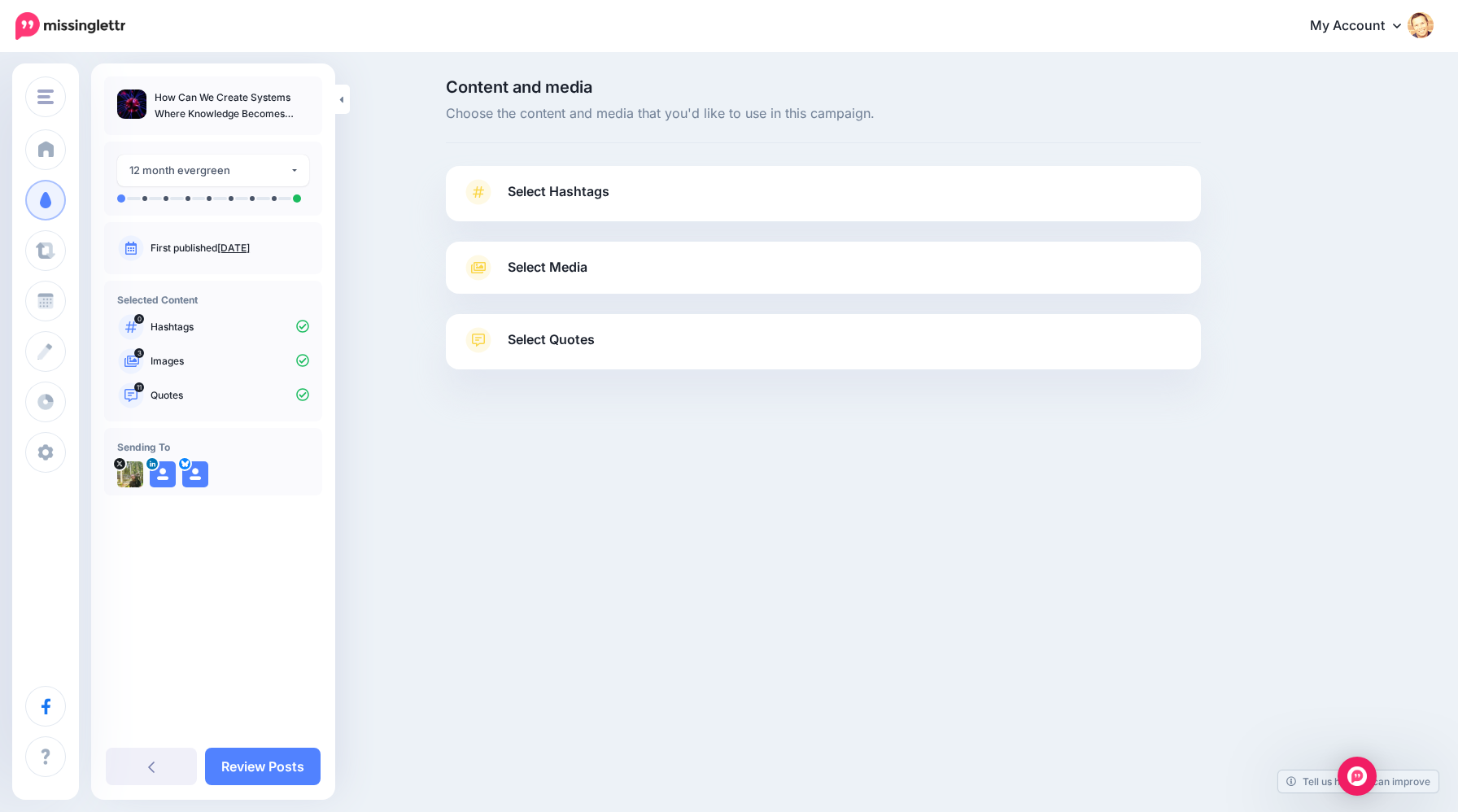
click at [553, 259] on span "Select Media" at bounding box center [547, 267] width 80 height 22
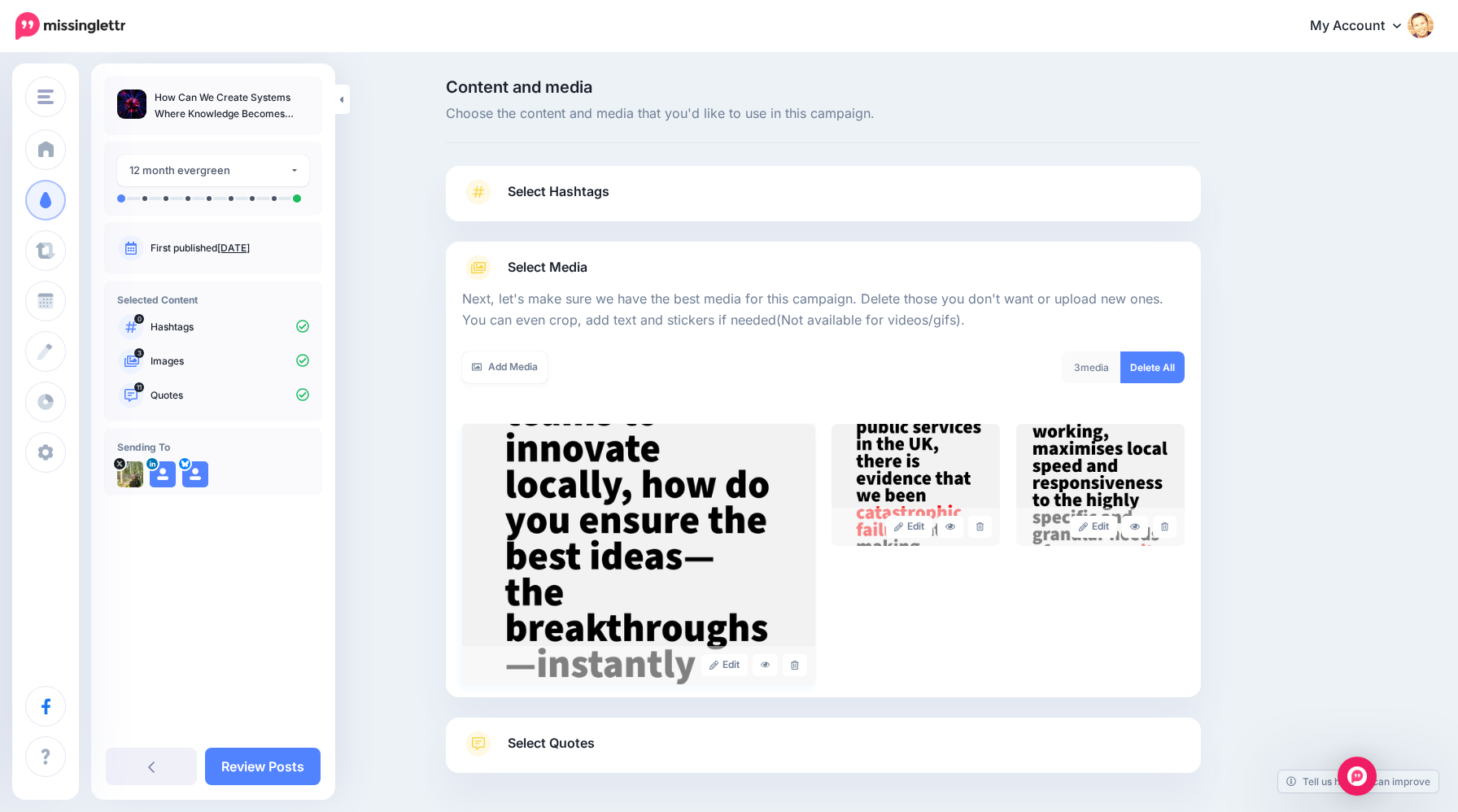
scroll to position [67, 0]
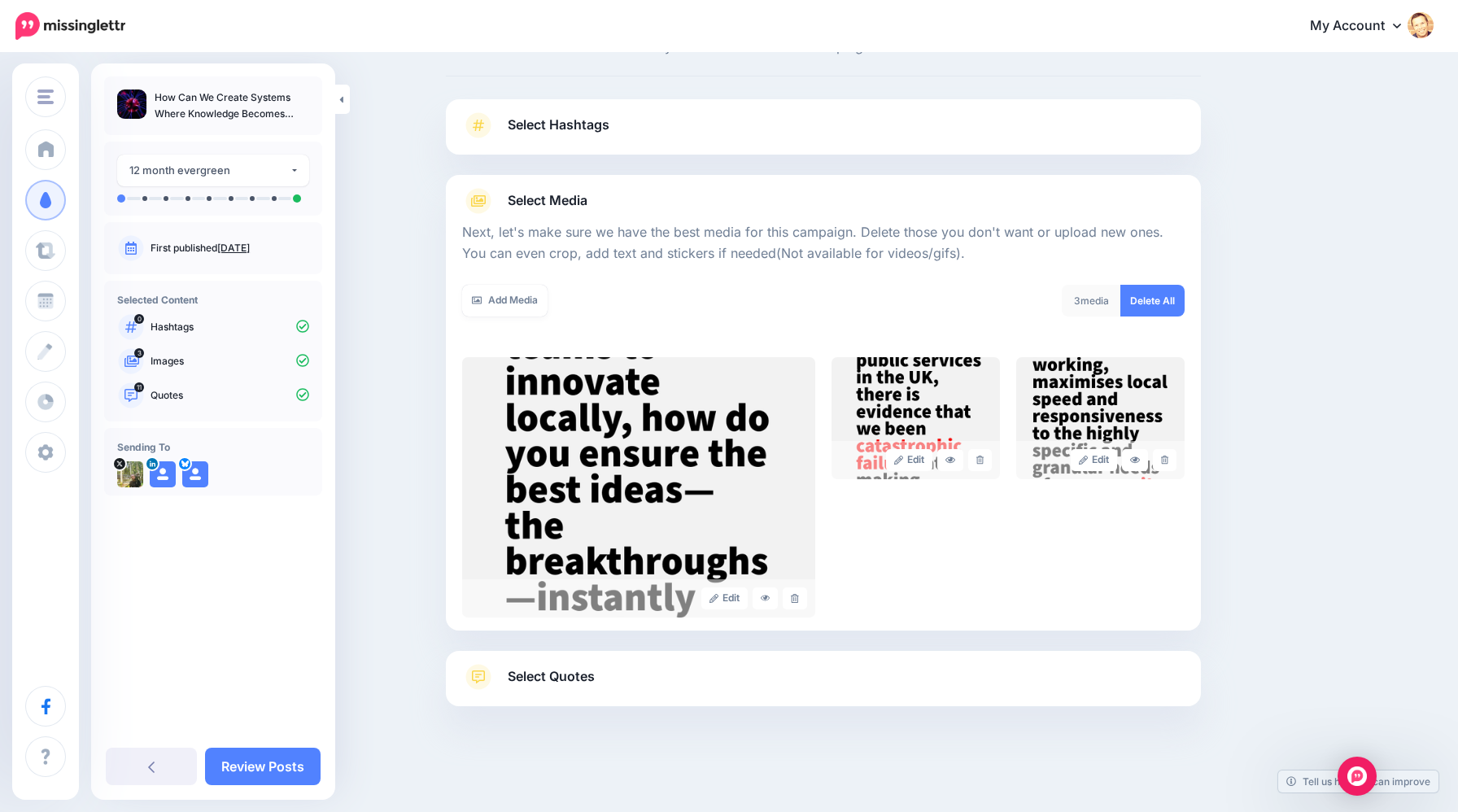
click at [571, 674] on span "Select Quotes" at bounding box center [551, 676] width 87 height 22
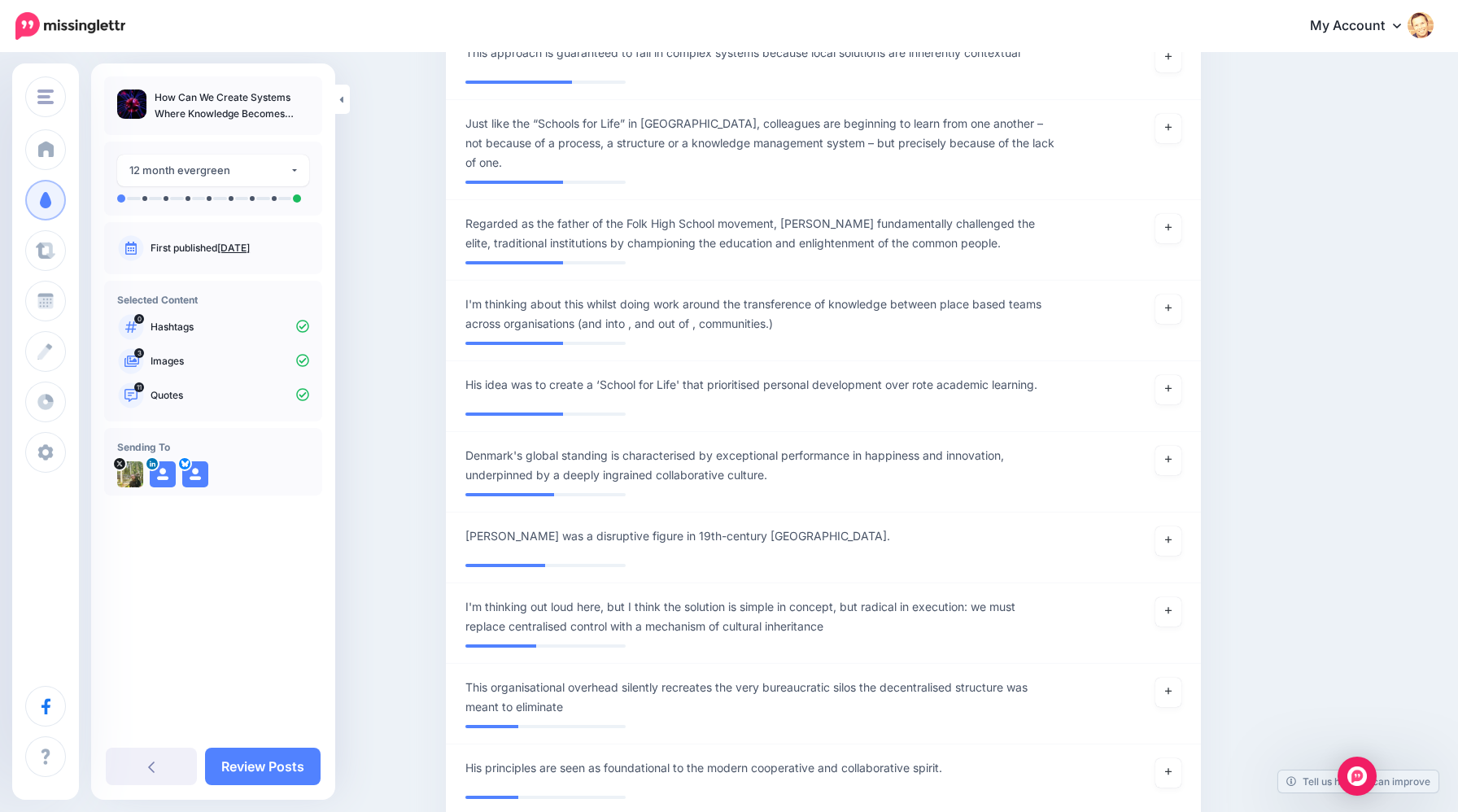
scroll to position [2328, 0]
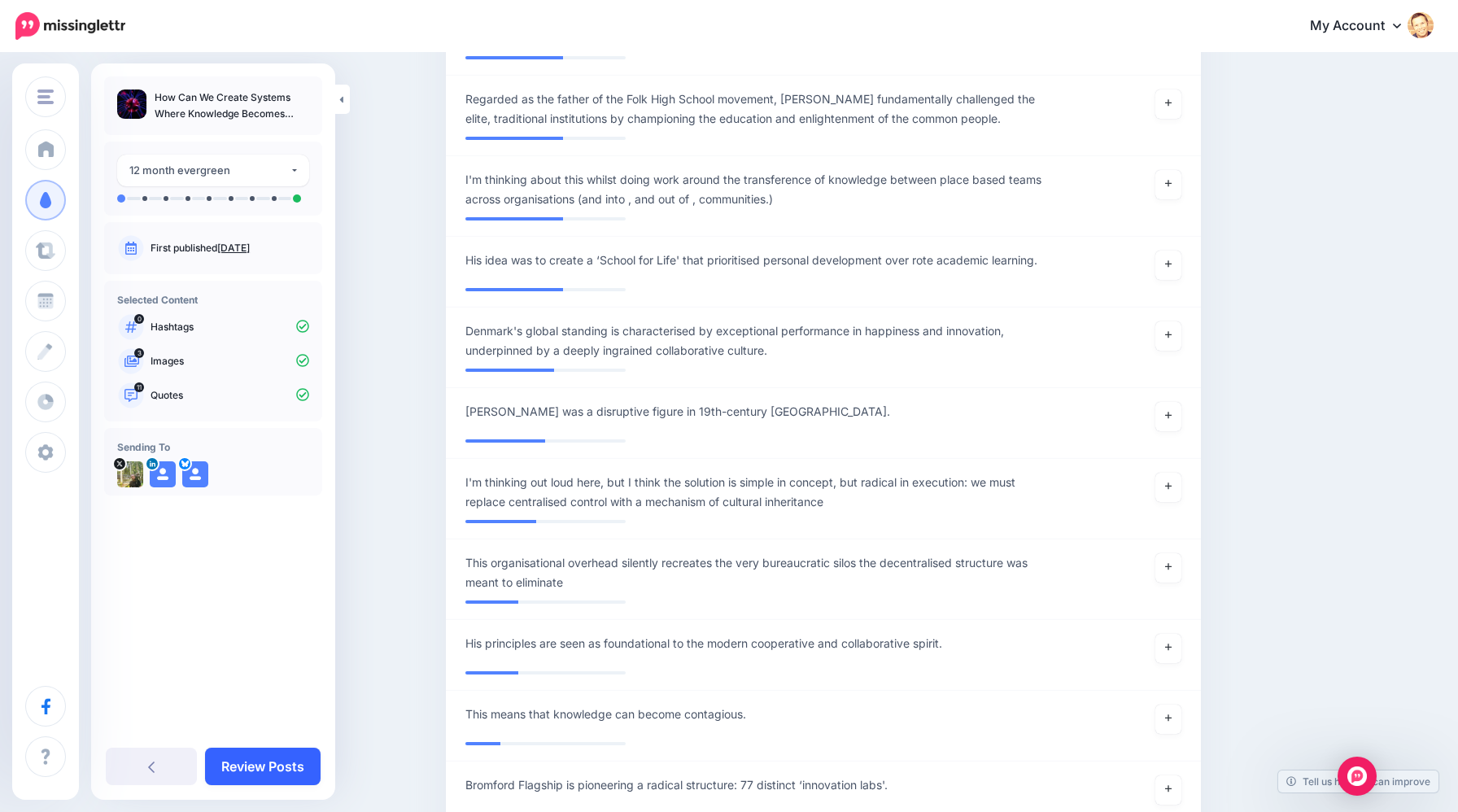
click at [232, 759] on link "Review Posts" at bounding box center [263, 767] width 116 height 37
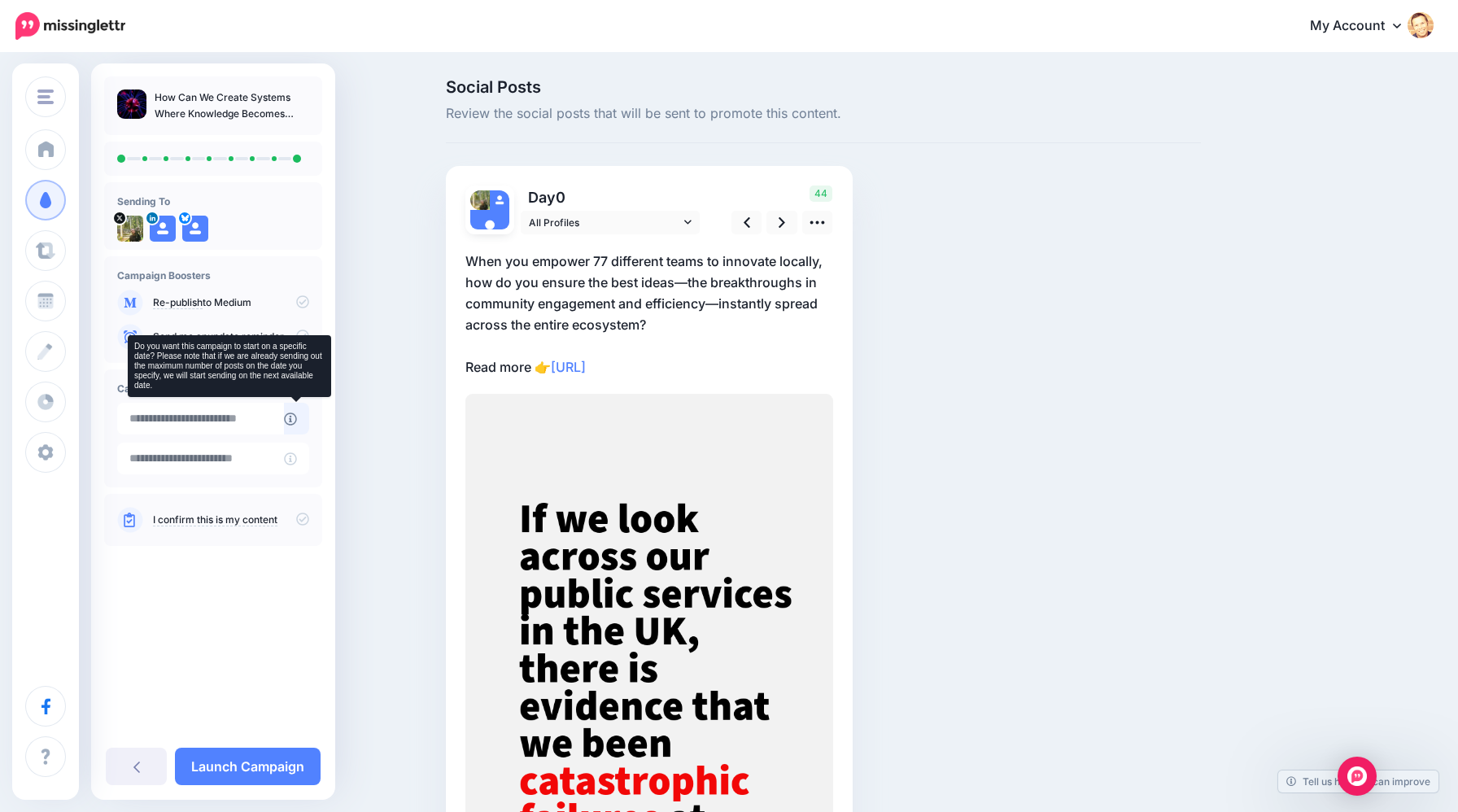
click at [287, 420] on icon at bounding box center [291, 418] width 13 height 13
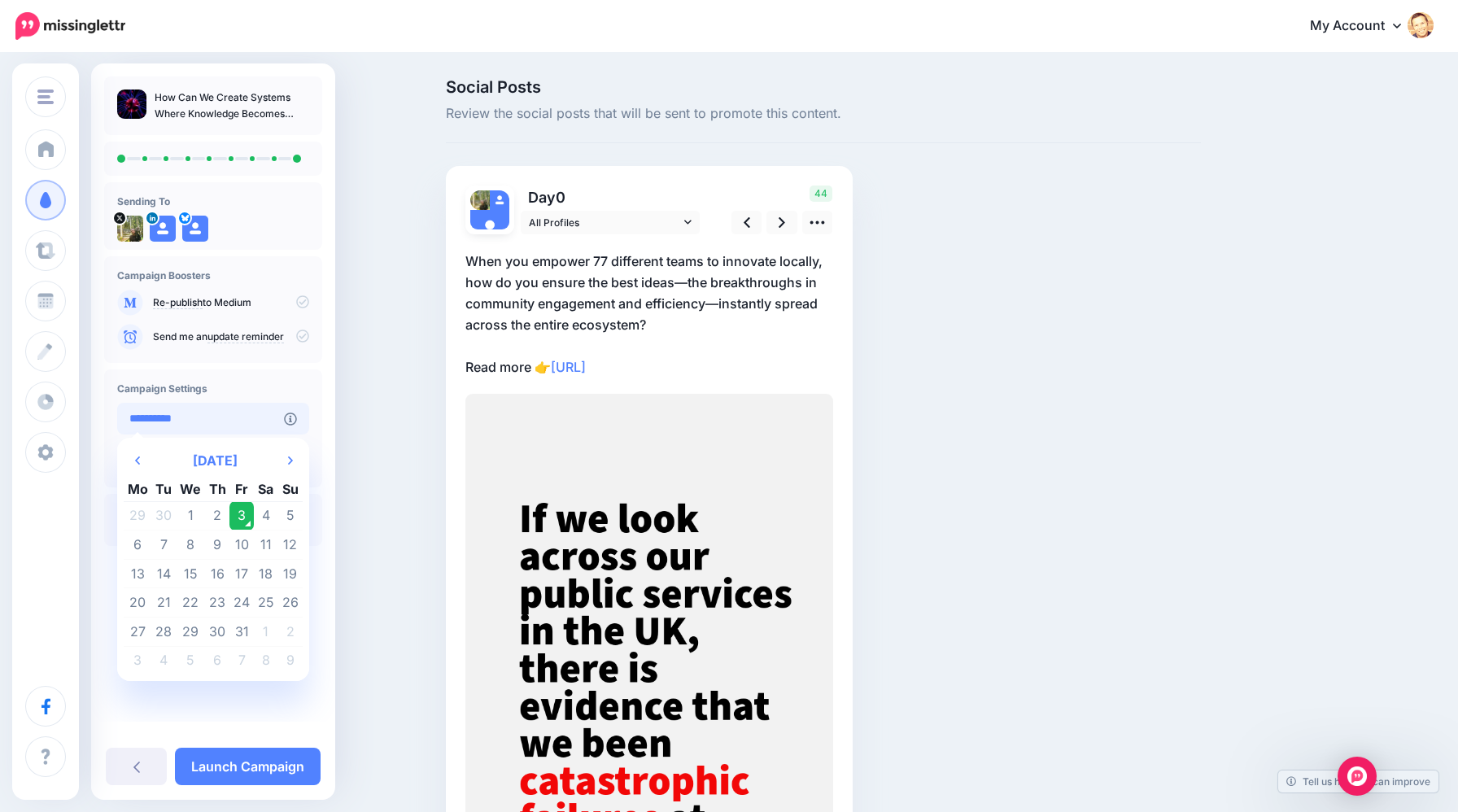
click at [251, 419] on input "**********" at bounding box center [201, 418] width 167 height 32
click at [283, 515] on td "5" at bounding box center [290, 515] width 24 height 29
type input "**********"
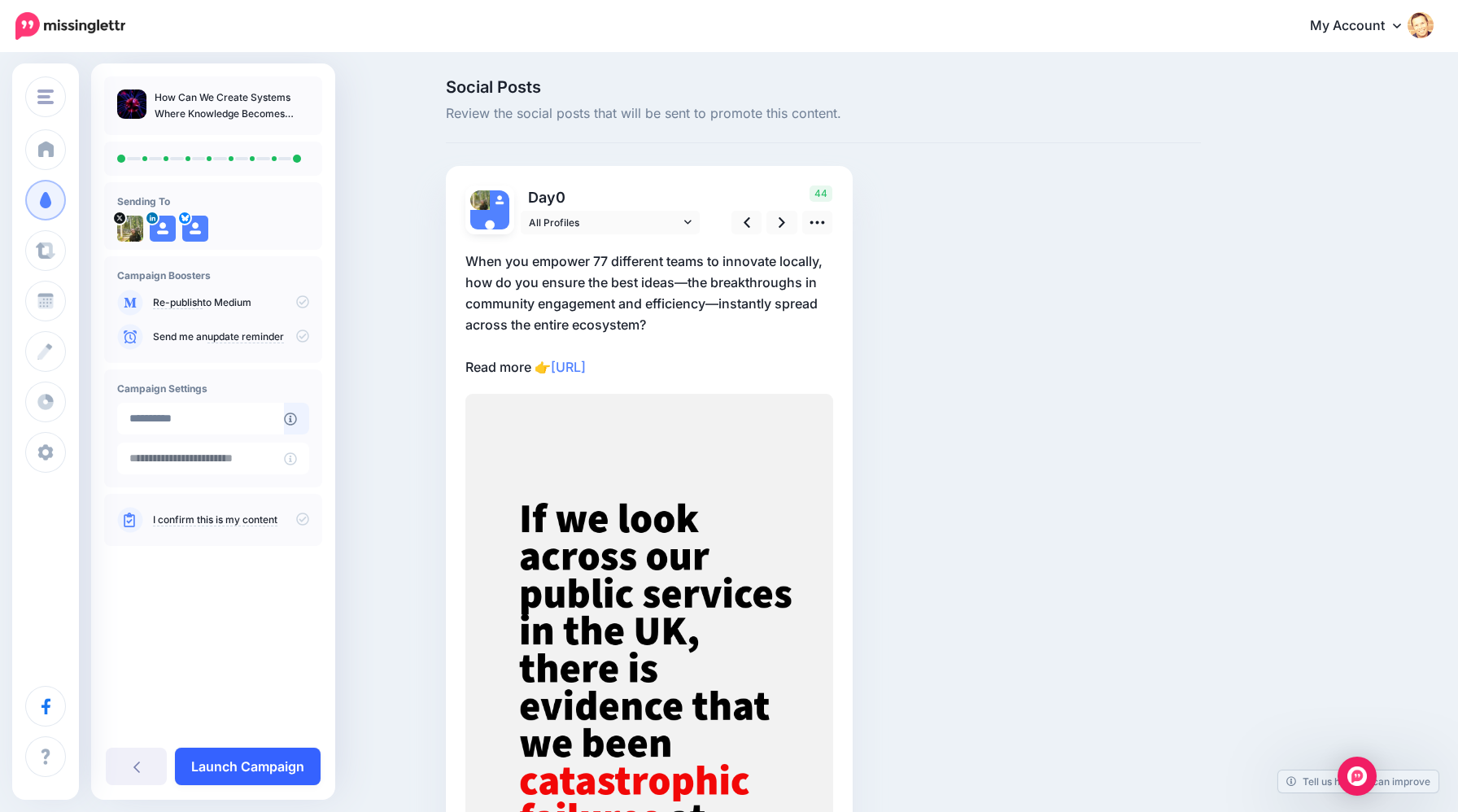
click at [227, 762] on link "Launch Campaign" at bounding box center [248, 767] width 146 height 37
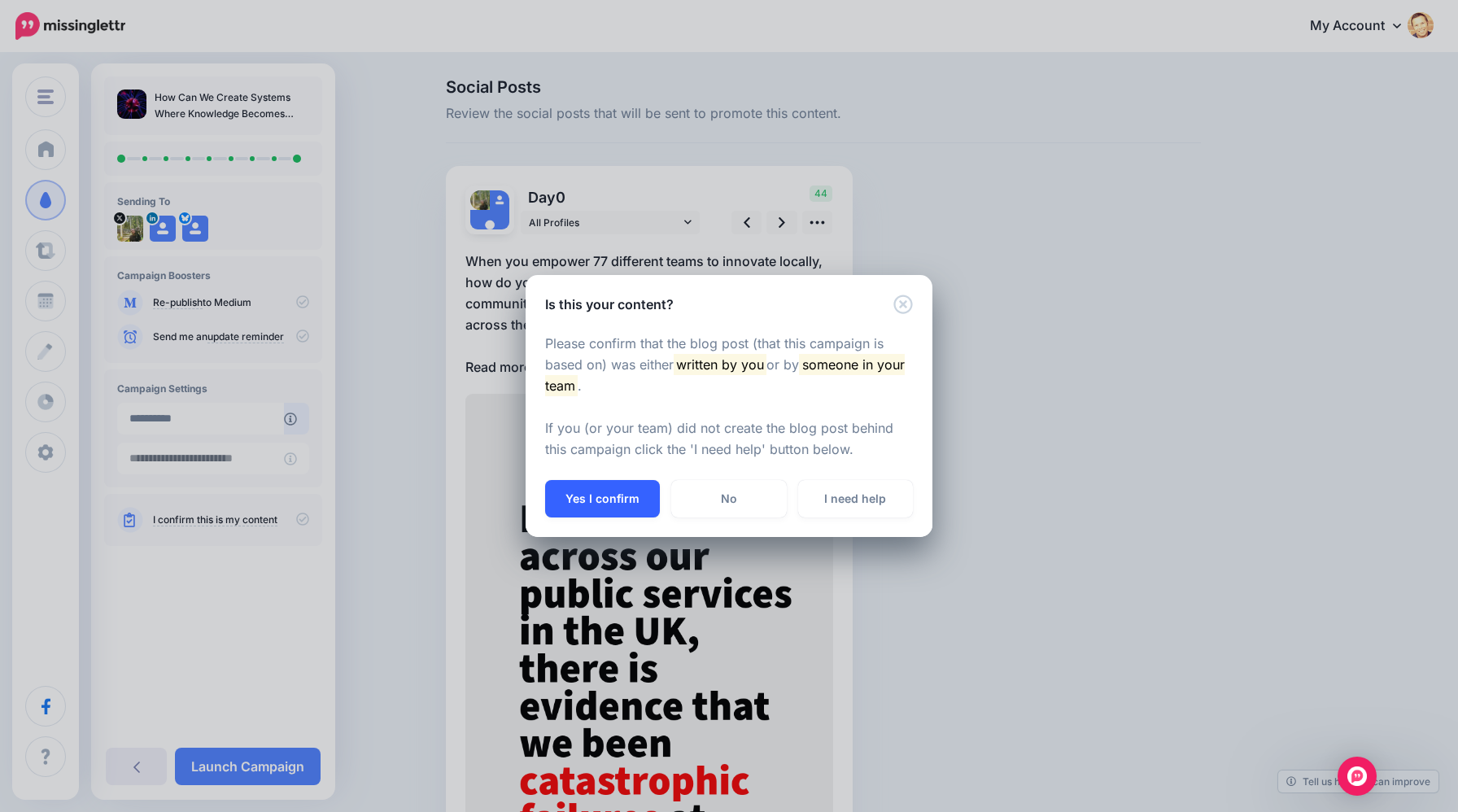
click at [578, 505] on button "Yes I confirm" at bounding box center [602, 498] width 115 height 37
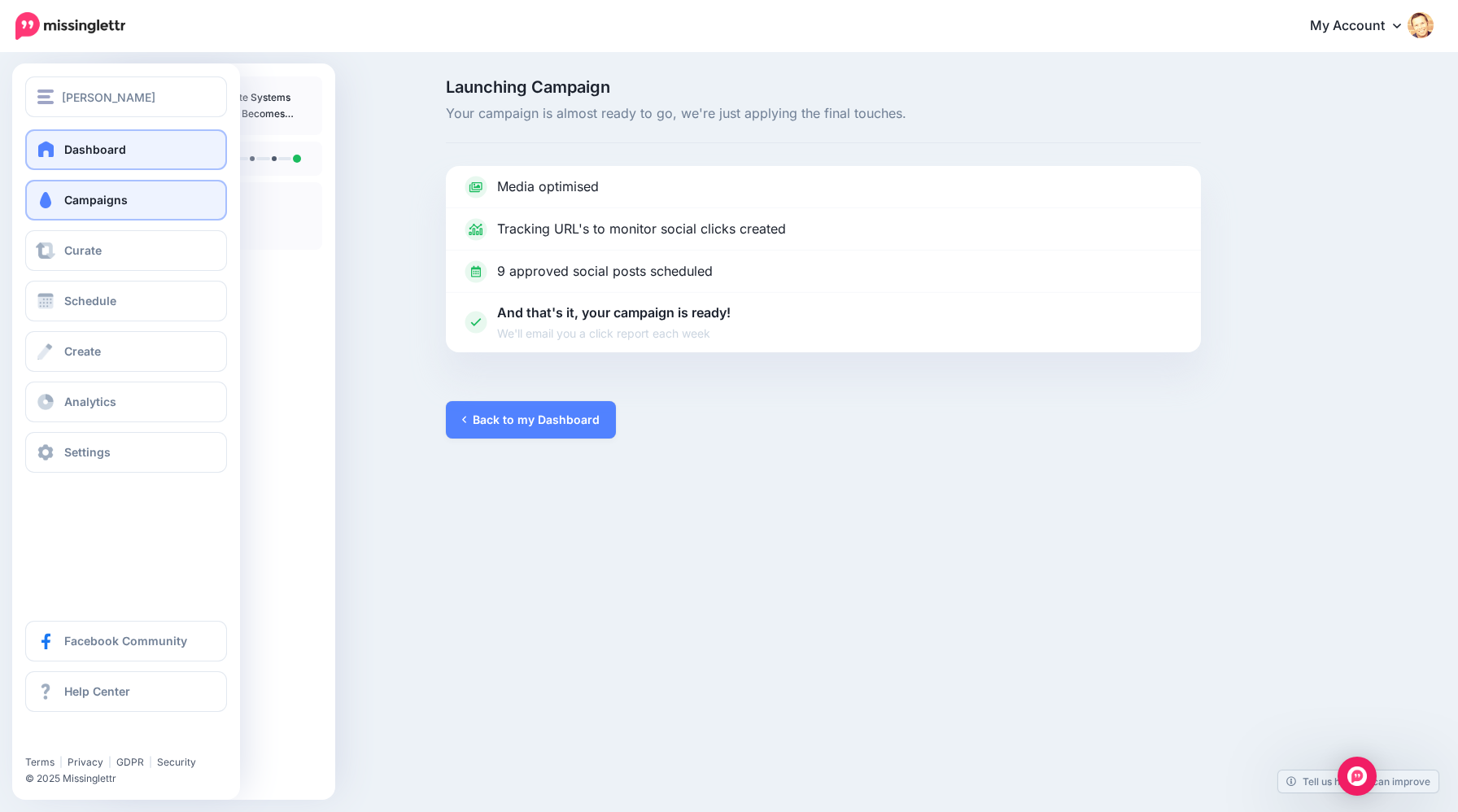
click at [53, 151] on span at bounding box center [46, 148] width 21 height 16
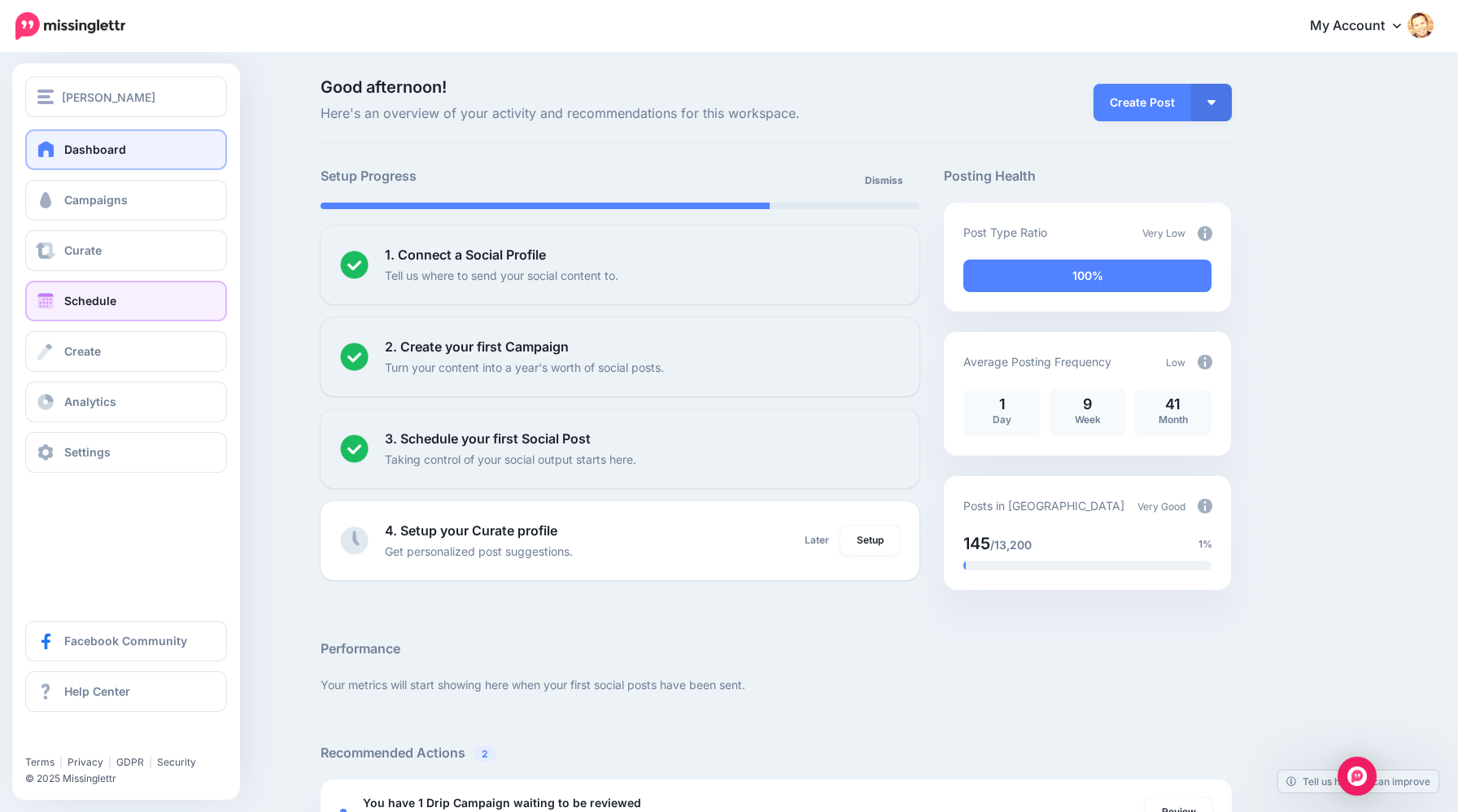
click at [102, 295] on span "Schedule" at bounding box center [90, 301] width 52 height 14
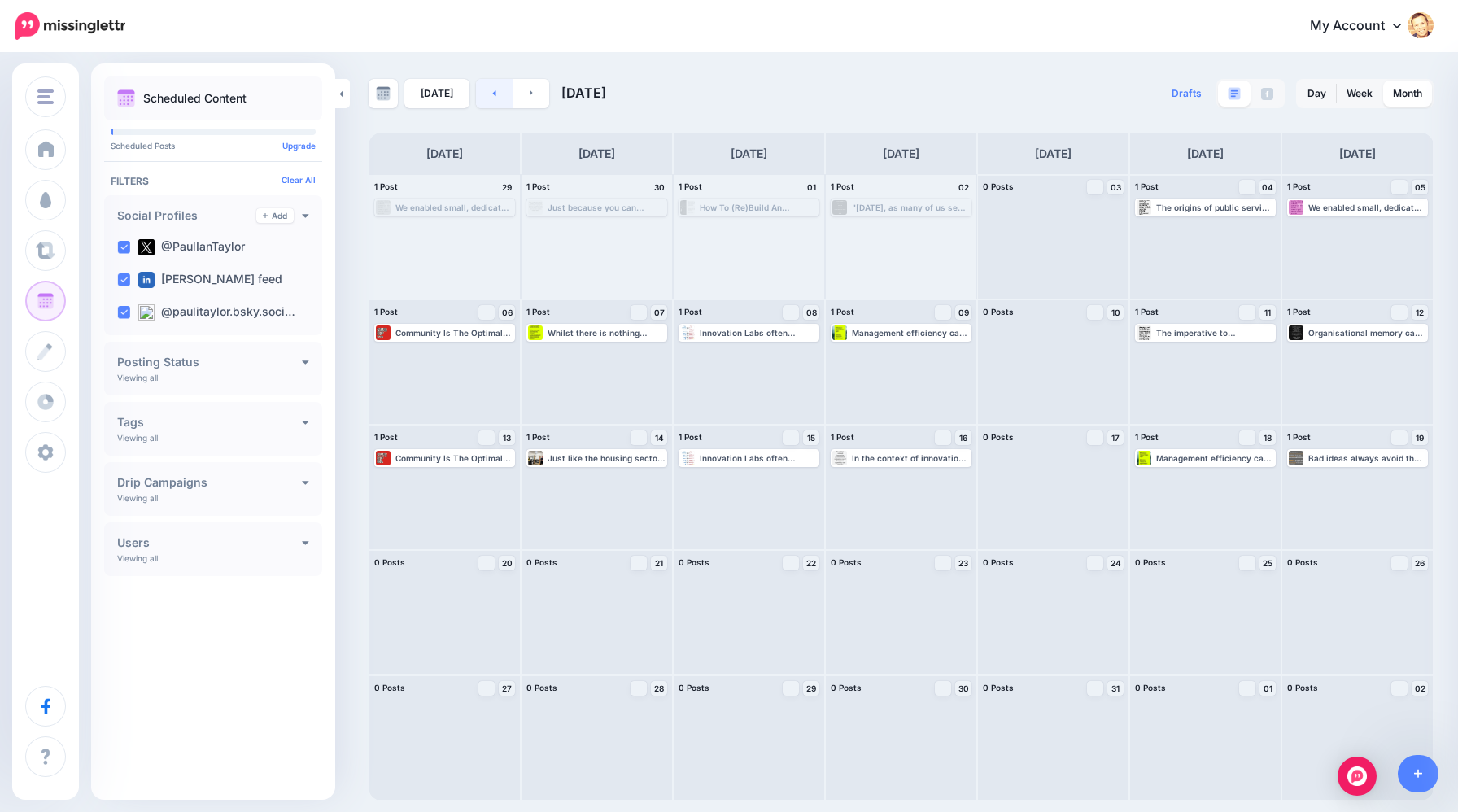
click at [483, 100] on link at bounding box center [494, 93] width 36 height 29
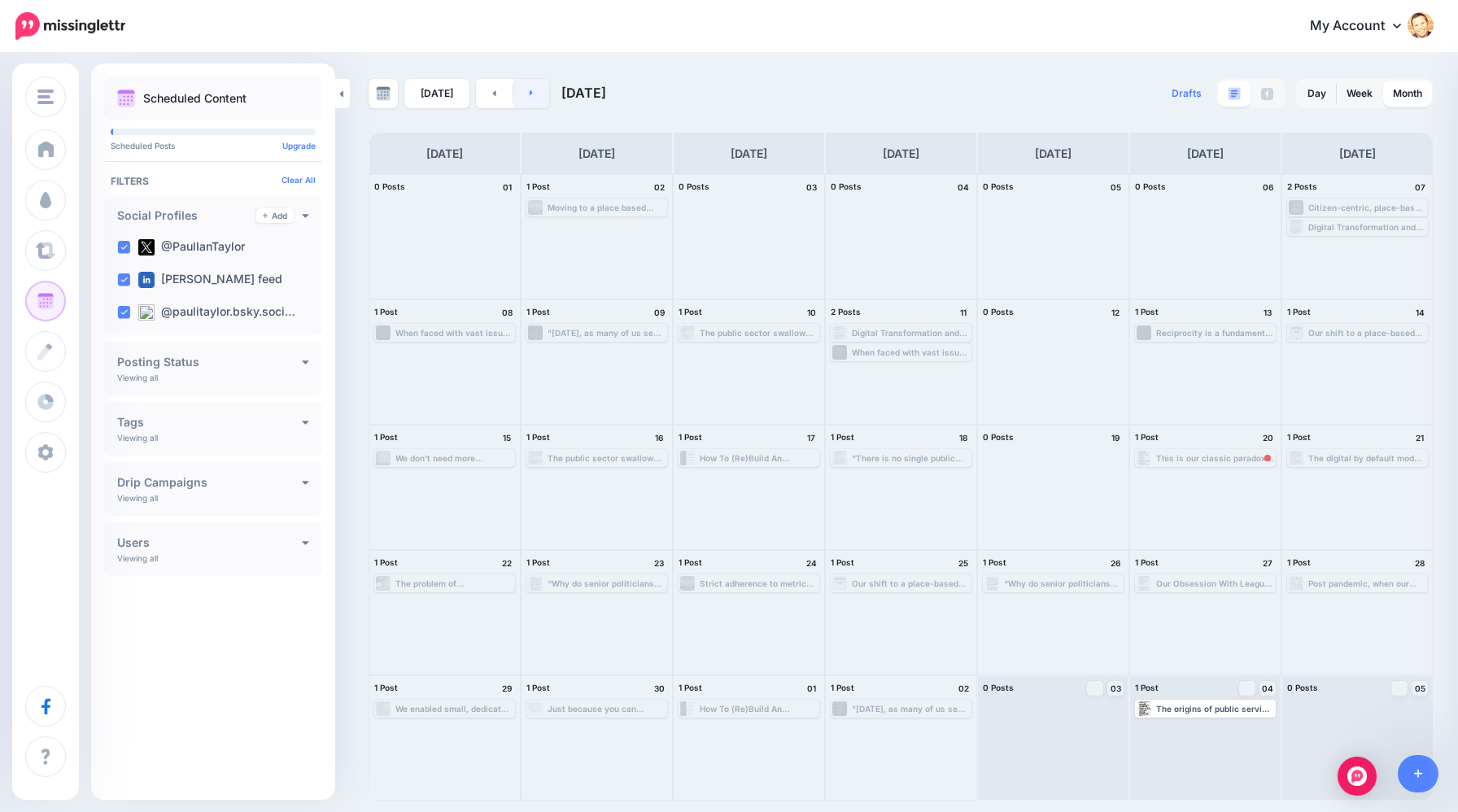
click at [519, 97] on link at bounding box center [531, 93] width 36 height 29
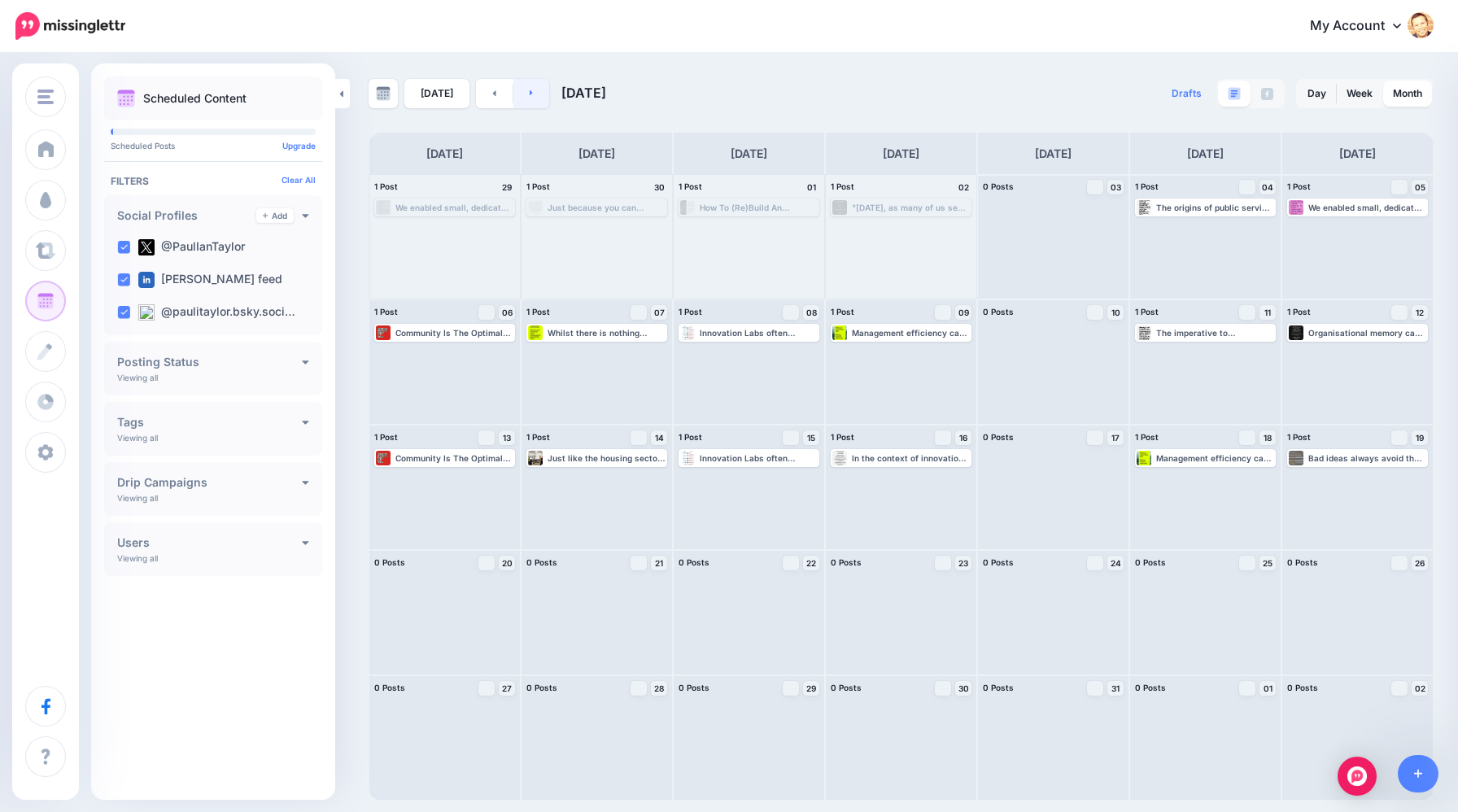
click at [519, 97] on link at bounding box center [531, 93] width 36 height 29
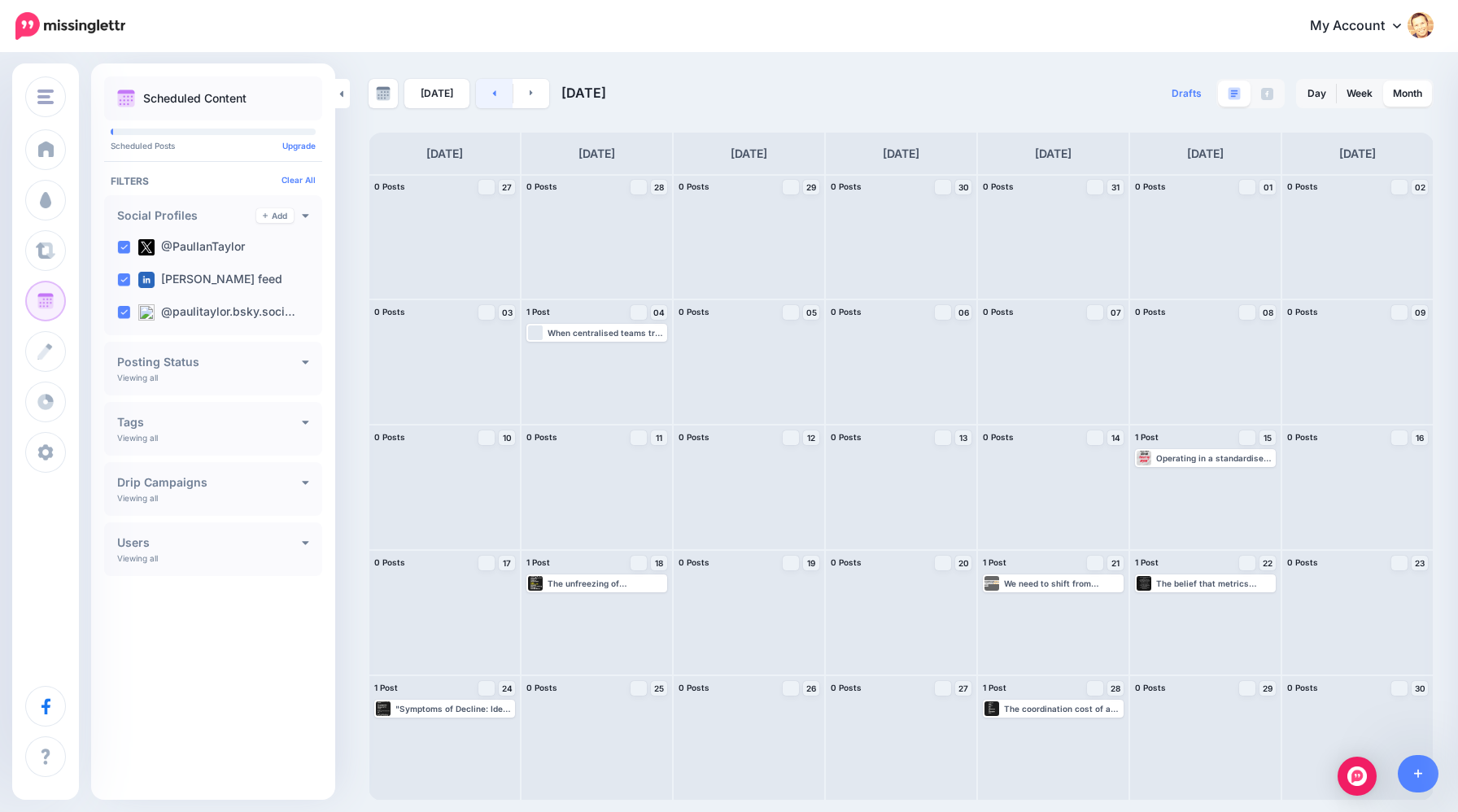
click at [482, 101] on link at bounding box center [494, 93] width 36 height 29
